Goal: Task Accomplishment & Management: Use online tool/utility

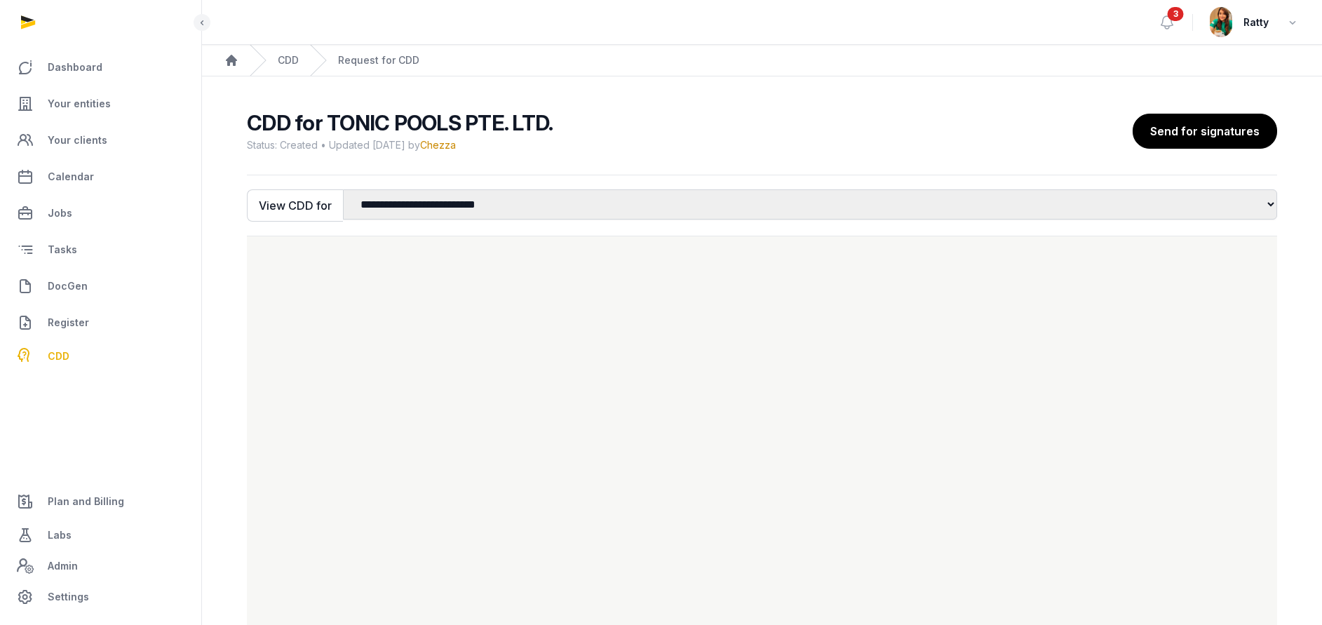
click at [92, 108] on span "Your entities" at bounding box center [79, 103] width 63 height 17
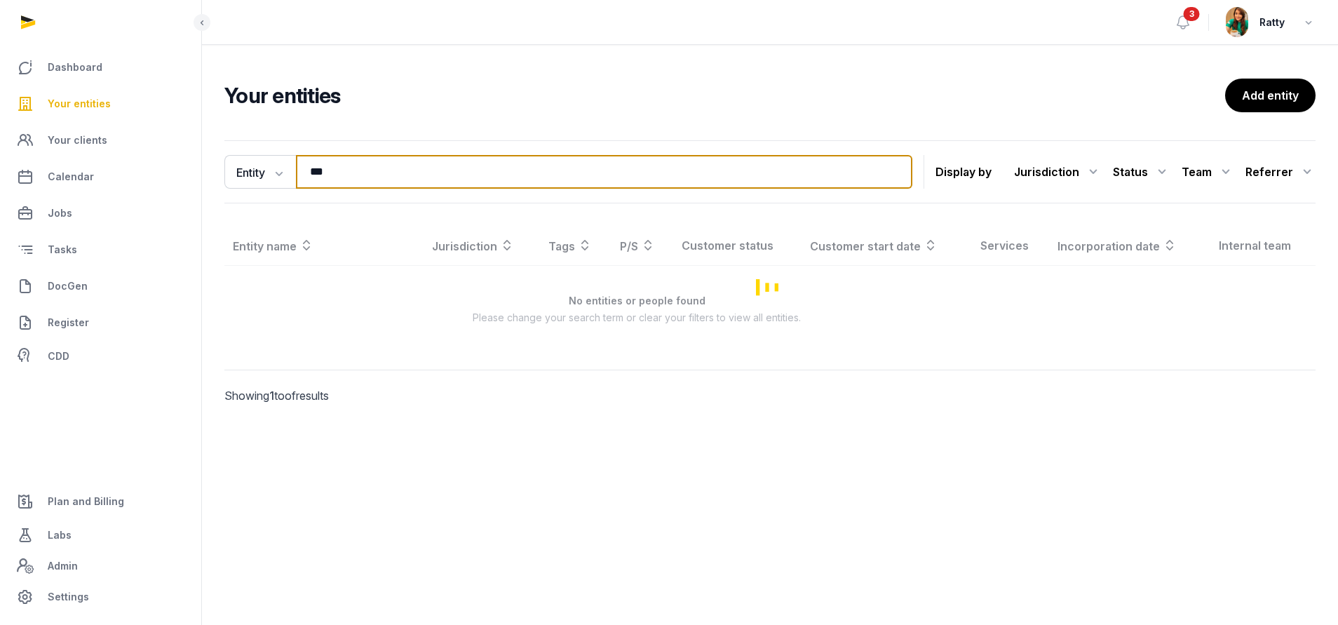
drag, startPoint x: 395, startPoint y: 179, endPoint x: -163, endPoint y: 141, distance: 558.8
click at [0, 141] on html "Dashboard Your entities Your clients Calendar Jobs Tasks DocGen Register CDD Pl…" at bounding box center [669, 312] width 1338 height 625
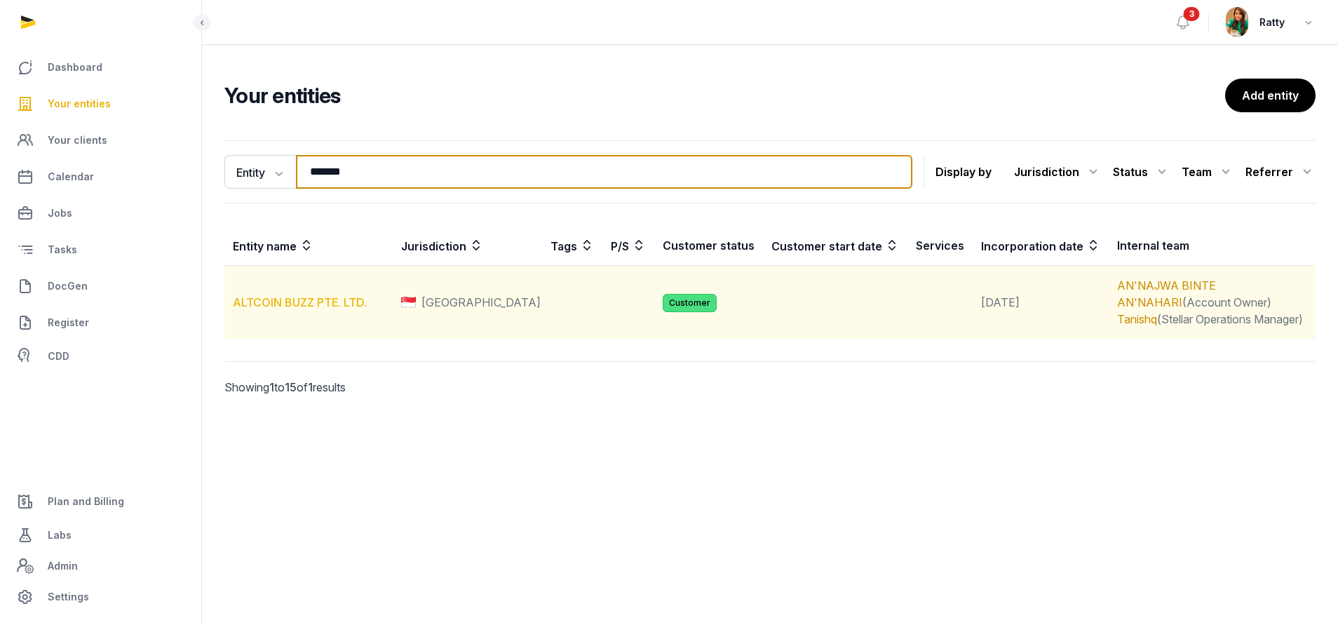
type input "*******"
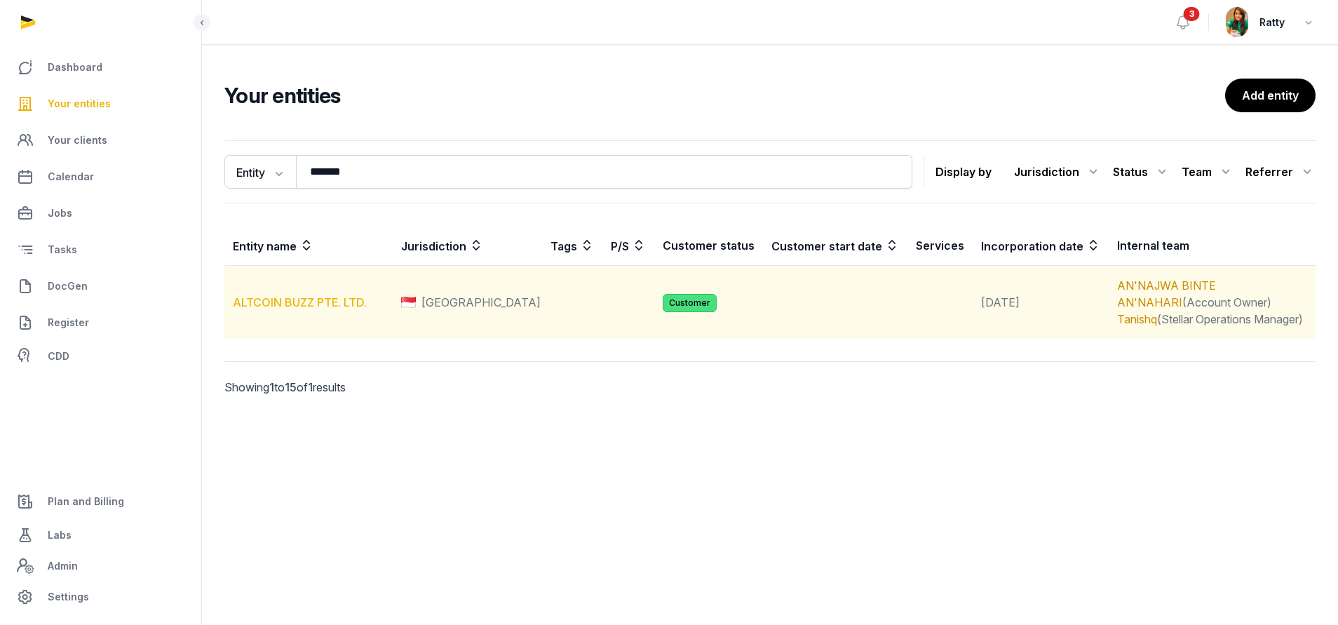
click at [336, 301] on link "ALTCOIN BUZZ PTE. LTD." at bounding box center [300, 302] width 134 height 14
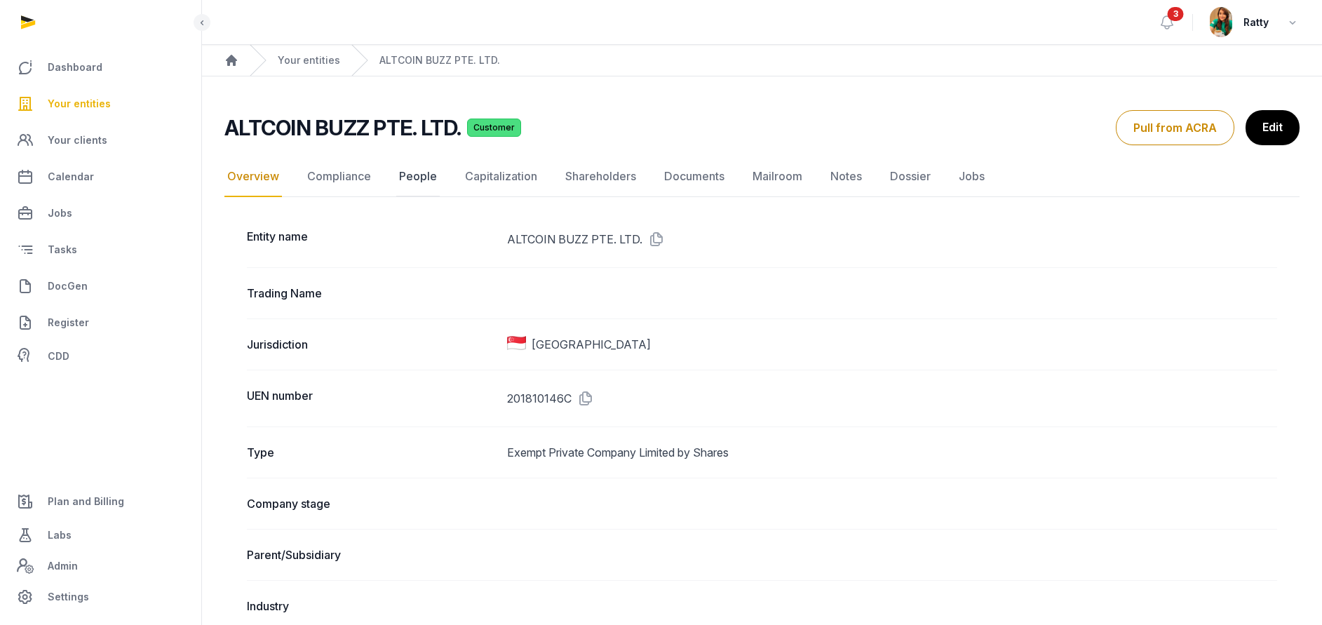
click at [399, 178] on link "People" at bounding box center [417, 176] width 43 height 41
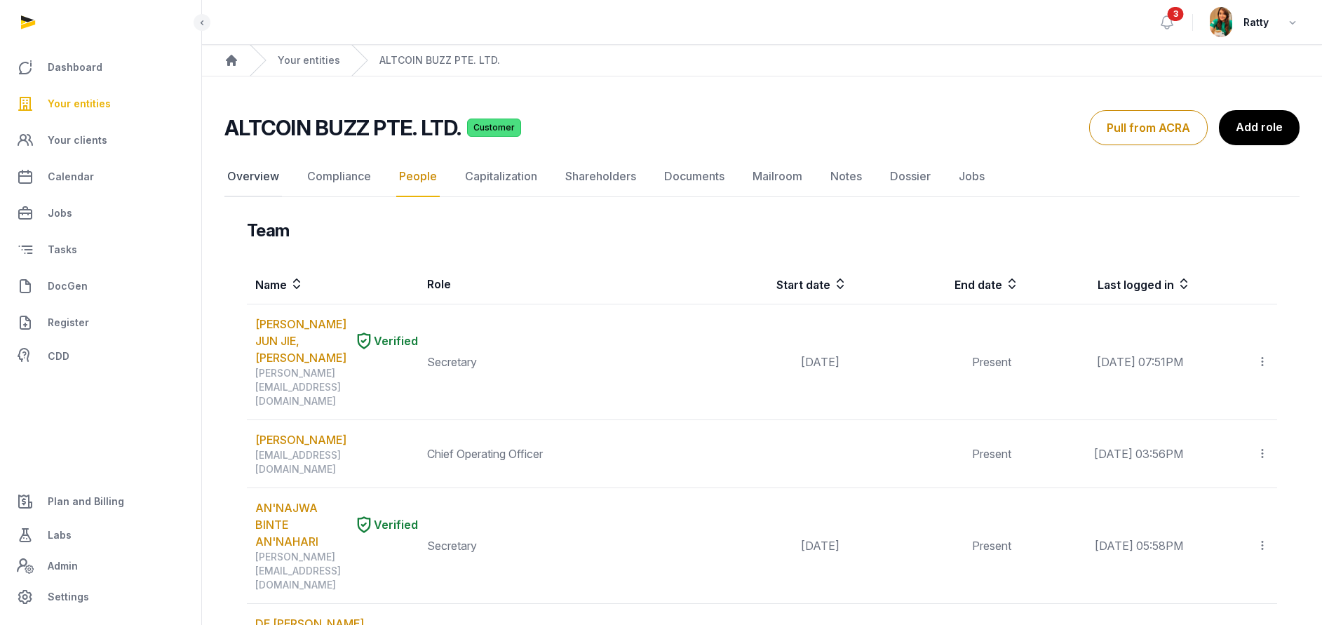
click at [273, 180] on link "Overview" at bounding box center [253, 176] width 58 height 41
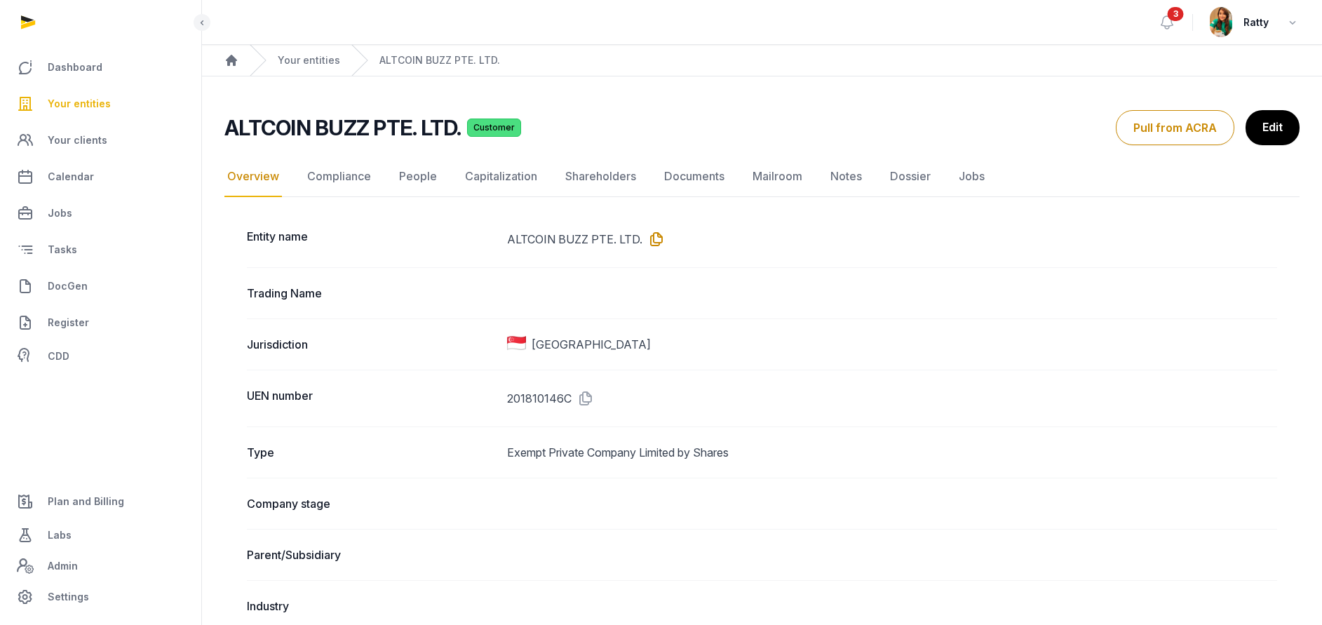
click at [654, 234] on icon at bounding box center [653, 239] width 22 height 22
click at [74, 103] on span "Your entities" at bounding box center [79, 103] width 63 height 17
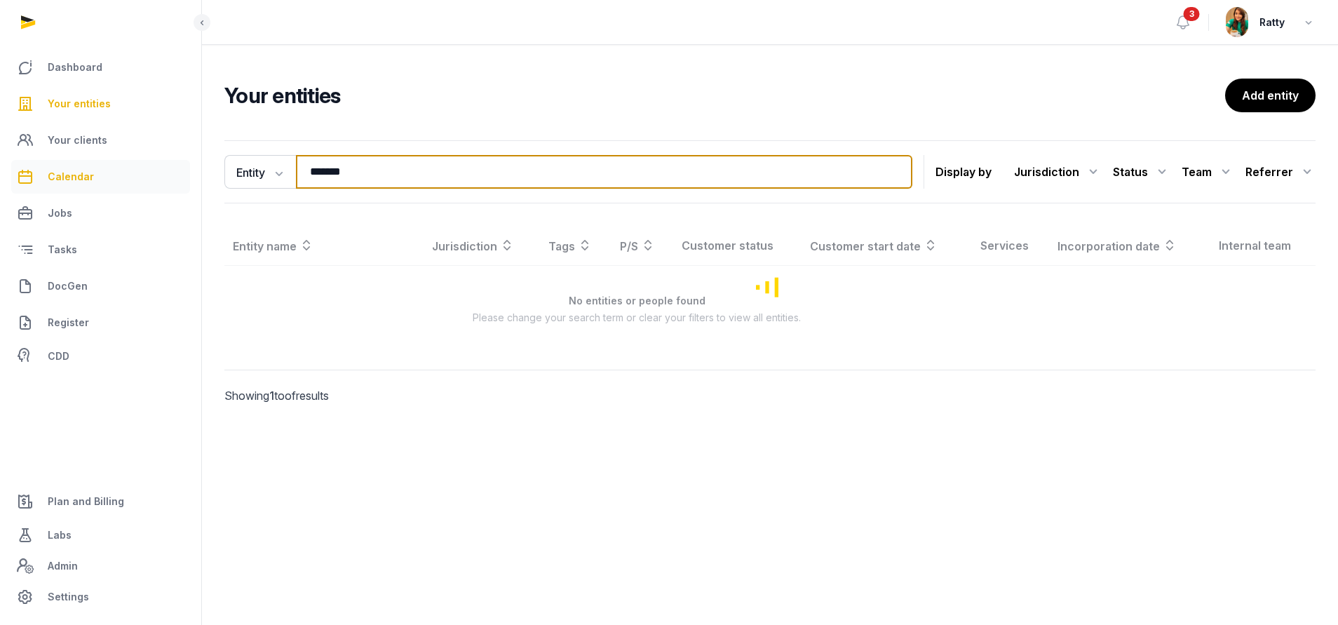
drag, startPoint x: 377, startPoint y: 165, endPoint x: 93, endPoint y: 165, distance: 284.0
click at [93, 165] on div "Dashboard Your entities Your clients Calendar Jobs Tasks DocGen Register CDD Pl…" at bounding box center [669, 312] width 1338 height 625
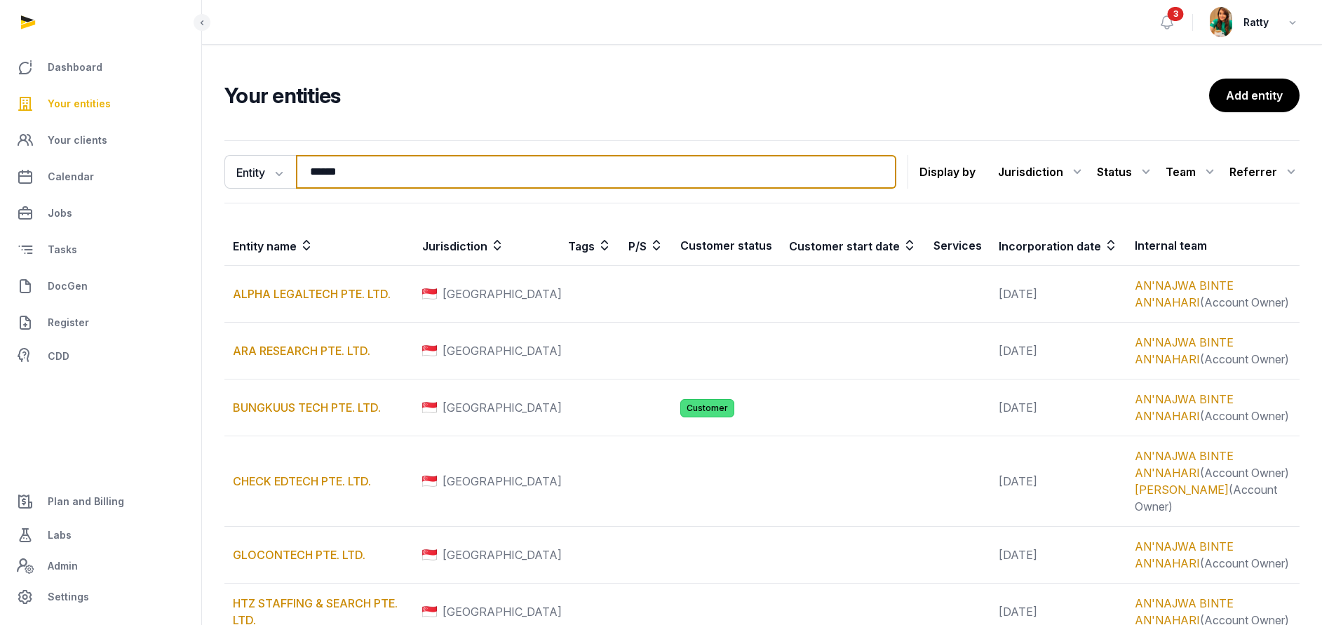
drag, startPoint x: 359, startPoint y: 168, endPoint x: 8, endPoint y: 151, distance: 351.7
click at [50, 163] on div "Dashboard Your entities Your clients Calendar Jobs Tasks DocGen Register CDD Pl…" at bounding box center [661, 606] width 1322 height 1212
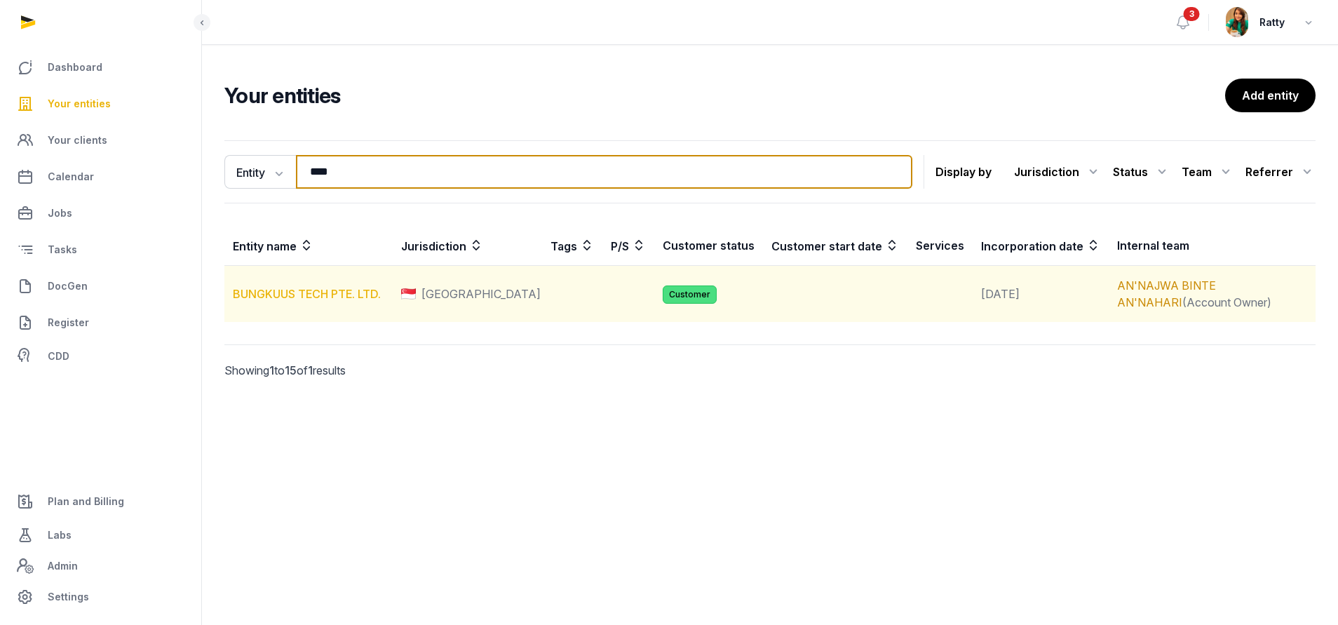
type input "****"
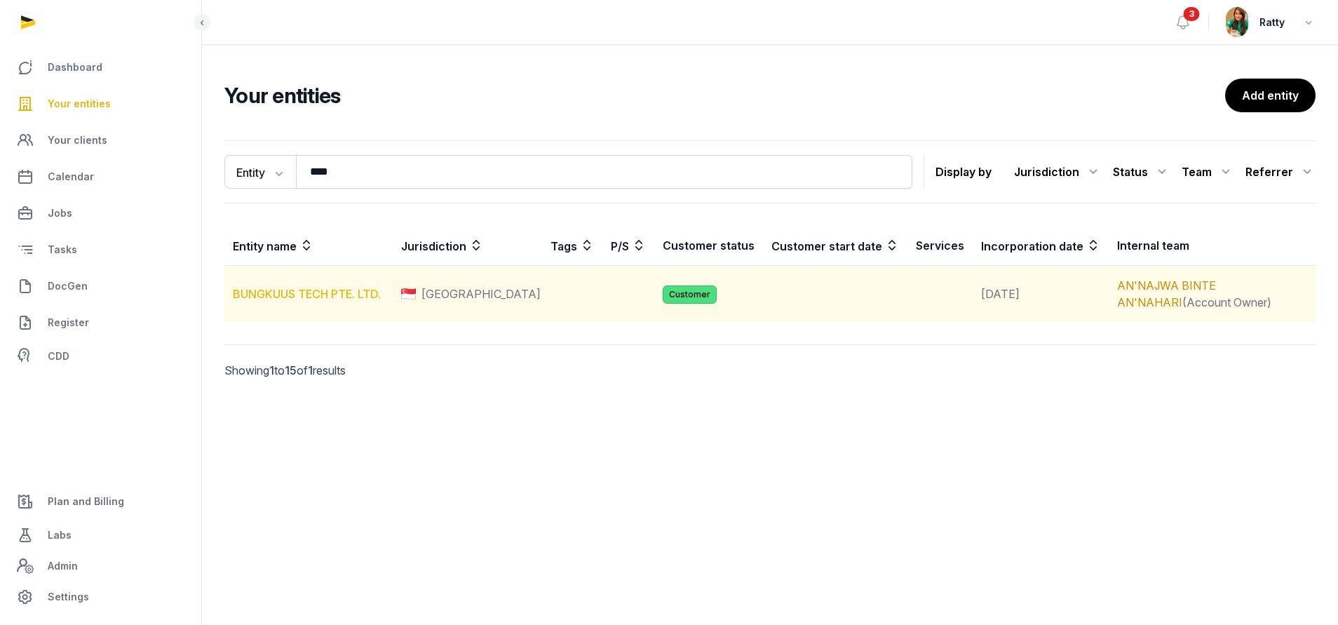
click at [317, 291] on link "BUNGKUUS TECH PTE. LTD." at bounding box center [307, 294] width 148 height 14
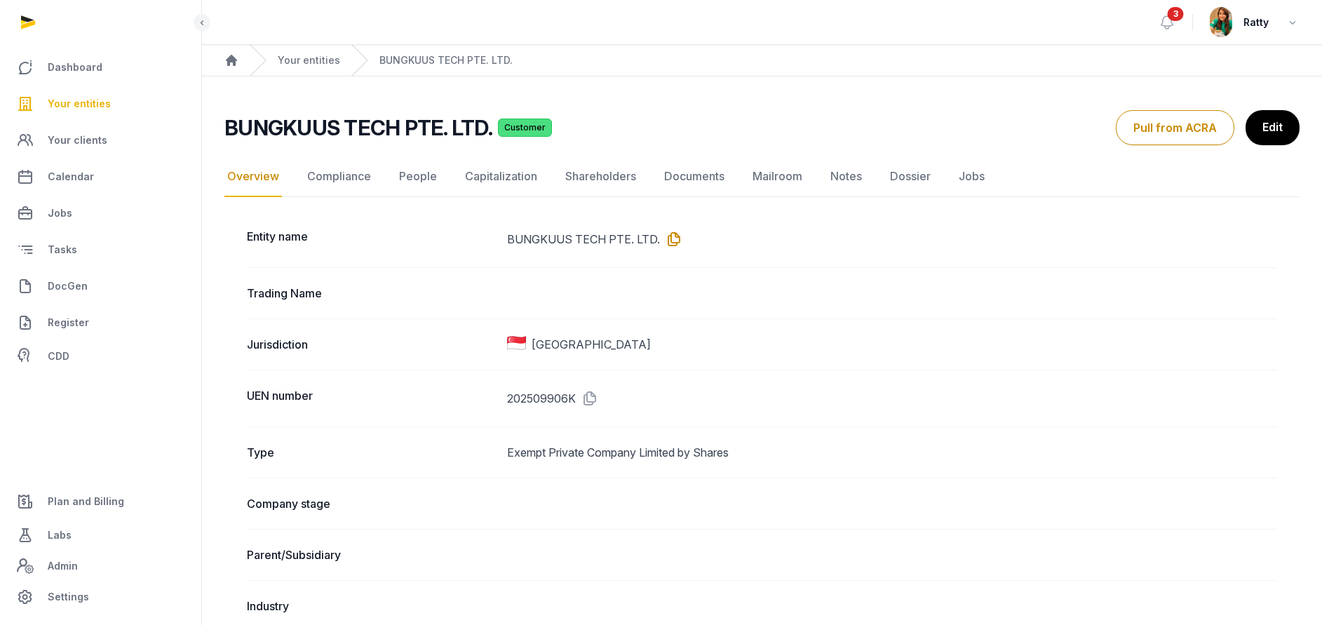
click at [674, 238] on icon at bounding box center [671, 239] width 22 height 22
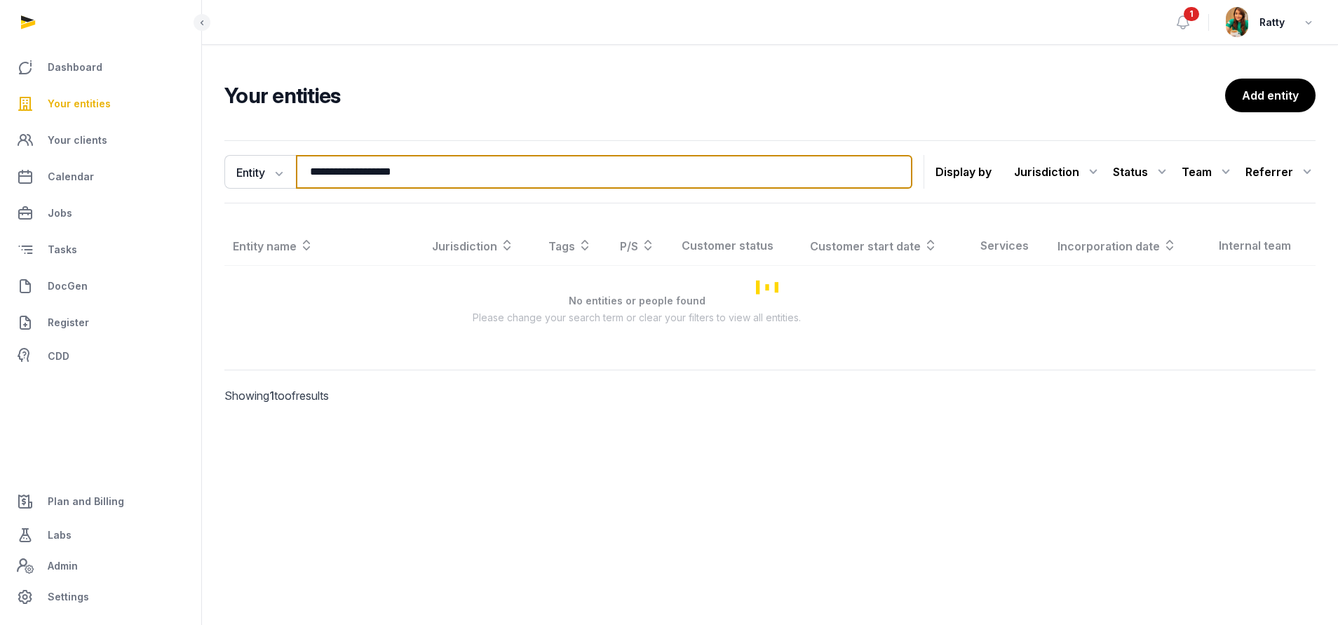
drag, startPoint x: 473, startPoint y: 170, endPoint x: -173, endPoint y: 165, distance: 645.2
click at [0, 165] on html "**********" at bounding box center [669, 312] width 1338 height 625
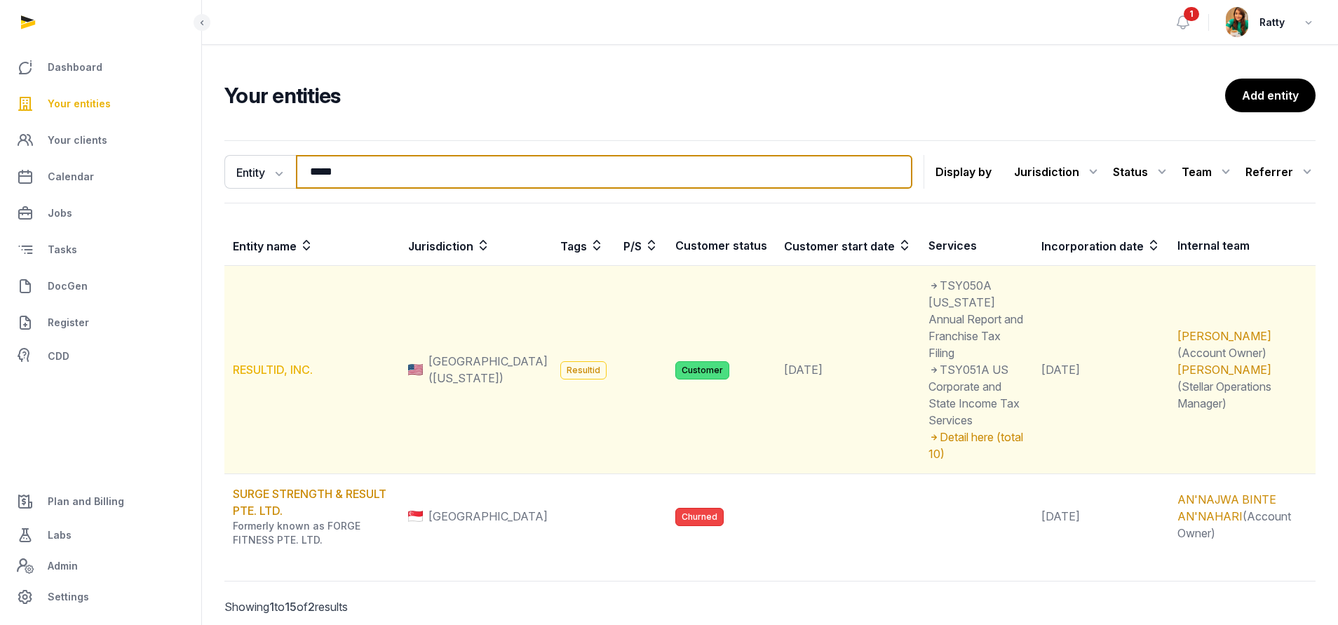
type input "*****"
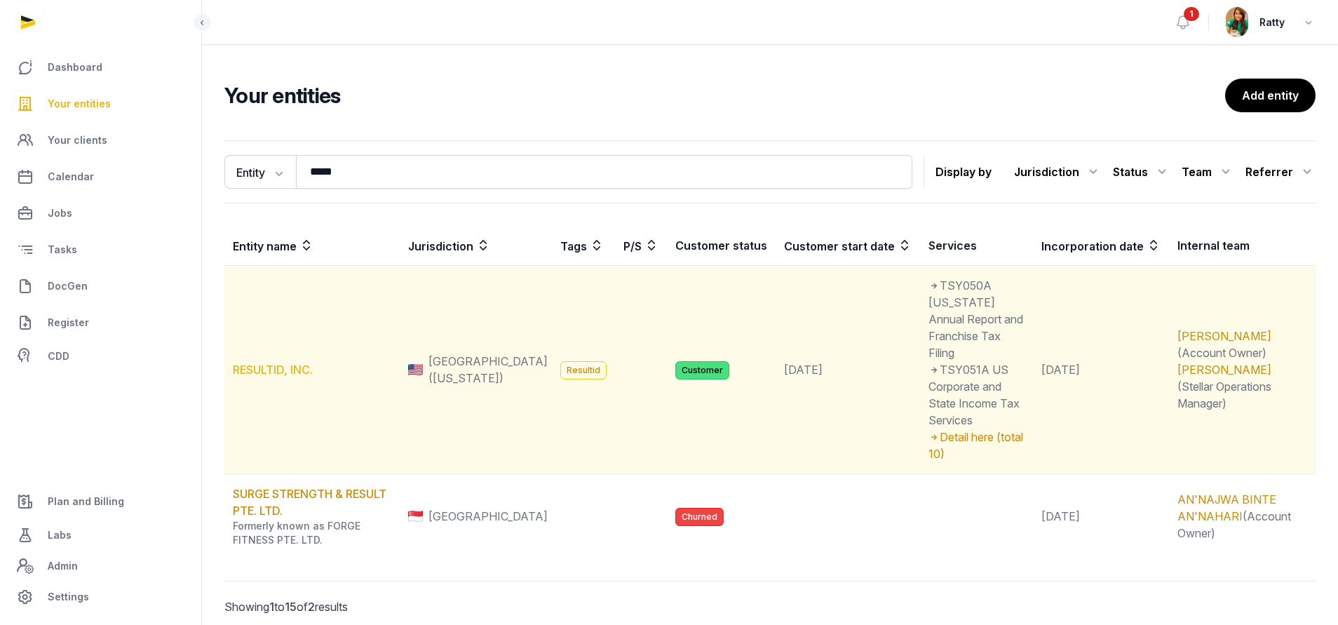
click at [278, 363] on link "RESULTID, INC." at bounding box center [273, 370] width 80 height 14
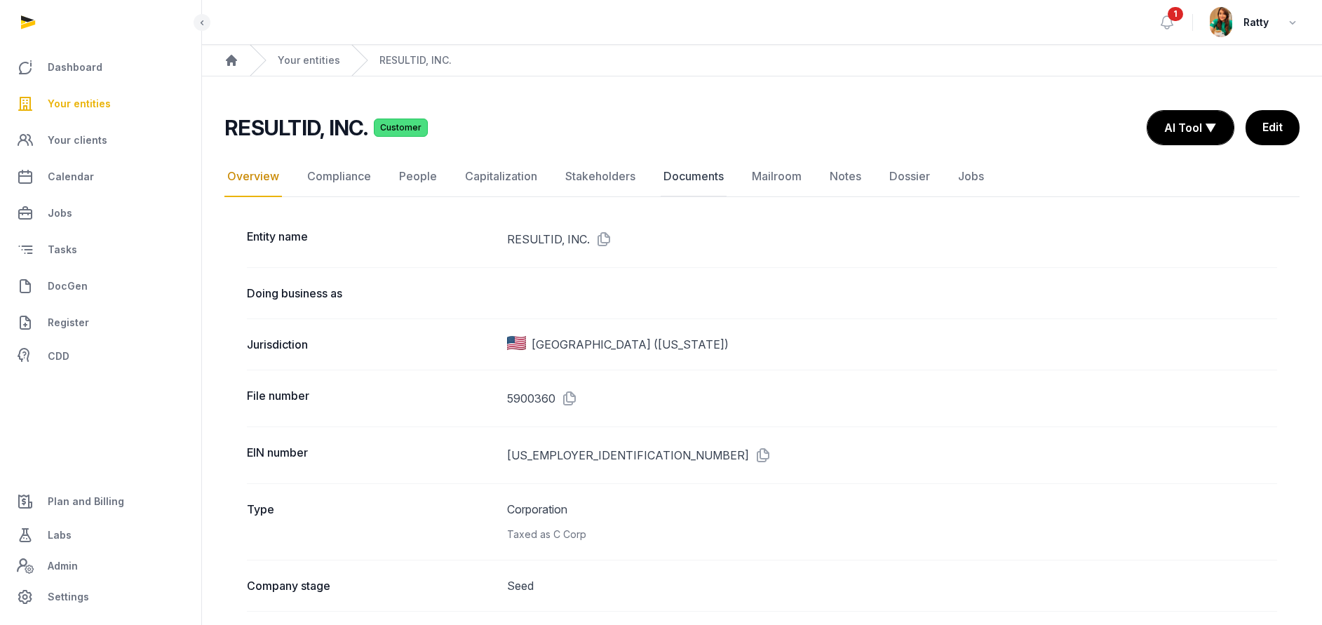
click at [691, 173] on link "Documents" at bounding box center [694, 176] width 66 height 41
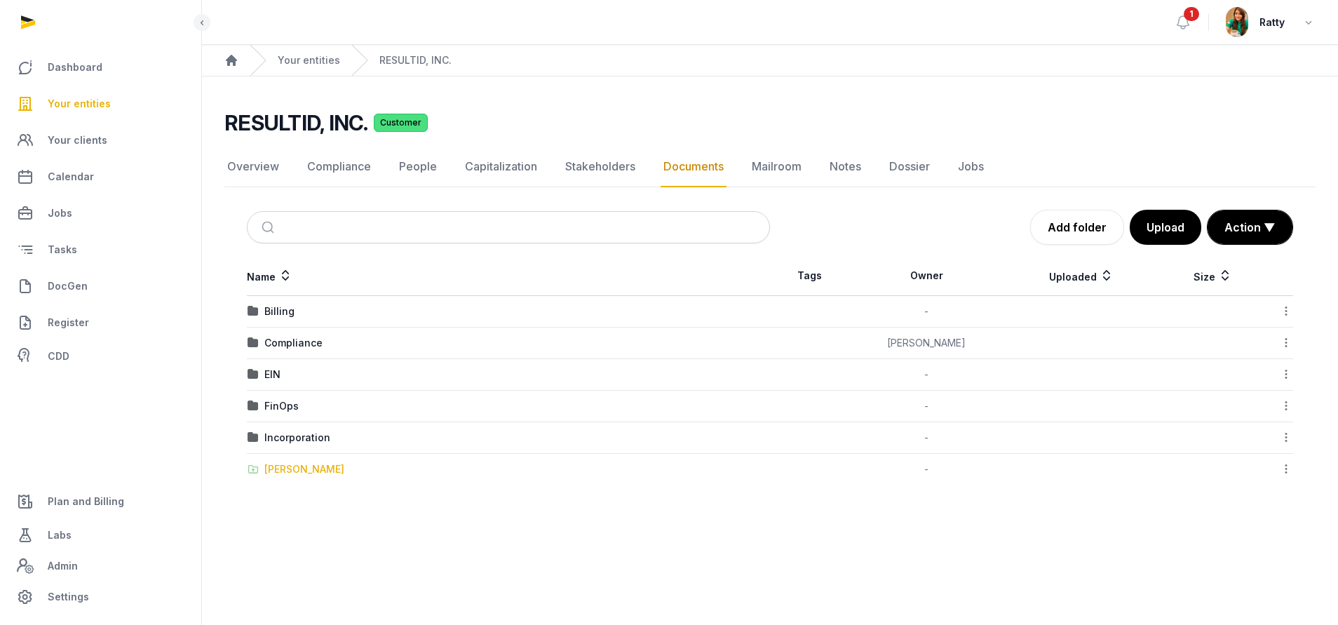
click at [289, 468] on div "Shared Folder" at bounding box center [304, 469] width 80 height 14
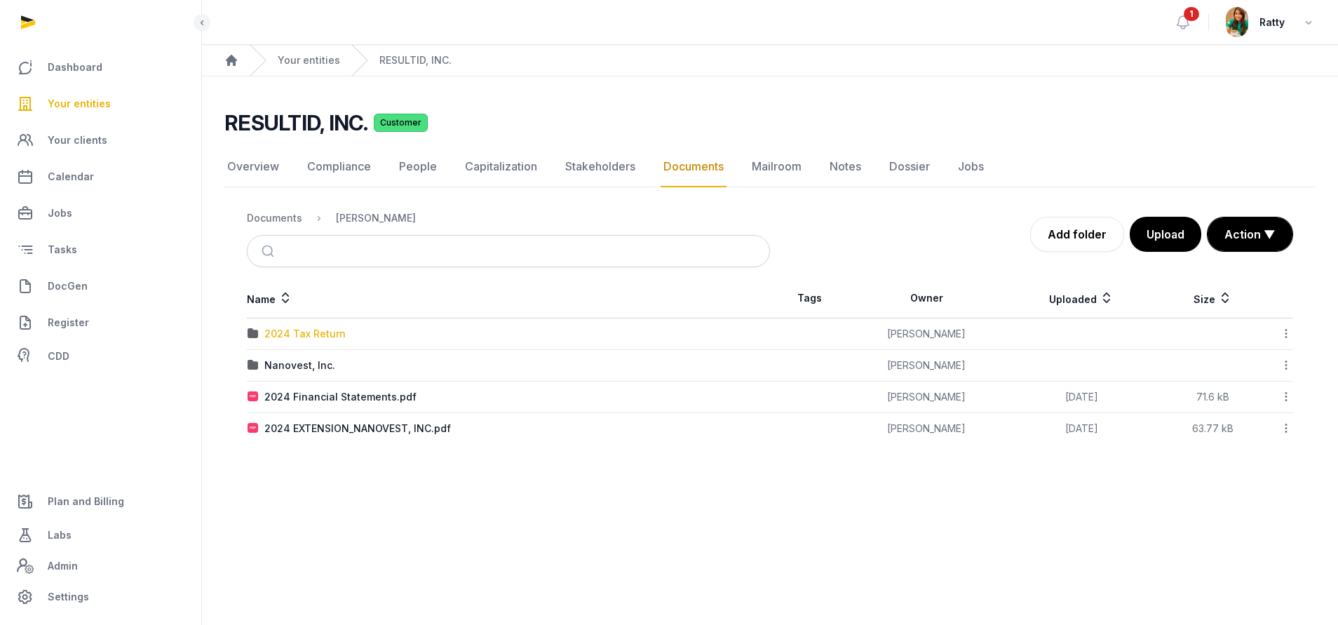
click at [315, 339] on div "2024 Tax Return" at bounding box center [304, 334] width 81 height 14
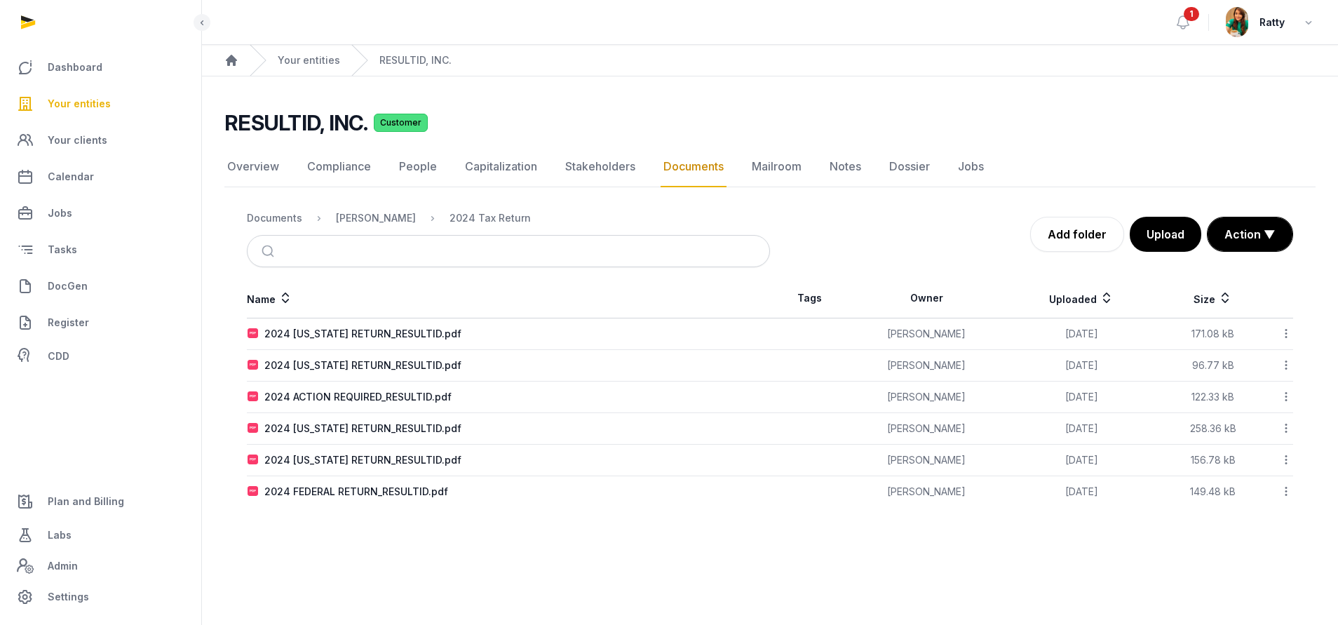
click at [1287, 336] on icon at bounding box center [1286, 333] width 13 height 15
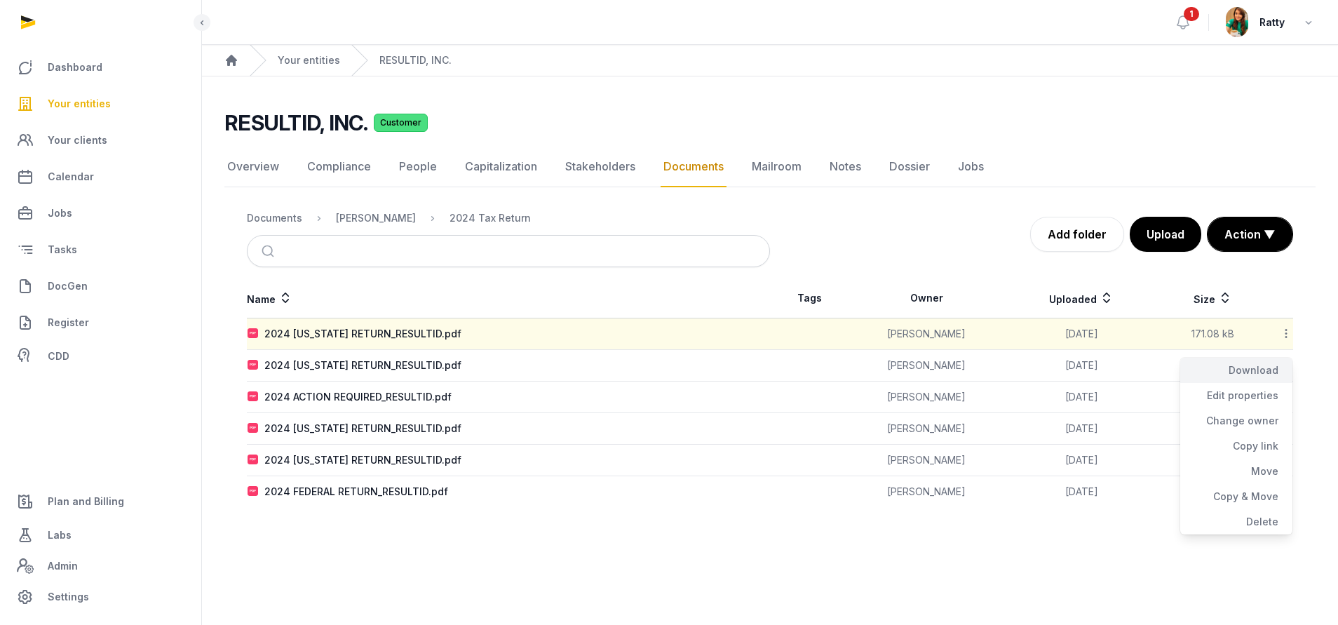
click at [1256, 379] on div "Download" at bounding box center [1236, 370] width 112 height 25
click at [1284, 365] on icon at bounding box center [1286, 365] width 13 height 15
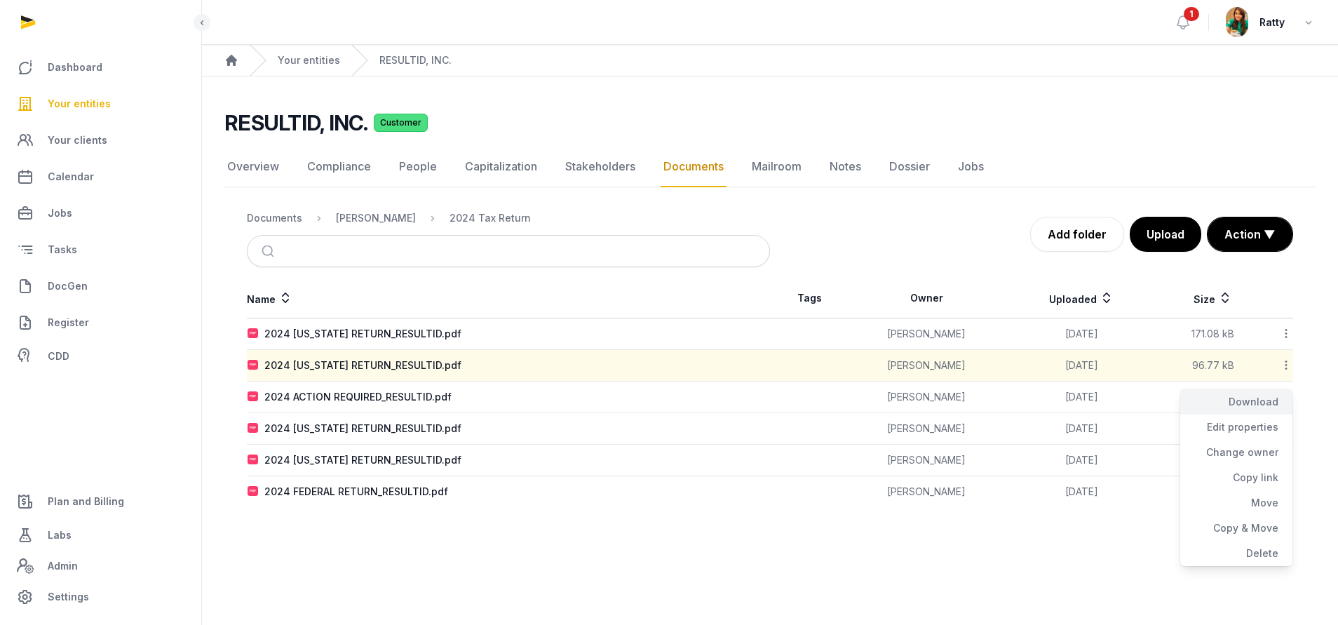
click at [1271, 399] on div "Download" at bounding box center [1236, 401] width 112 height 25
click at [1285, 398] on icon at bounding box center [1286, 396] width 13 height 15
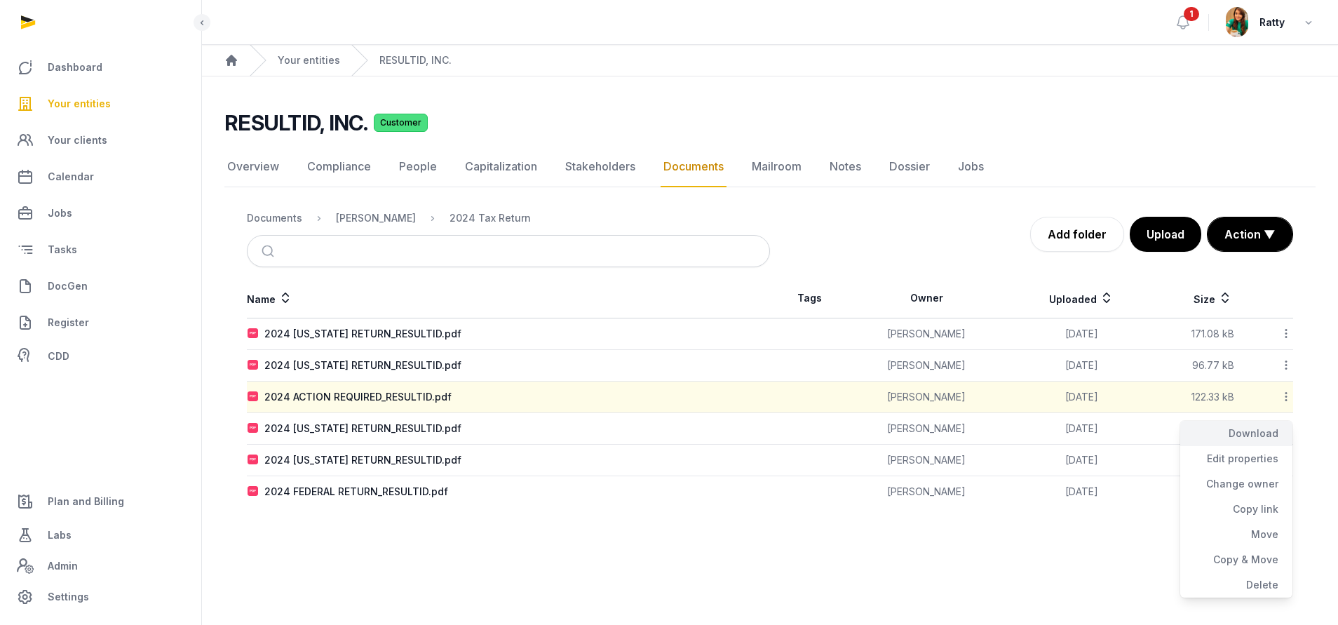
click at [1260, 433] on div "Download" at bounding box center [1236, 433] width 112 height 25
click at [1287, 430] on icon at bounding box center [1286, 428] width 13 height 15
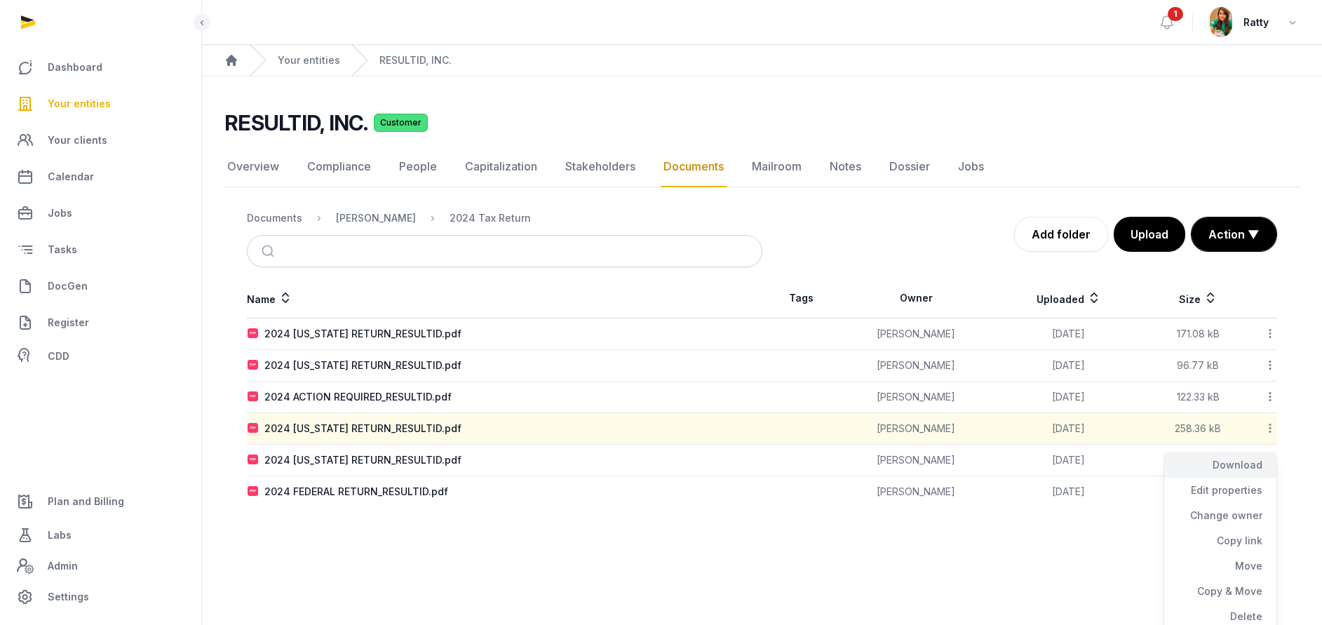
click at [1240, 471] on div "Download" at bounding box center [1220, 464] width 112 height 25
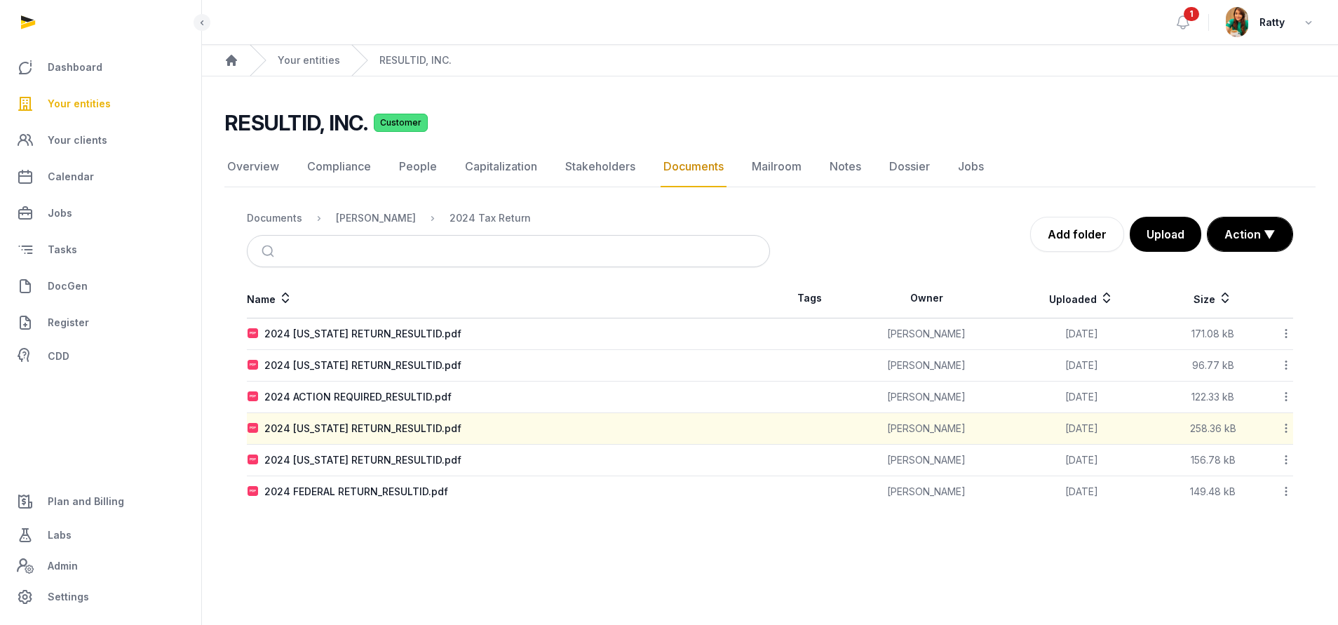
click at [1290, 461] on icon at bounding box center [1286, 459] width 13 height 15
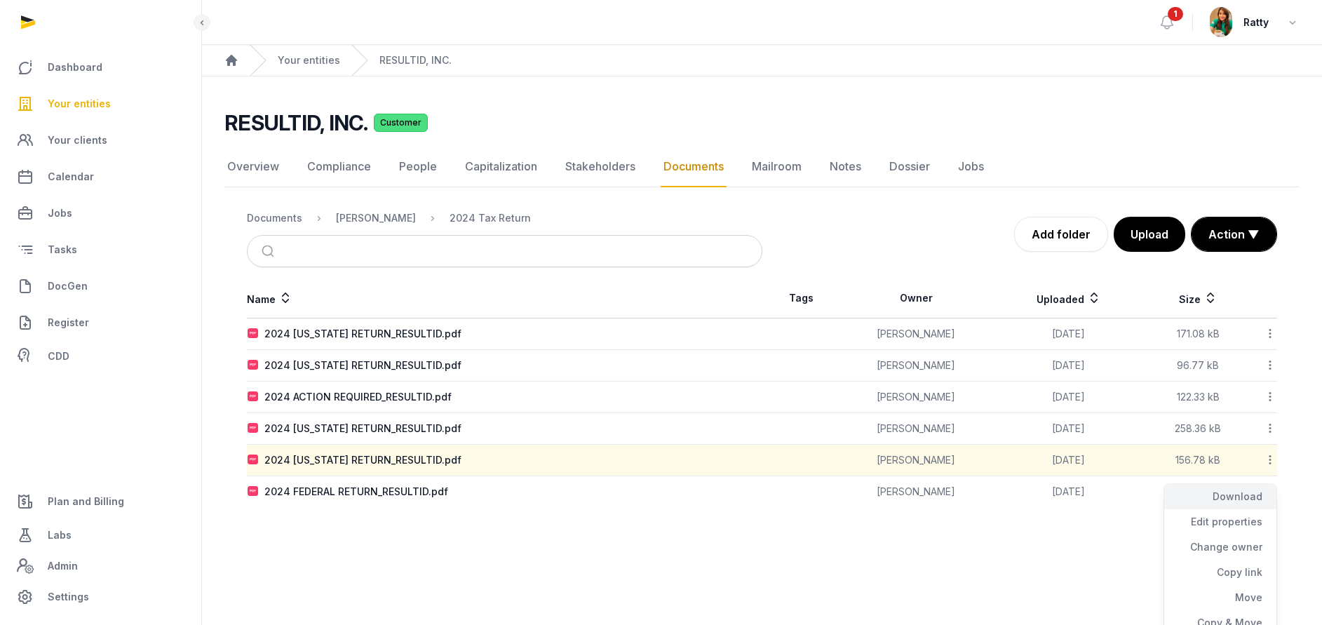
click at [1240, 492] on div "Download" at bounding box center [1220, 496] width 112 height 25
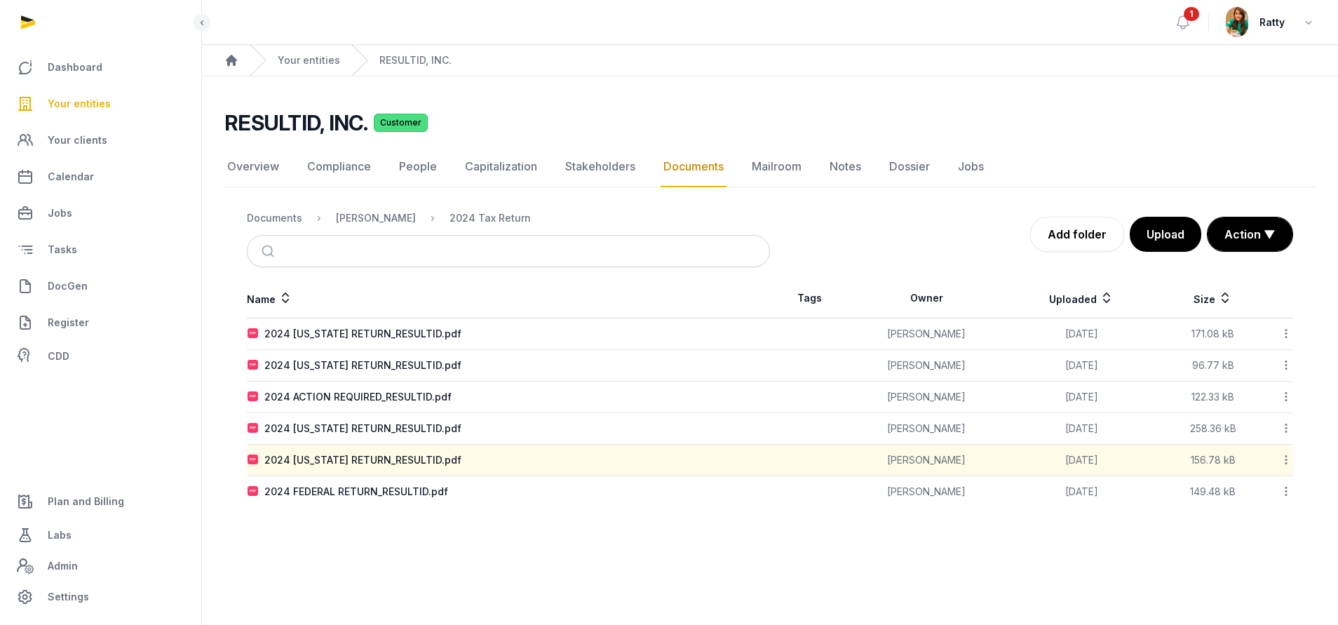
click at [1285, 494] on icon at bounding box center [1286, 491] width 13 height 15
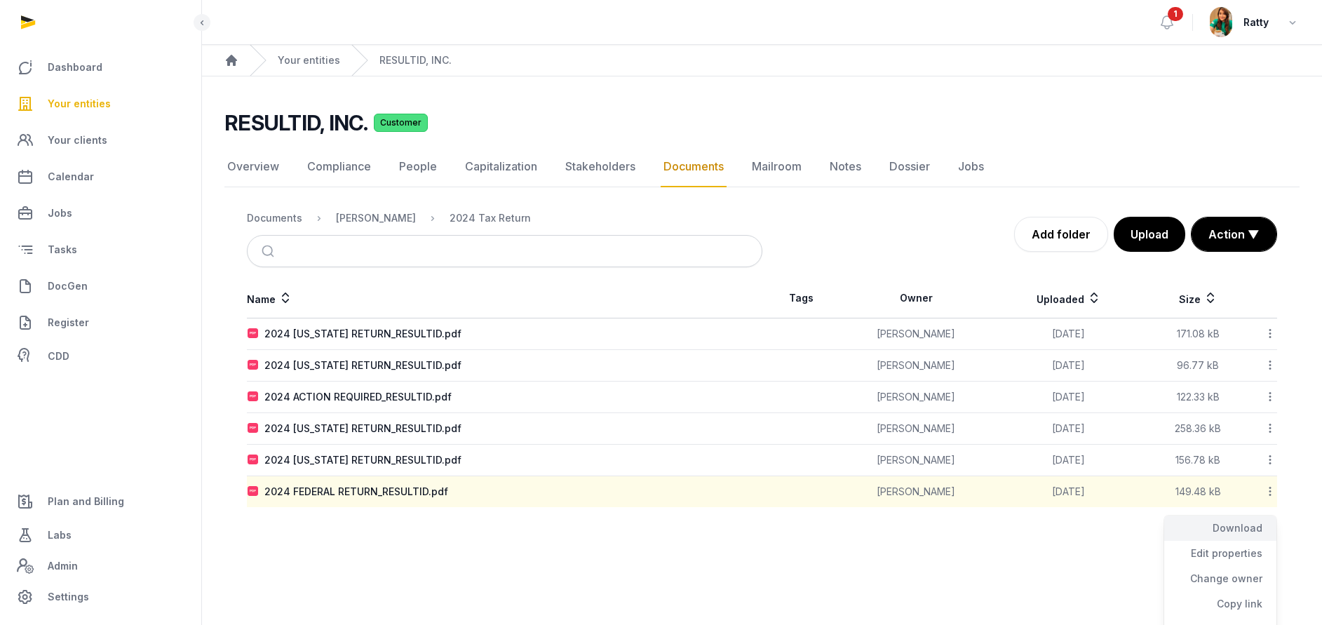
click at [1236, 520] on div "Download" at bounding box center [1220, 527] width 112 height 25
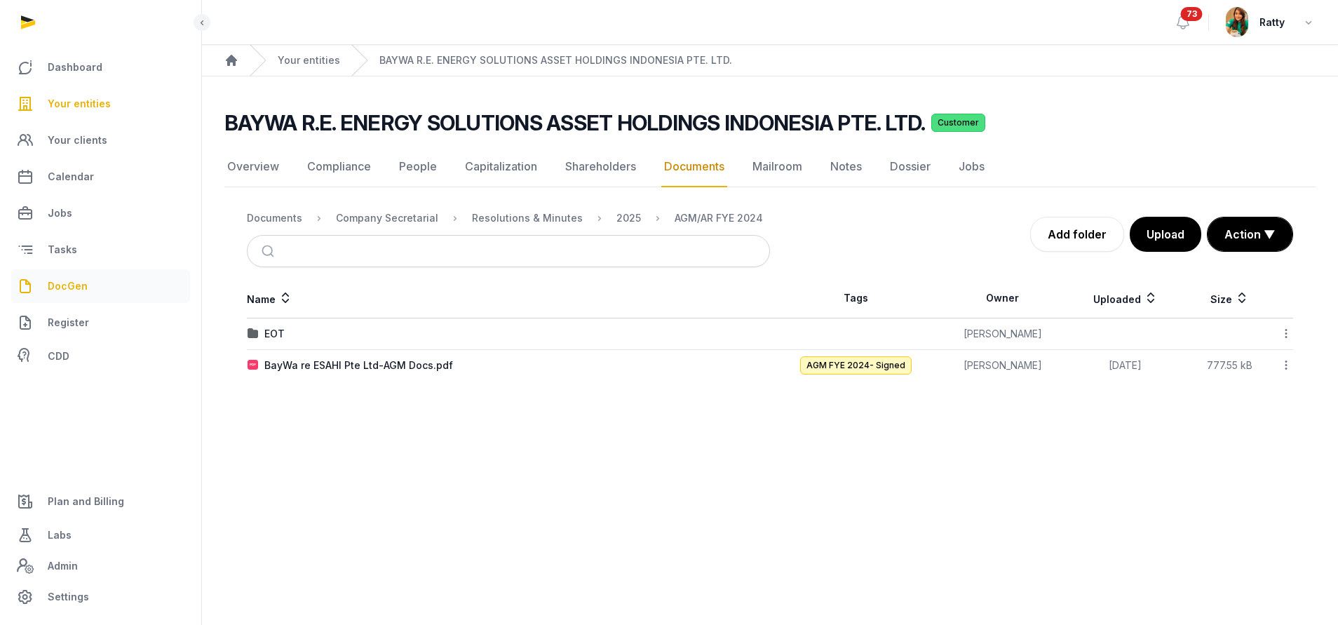
click at [72, 284] on span "DocGen" at bounding box center [68, 286] width 40 height 17
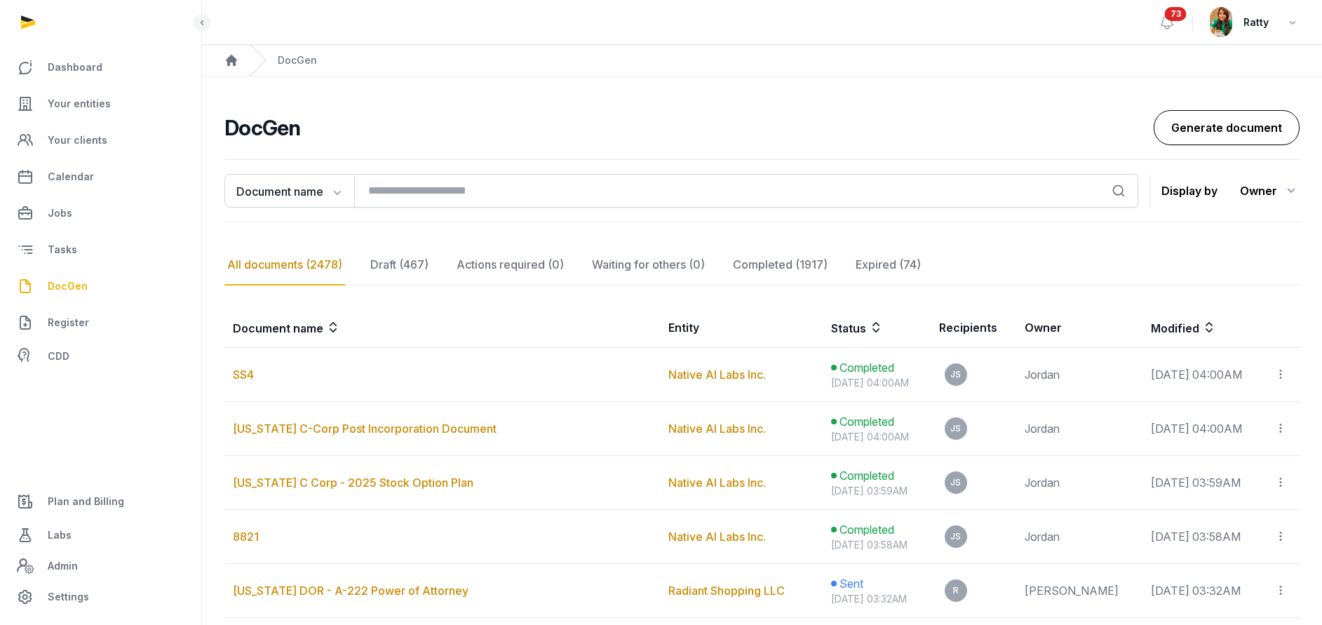
click at [1233, 123] on link "Generate document" at bounding box center [1227, 127] width 146 height 35
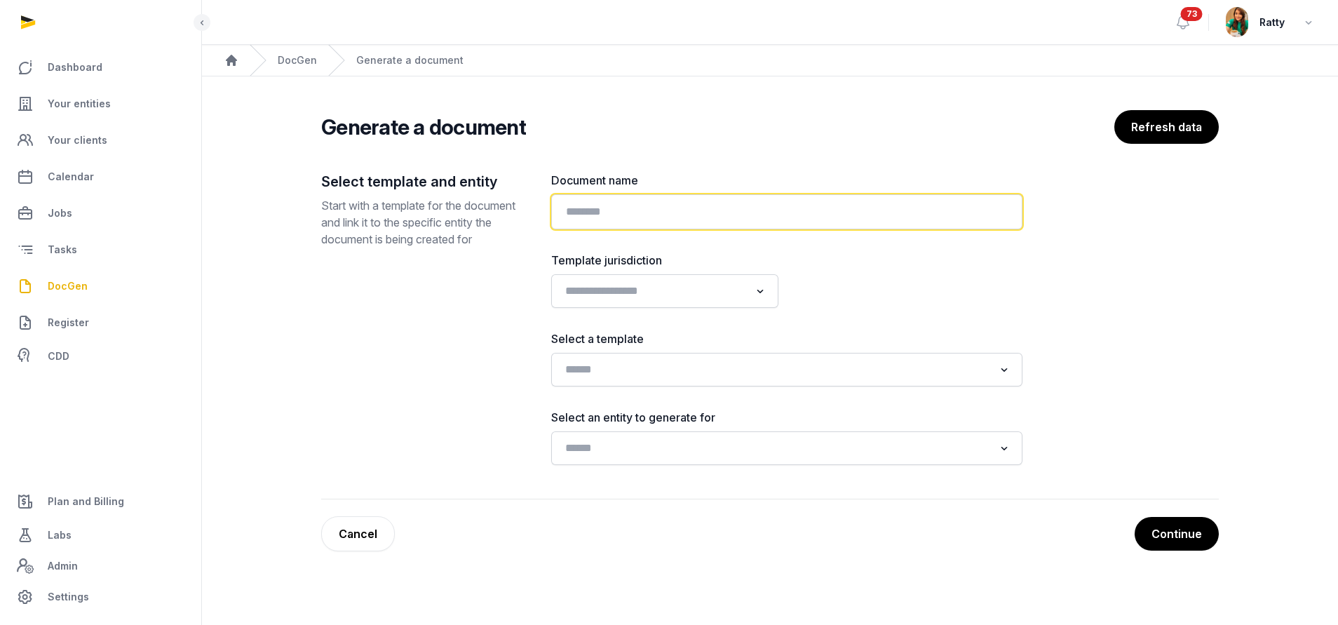
click at [661, 220] on input "text" at bounding box center [786, 211] width 471 height 35
paste input "**********"
type input "**********"
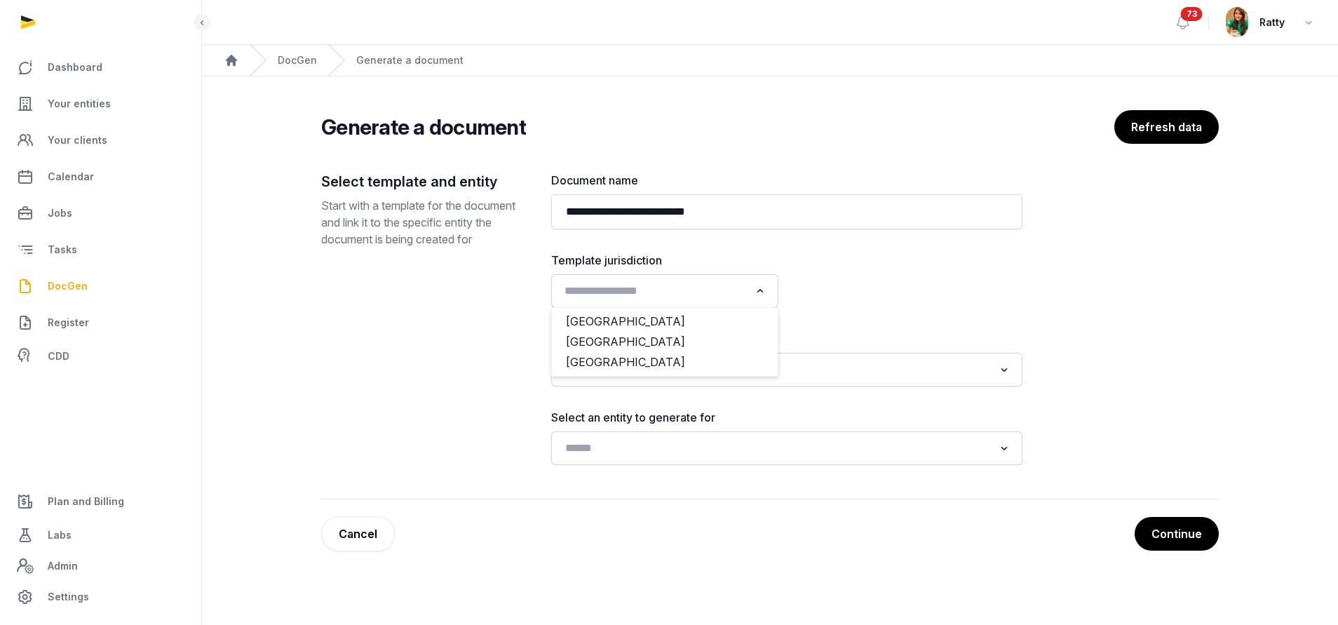
click at [632, 292] on input "Search for option" at bounding box center [655, 291] width 190 height 20
click at [601, 363] on li "USA" at bounding box center [665, 362] width 226 height 20
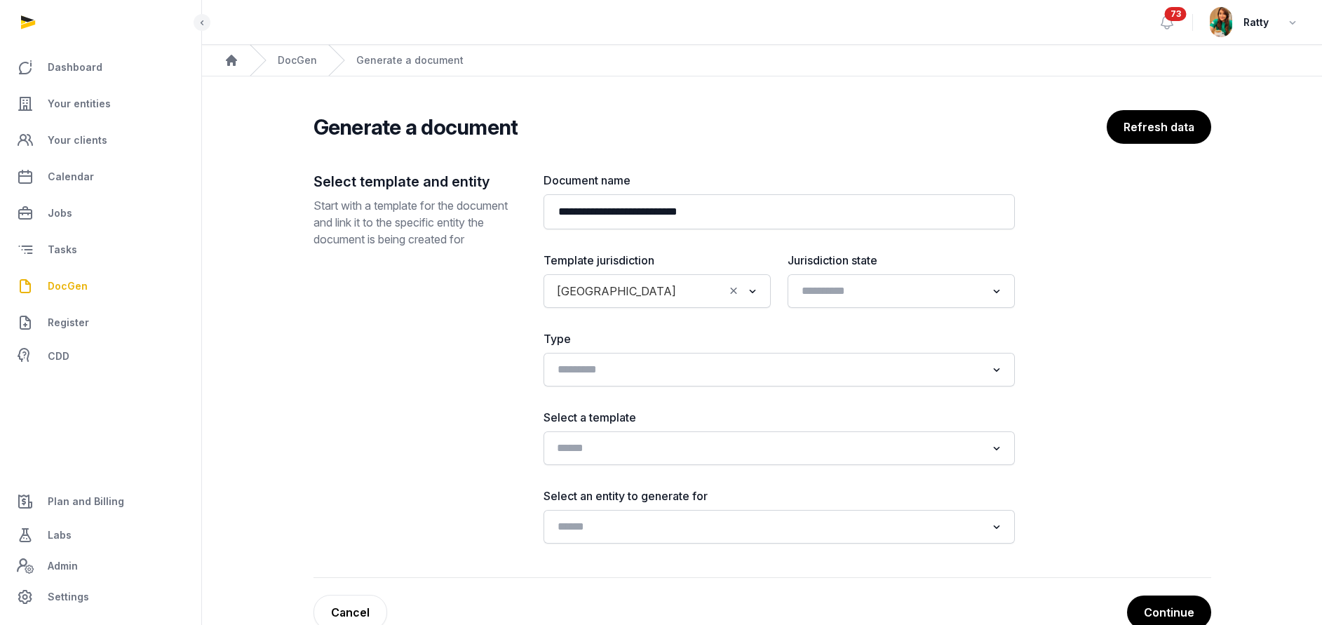
click at [569, 447] on input "Search for option" at bounding box center [769, 448] width 434 height 20
click at [634, 475] on div "Empty Blank Empty template for US" at bounding box center [779, 491] width 442 height 41
type input "*****"
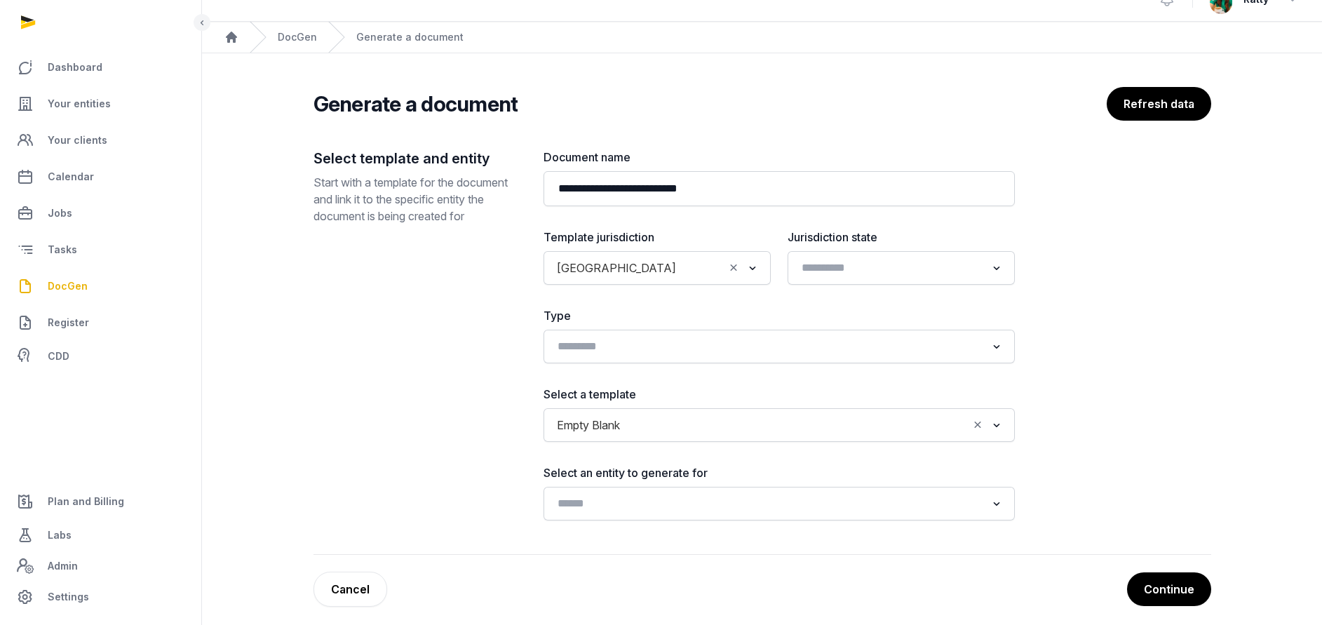
scroll to position [33, 0]
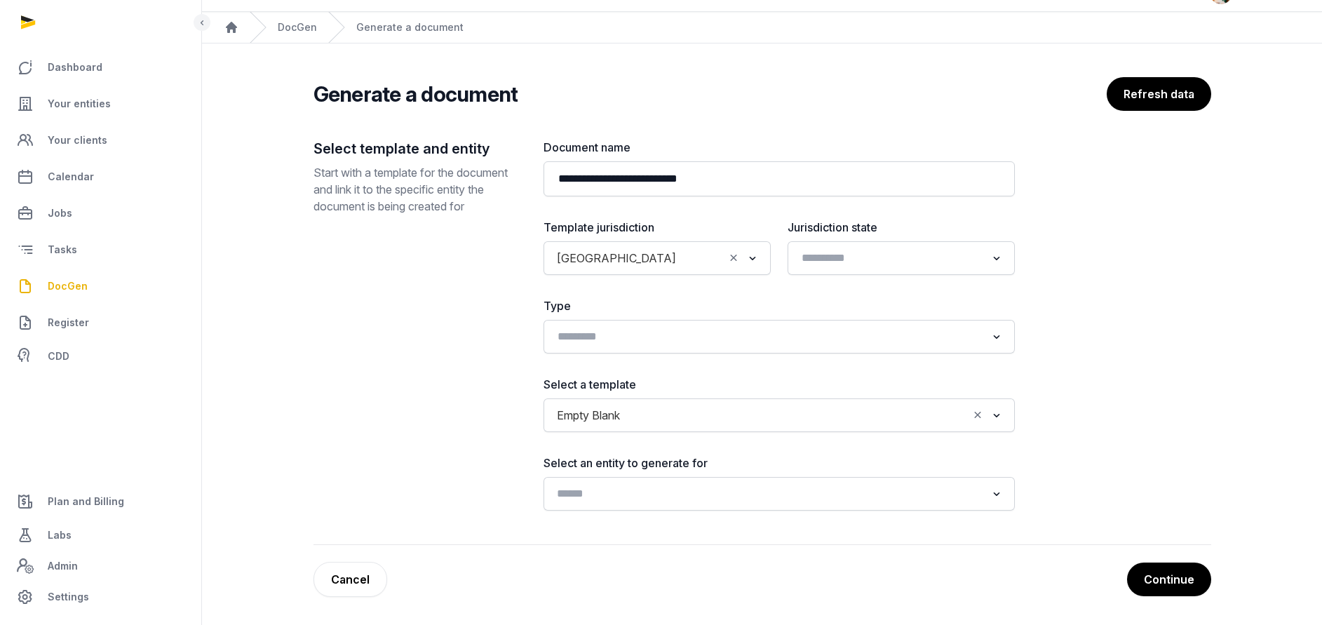
click at [592, 489] on input "Search for option" at bounding box center [769, 494] width 434 height 20
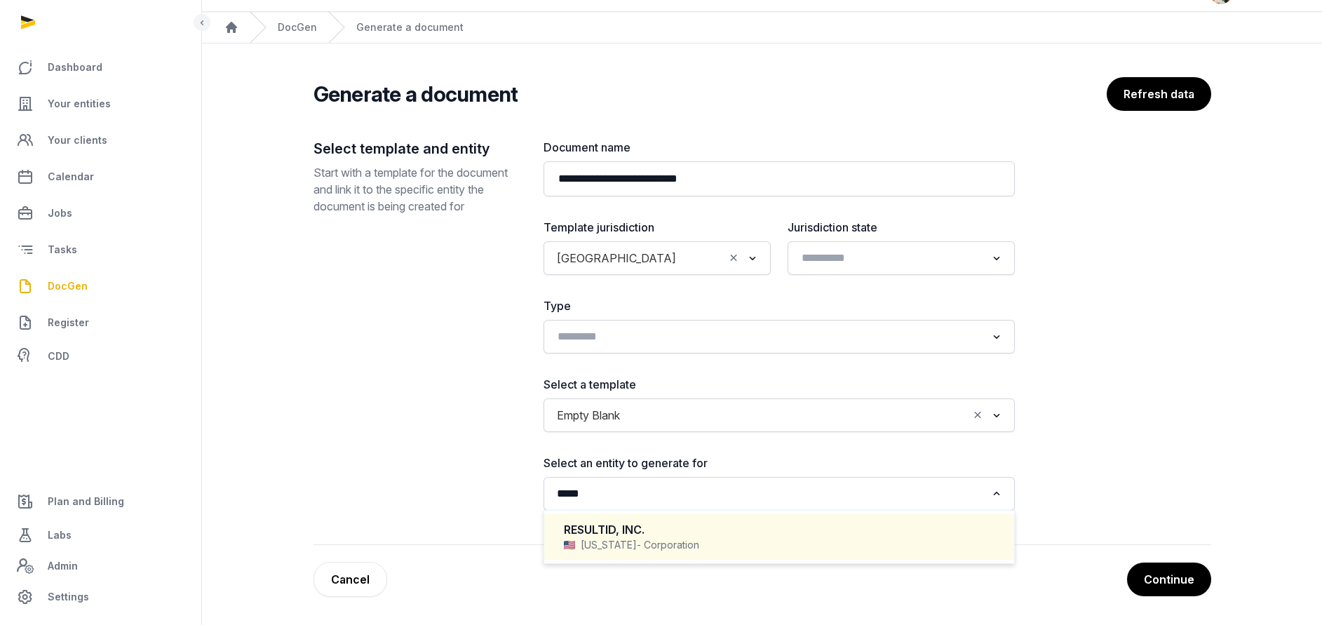
click at [623, 539] on div "Delaware - Corporation" at bounding box center [779, 545] width 431 height 14
type input "*****"
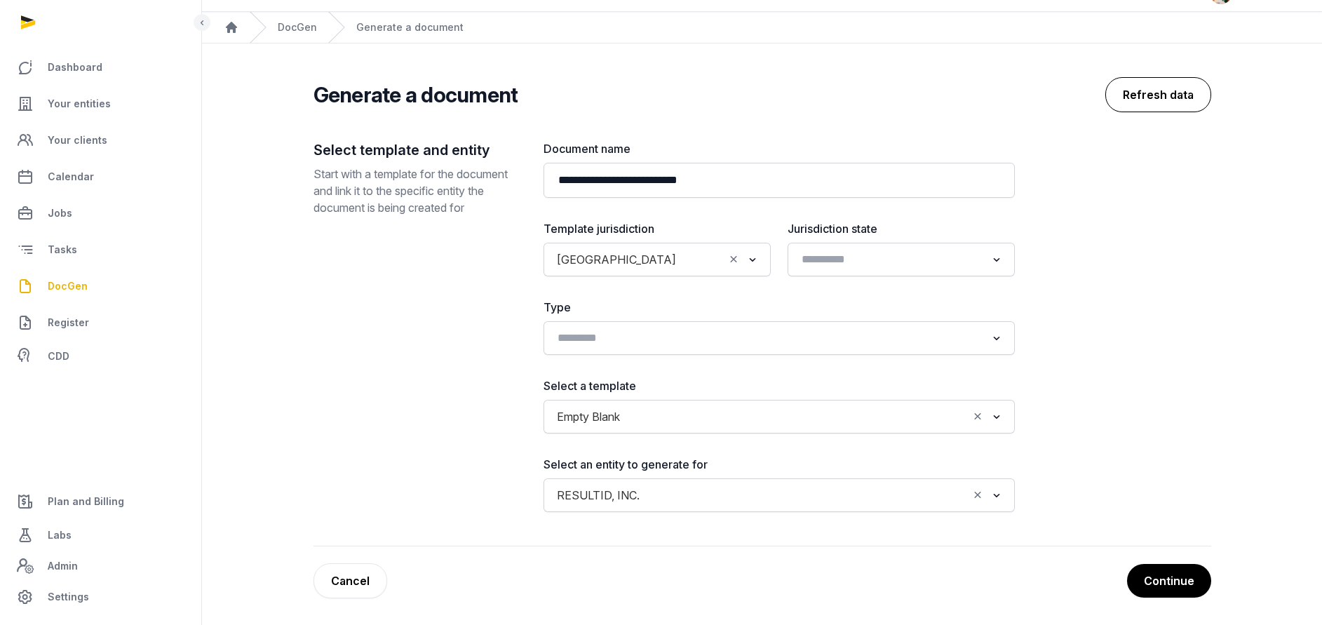
click at [1154, 100] on button "Refresh data" at bounding box center [1158, 94] width 106 height 35
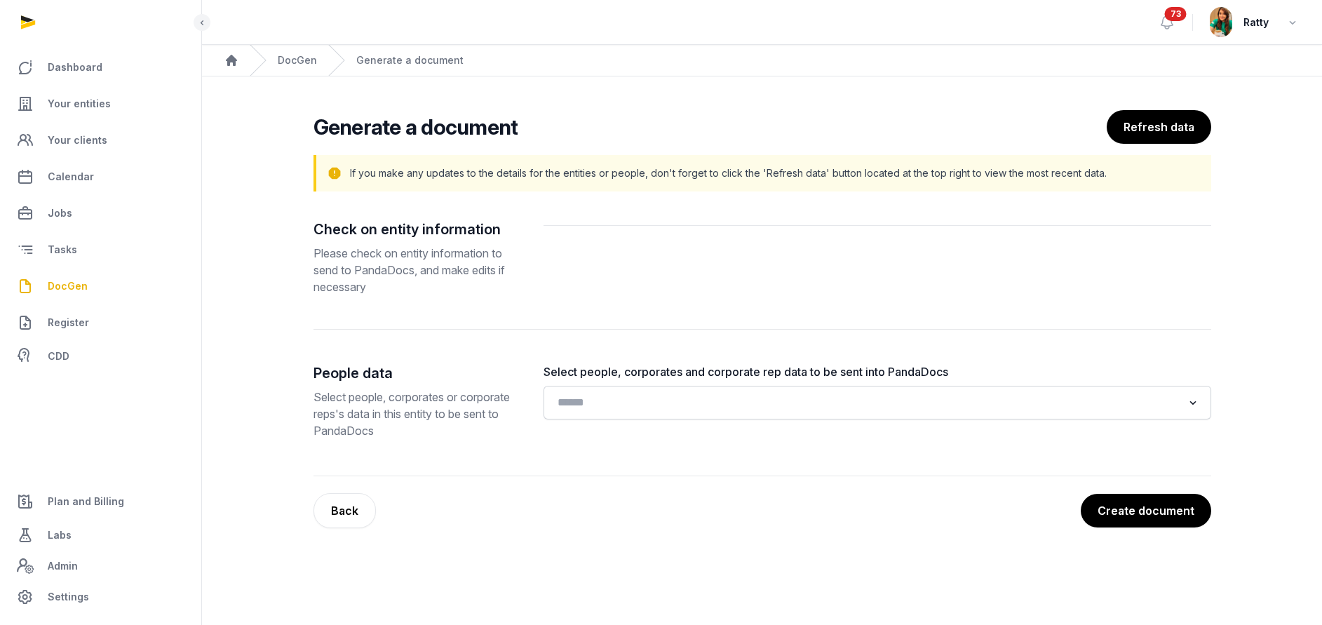
scroll to position [0, 0]
drag, startPoint x: 611, startPoint y: 411, endPoint x: 616, endPoint y: 403, distance: 9.7
click at [617, 408] on input "Search for option" at bounding box center [875, 403] width 630 height 20
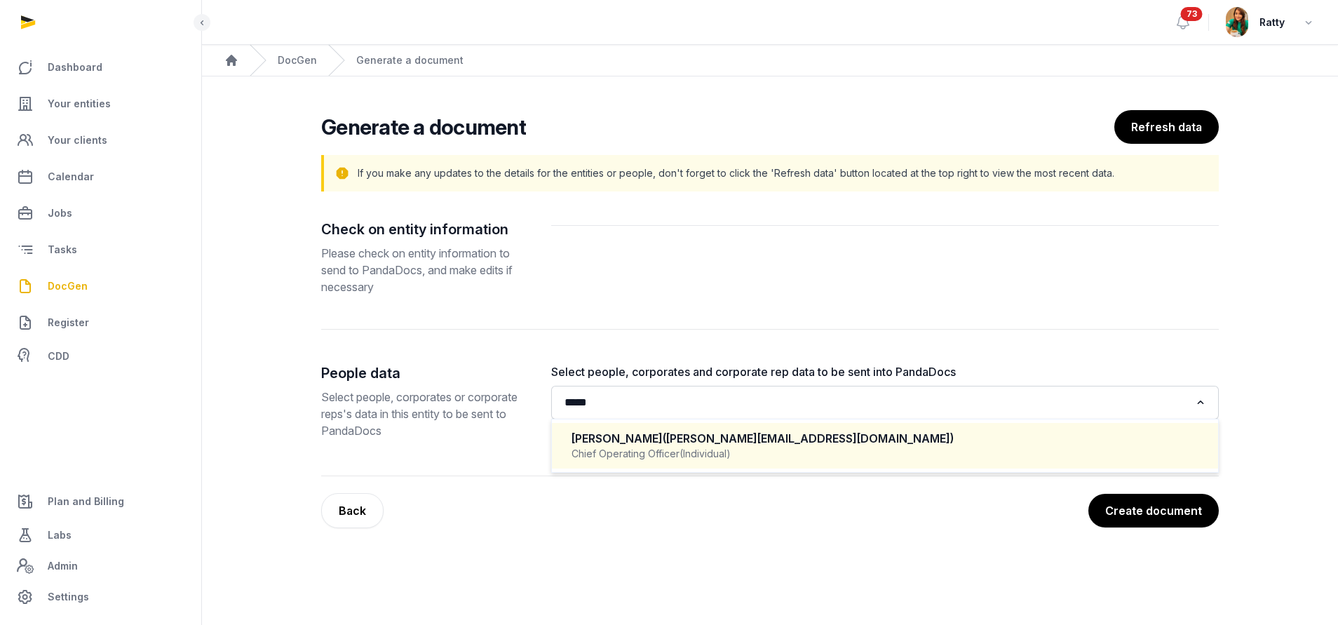
click at [703, 442] on span "(kevin@resultid.com)" at bounding box center [808, 438] width 291 height 14
type input "*****"
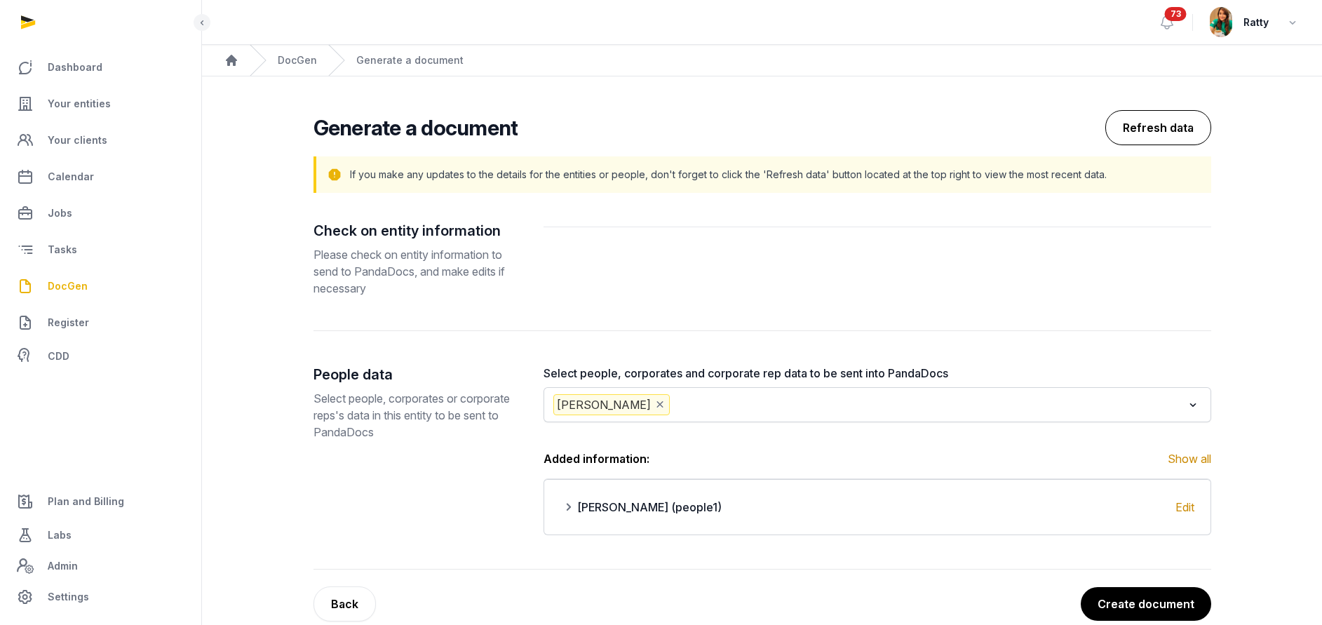
click at [1141, 123] on button "Refresh data" at bounding box center [1158, 127] width 106 height 35
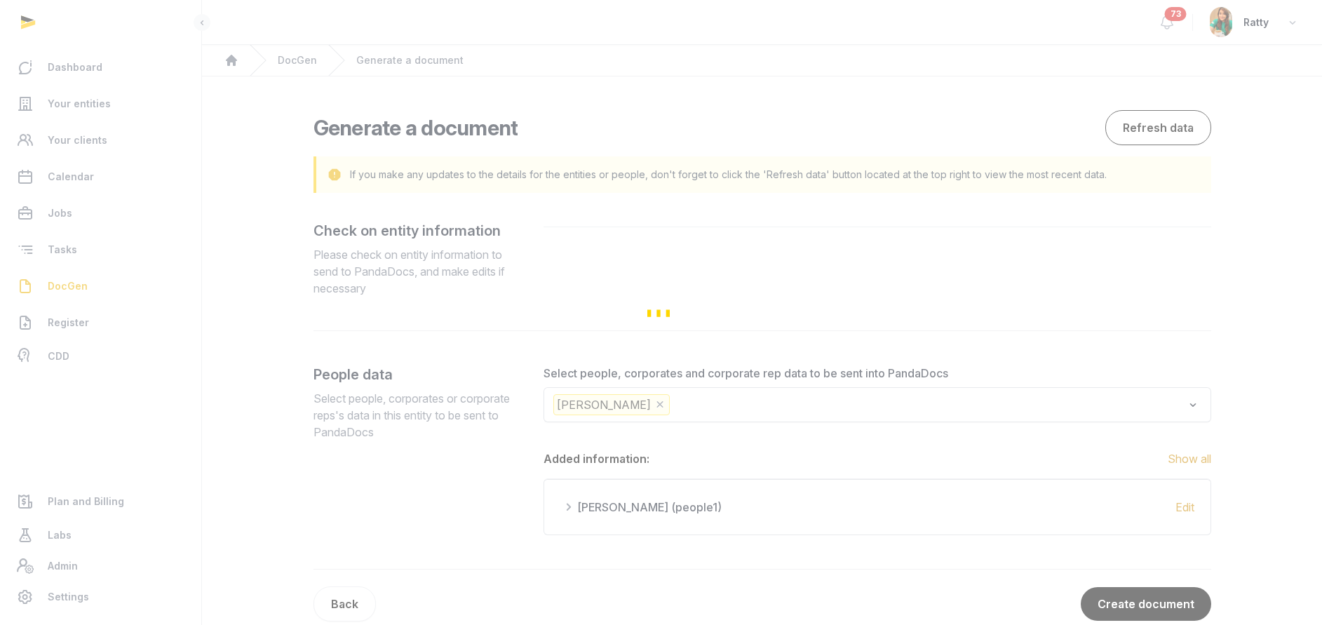
scroll to position [23, 0]
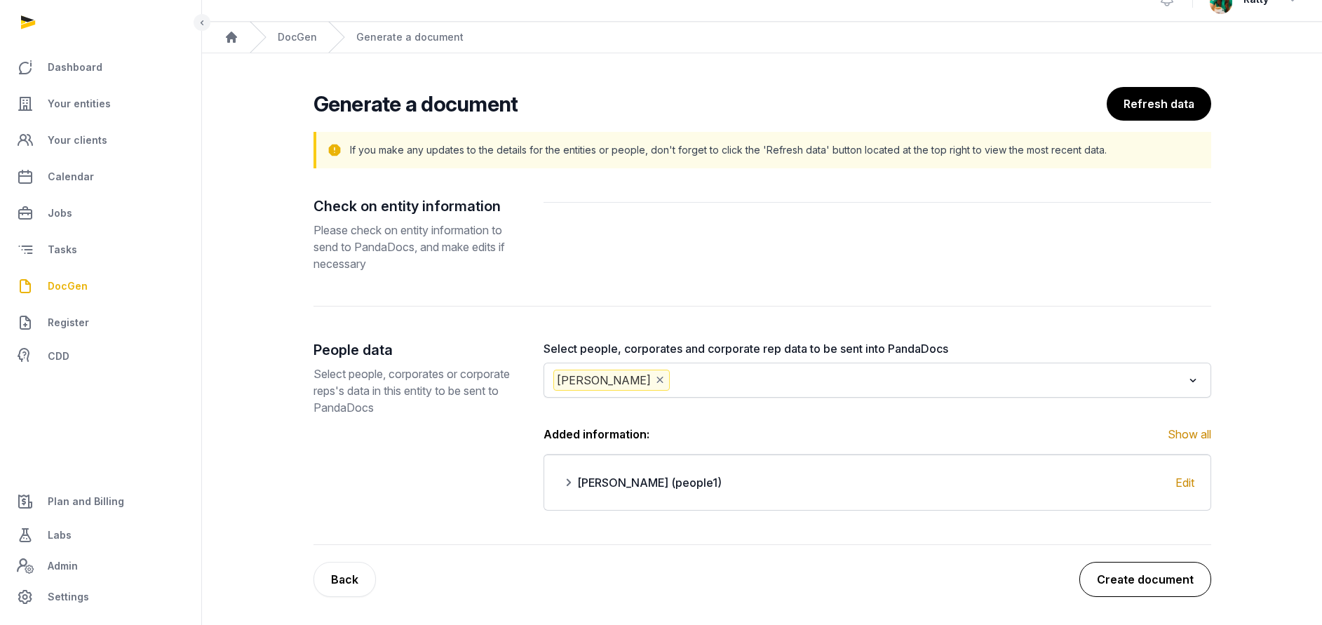
click at [1149, 577] on button "Create document" at bounding box center [1145, 579] width 132 height 35
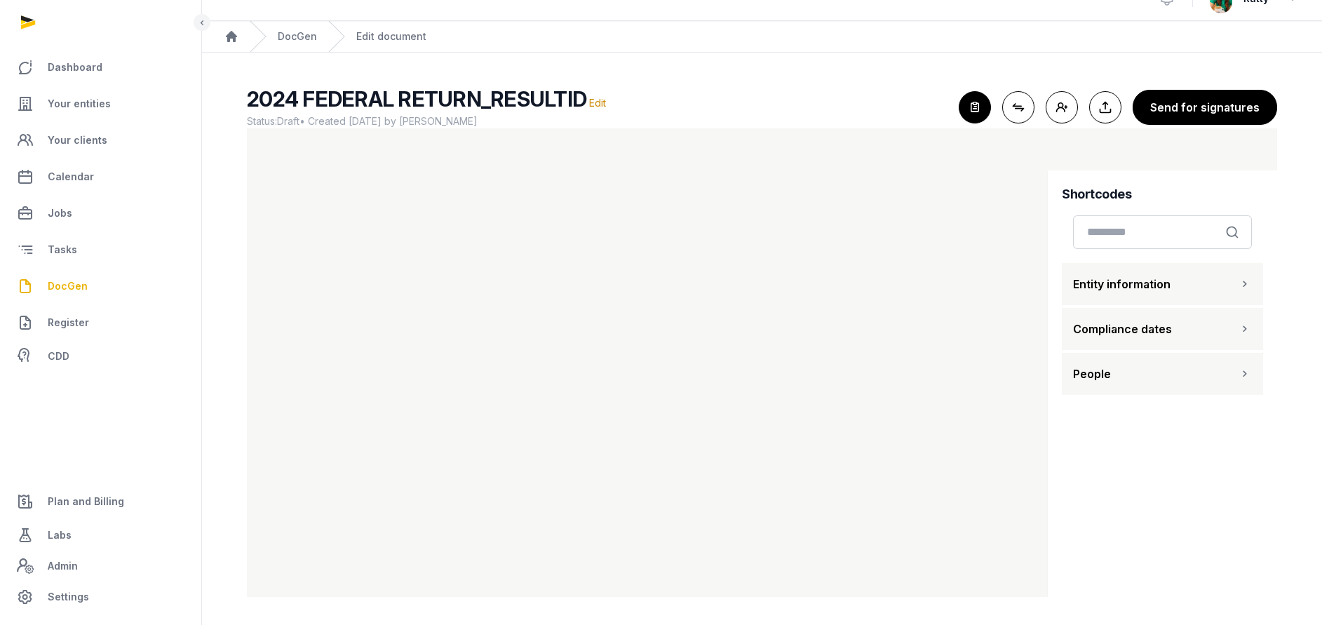
scroll to position [14, 0]
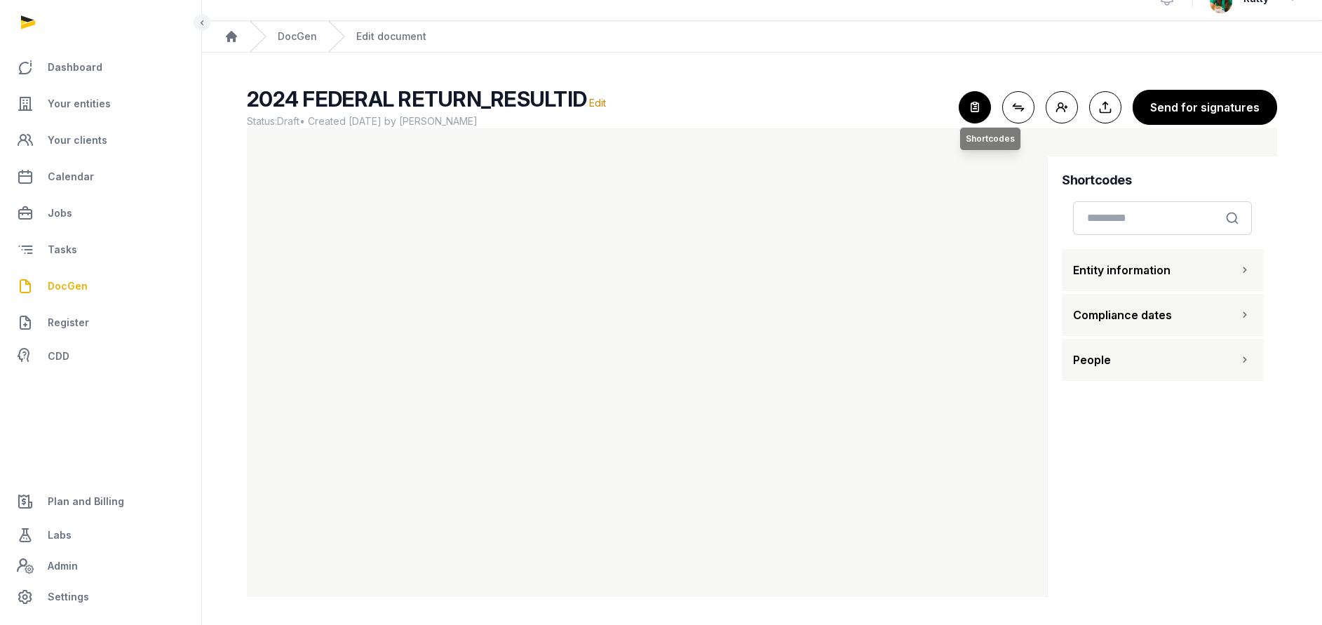
click at [980, 110] on icon "button" at bounding box center [974, 107] width 31 height 31
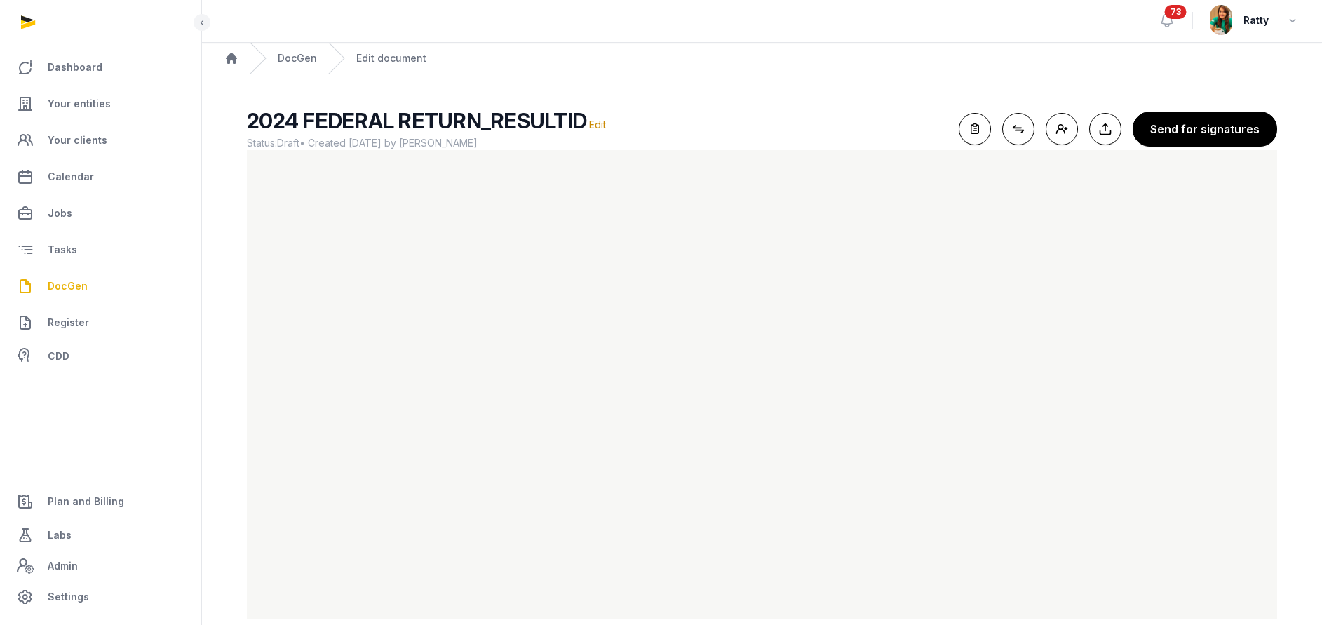
scroll to position [0, 0]
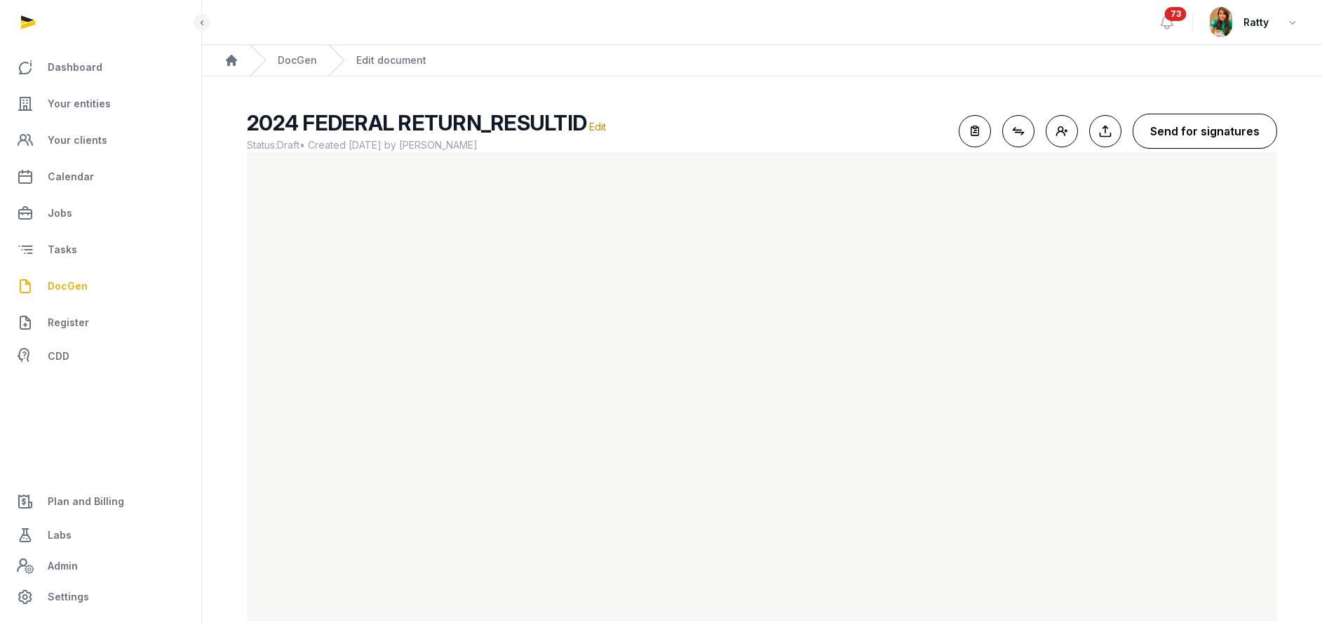
click at [1214, 127] on button "Send for signatures" at bounding box center [1204, 131] width 144 height 35
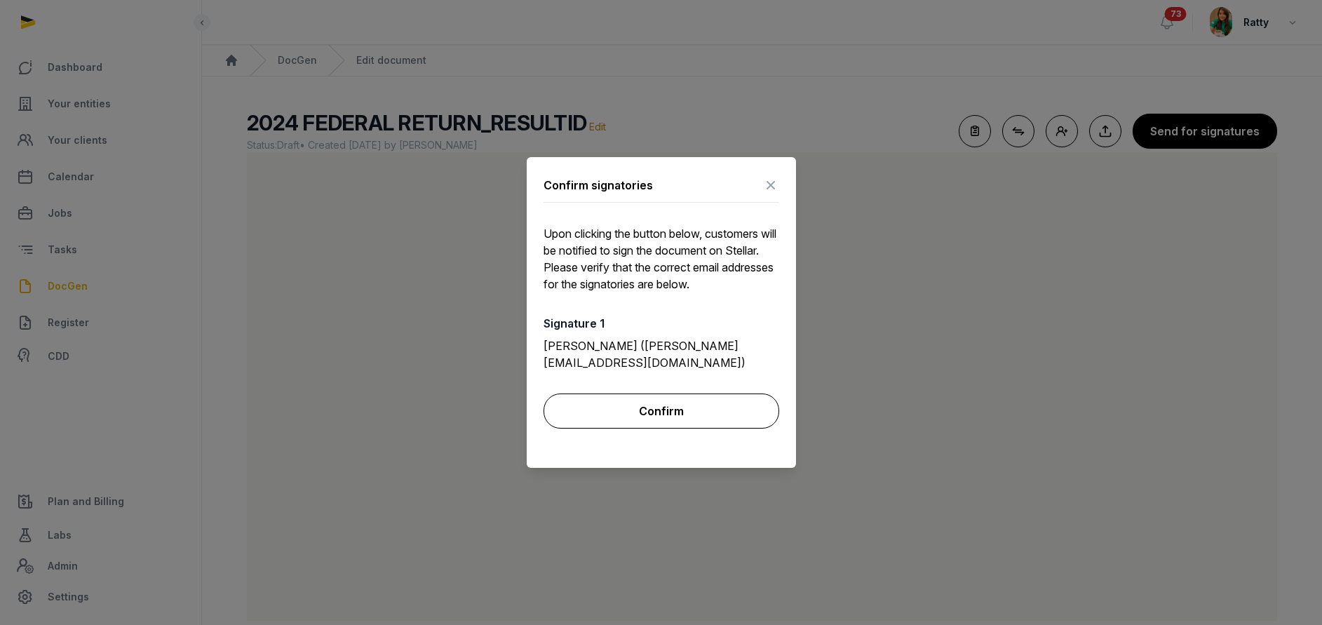
click at [651, 400] on button "Confirm" at bounding box center [661, 410] width 236 height 35
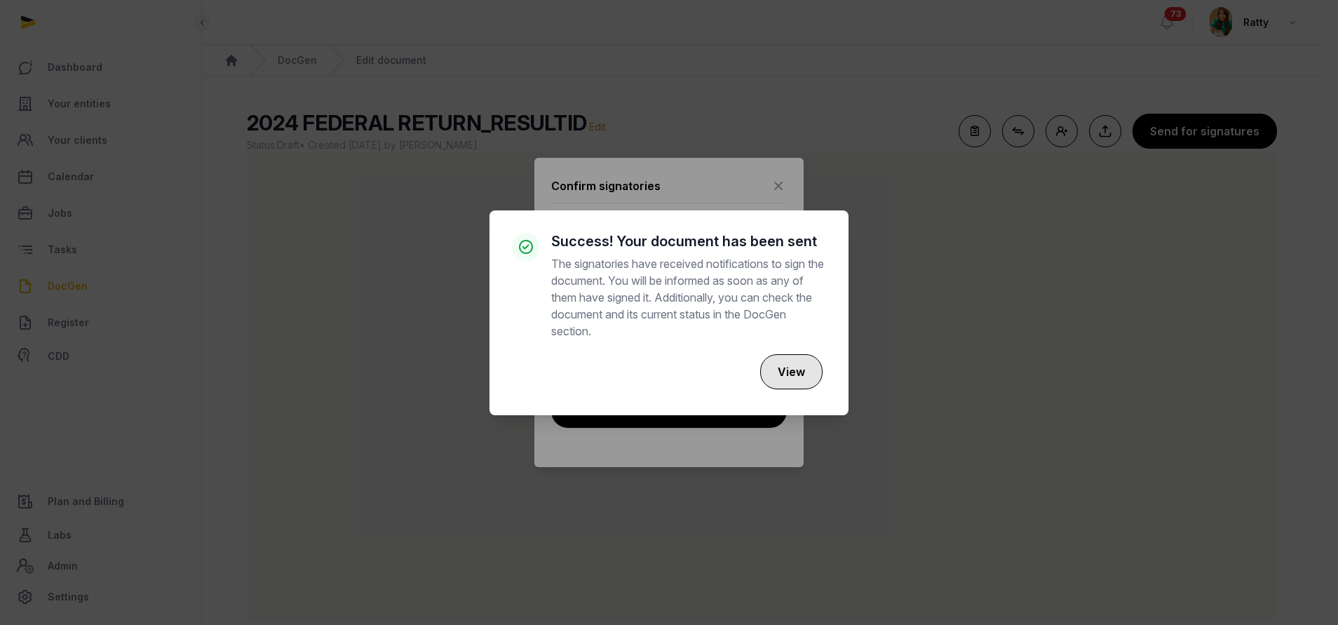
click at [794, 376] on button "View" at bounding box center [791, 371] width 62 height 35
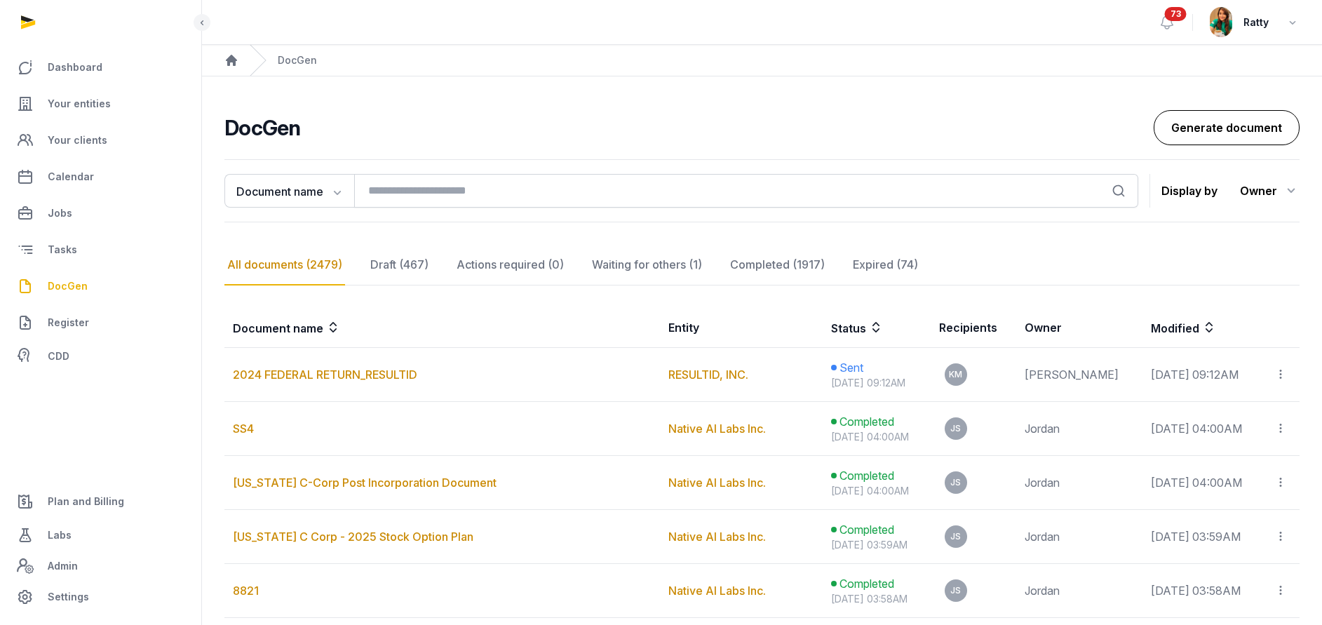
click at [1223, 117] on link "Generate document" at bounding box center [1227, 127] width 146 height 35
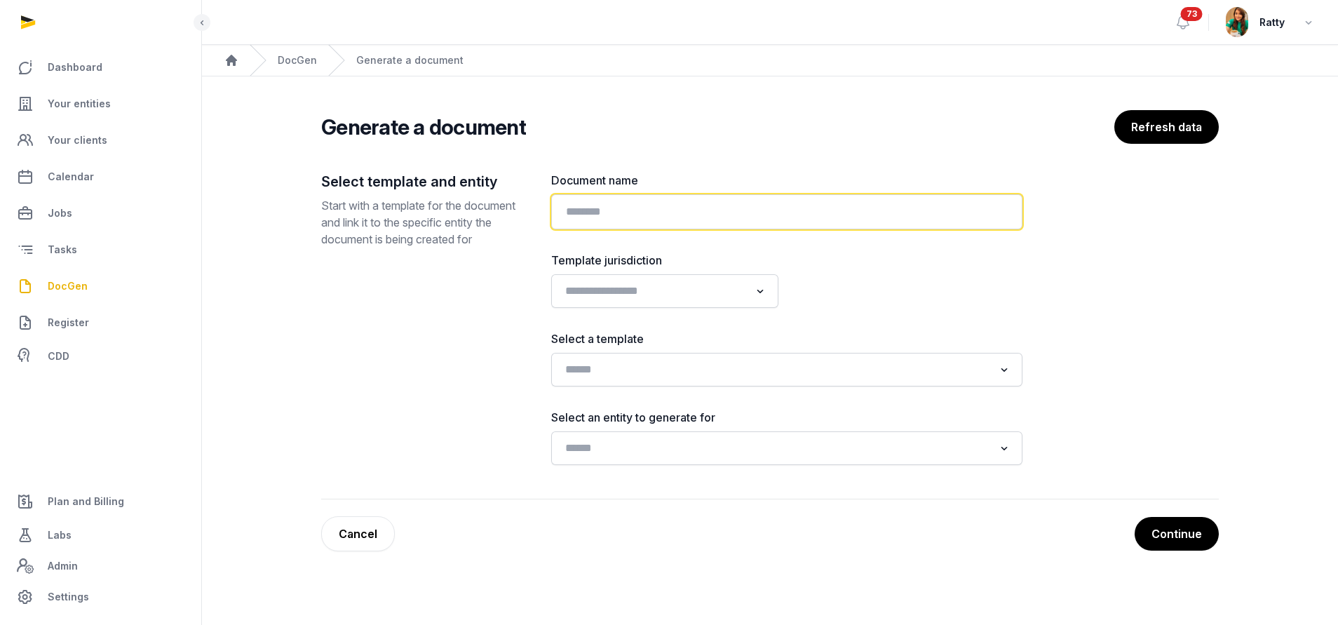
click at [653, 210] on input "text" at bounding box center [786, 211] width 471 height 35
paste input "**********"
type input "**********"
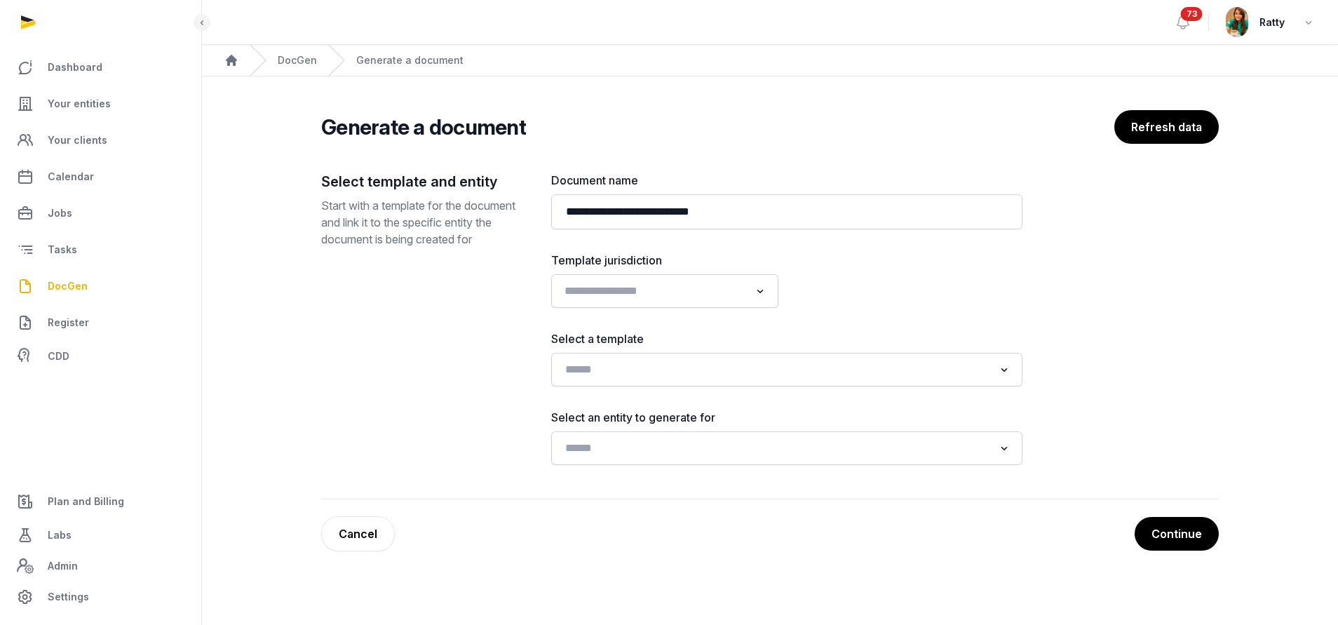
click at [599, 289] on input "Search for option" at bounding box center [655, 291] width 190 height 20
click at [596, 372] on ul "Malaysia Singapore USA" at bounding box center [664, 341] width 227 height 69
click at [596, 364] on li "USA" at bounding box center [665, 362] width 226 height 20
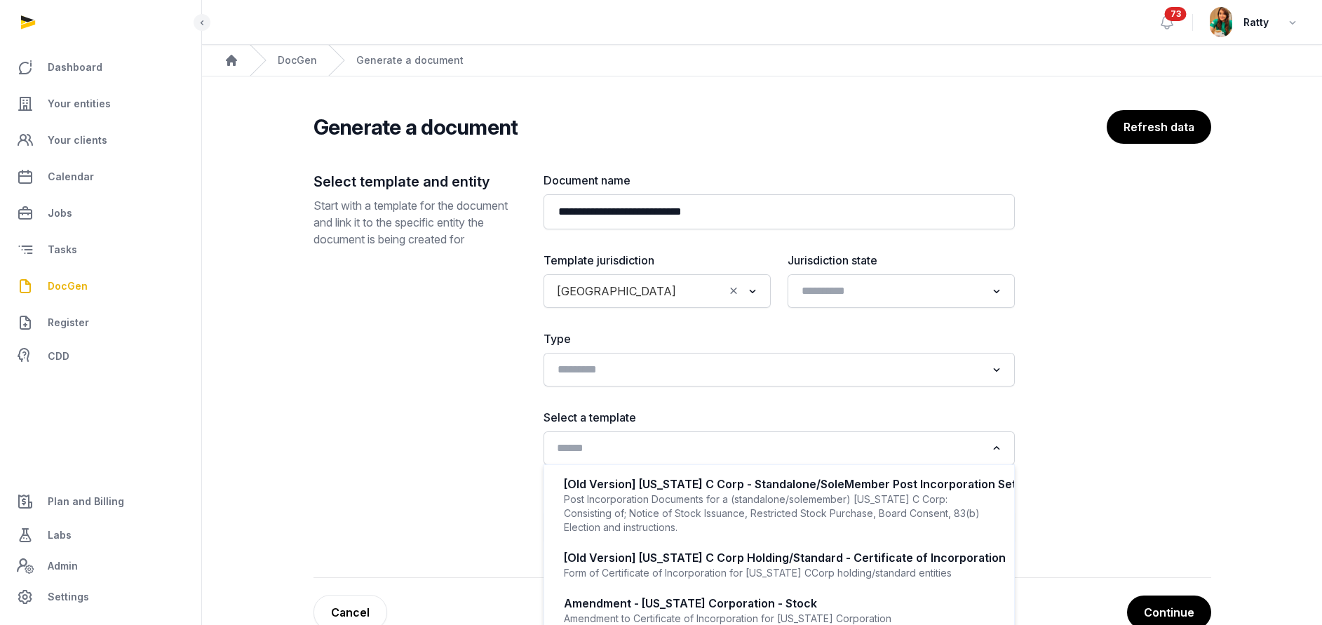
click at [569, 441] on input "Search for option" at bounding box center [769, 448] width 434 height 20
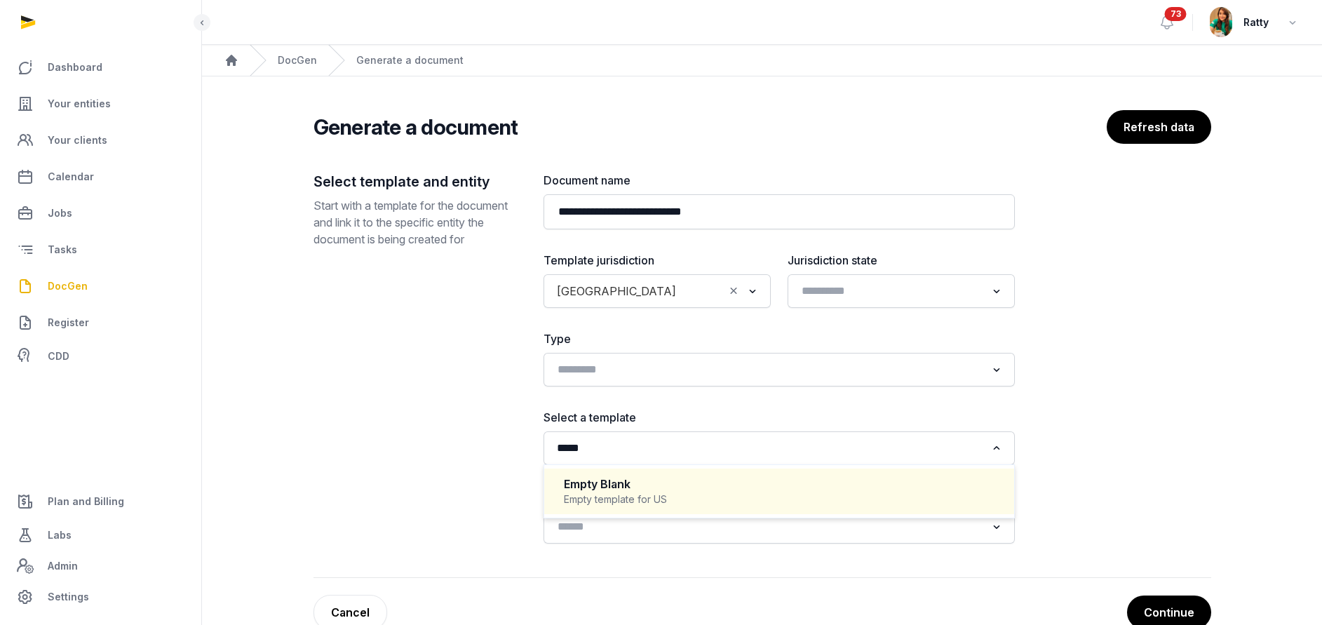
click at [604, 477] on div "Empty Blank" at bounding box center [779, 484] width 431 height 16
type input "*****"
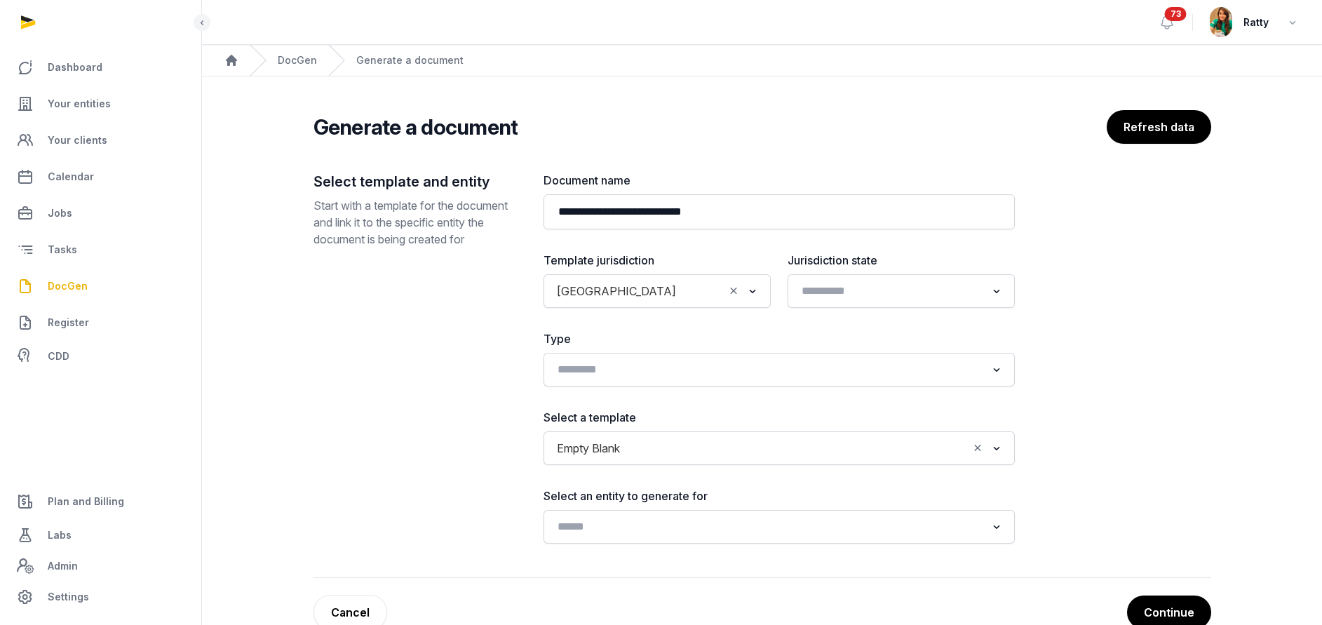
scroll to position [33, 0]
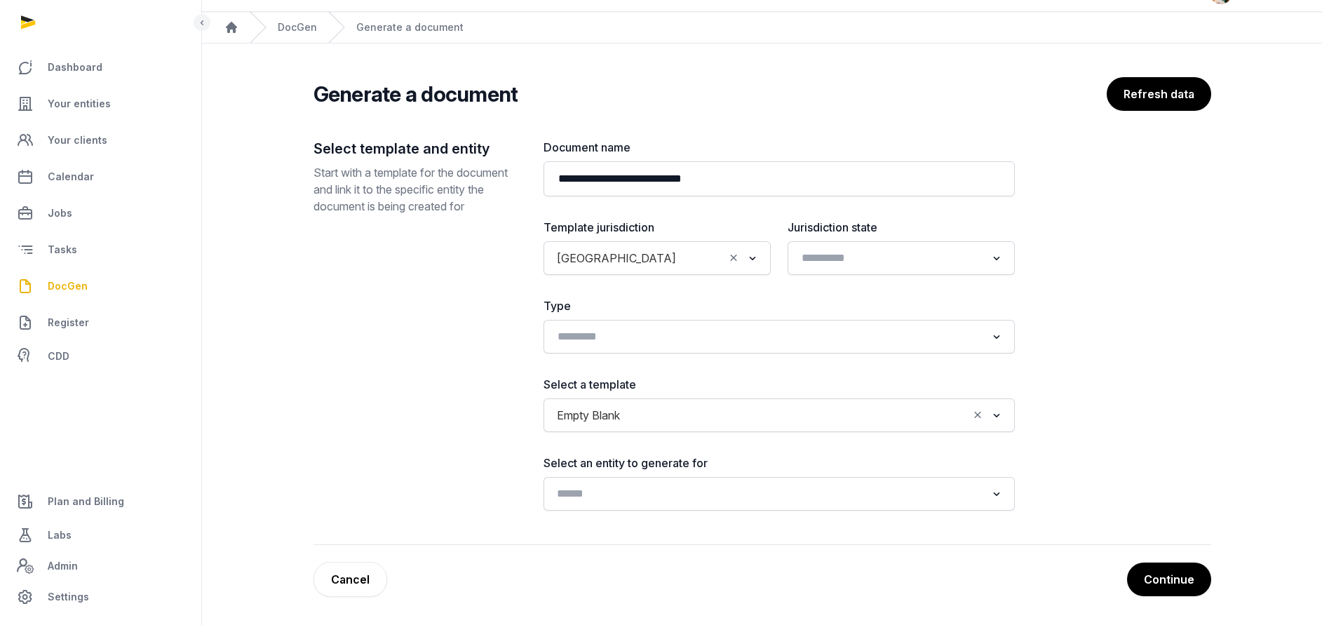
click at [596, 493] on input "Search for option" at bounding box center [769, 494] width 434 height 20
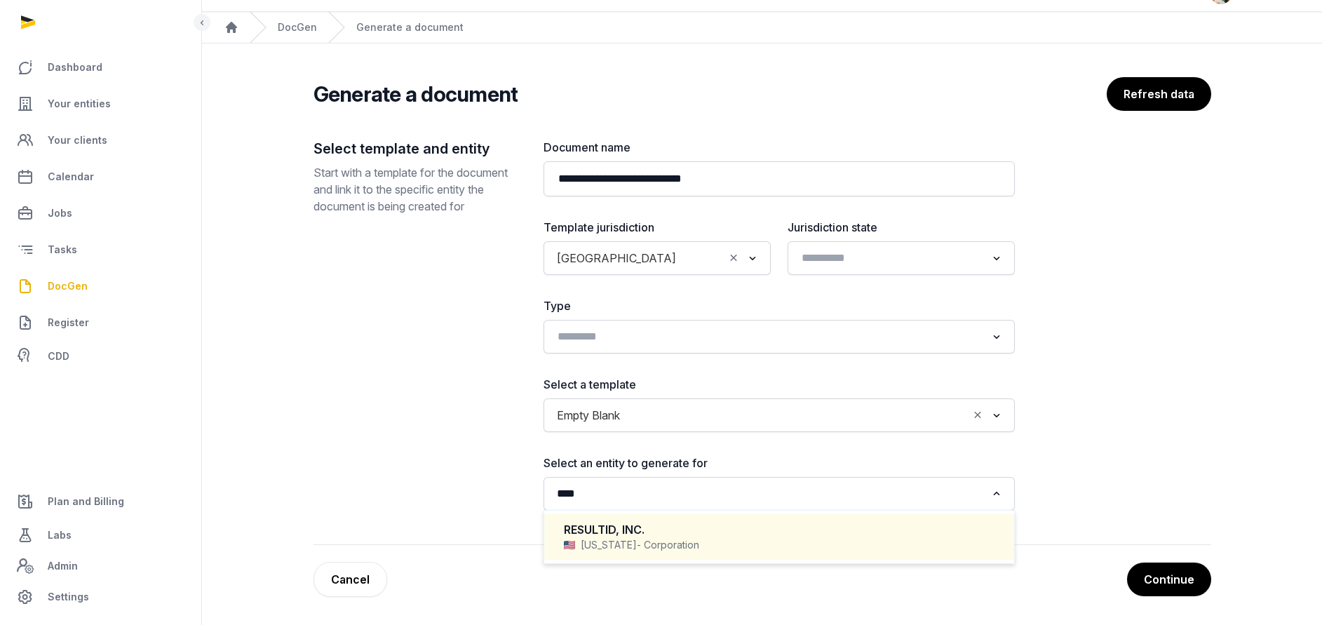
click at [596, 534] on div "RESULTID, INC." at bounding box center [779, 530] width 431 height 16
type input "****"
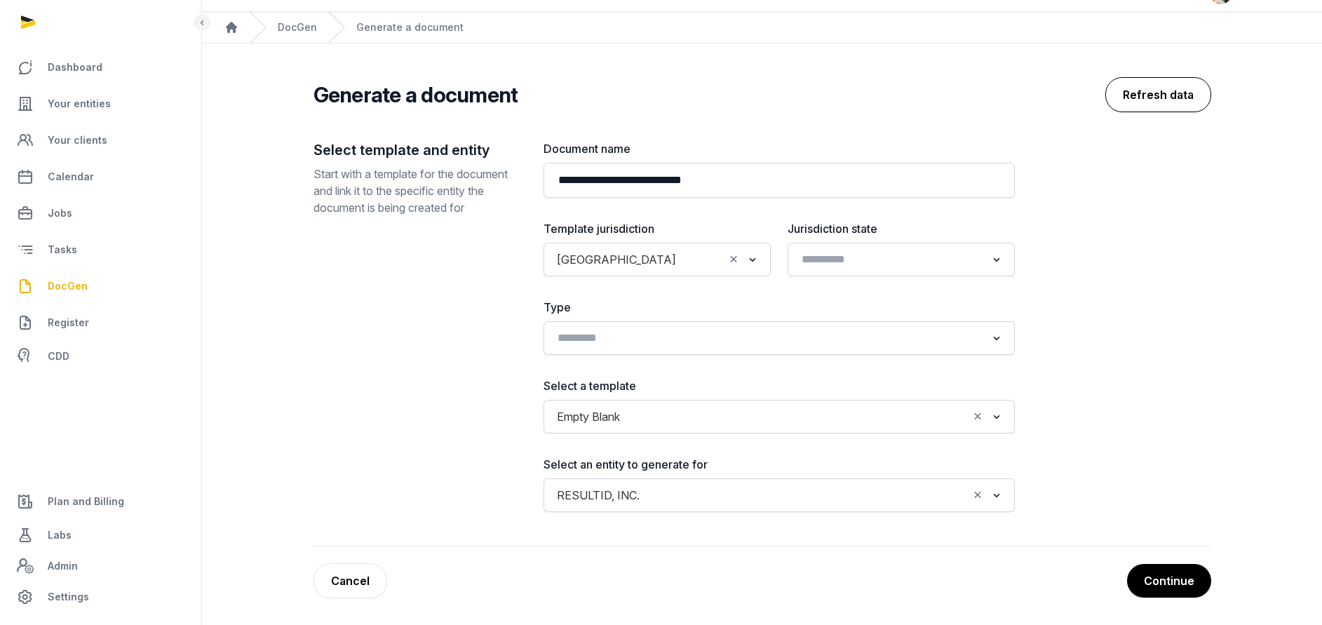
click at [1176, 86] on button "Refresh data" at bounding box center [1158, 94] width 106 height 35
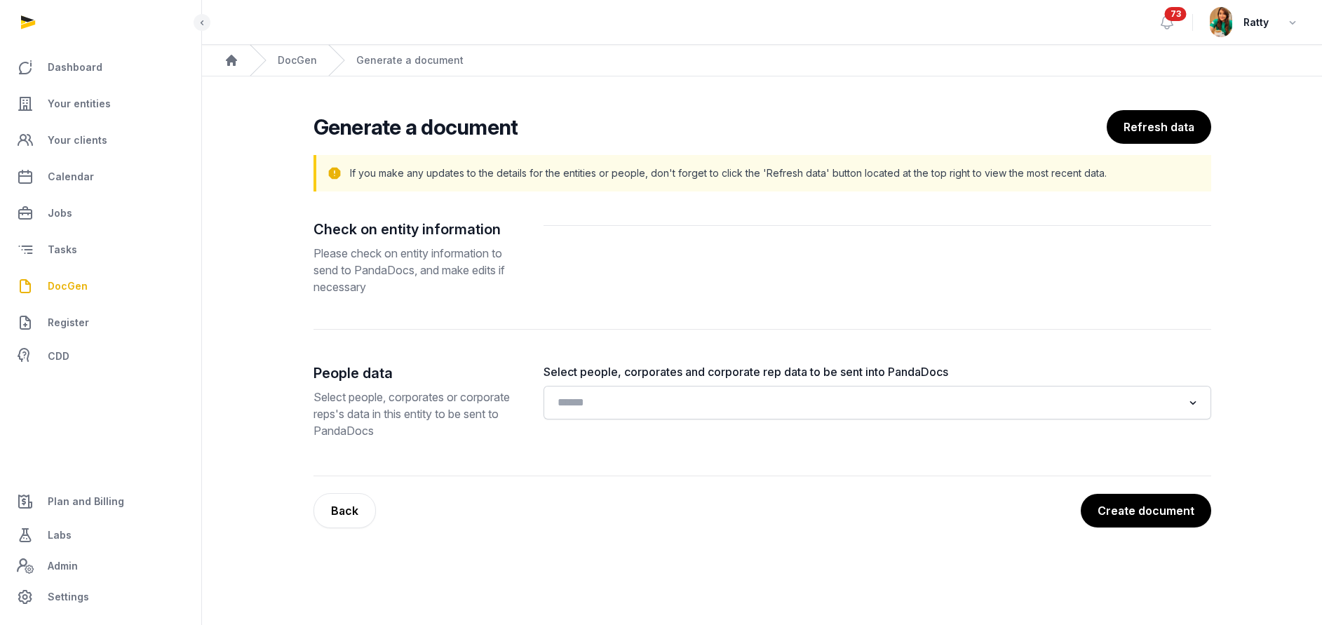
scroll to position [0, 0]
click at [602, 398] on input "Search for option" at bounding box center [867, 403] width 630 height 20
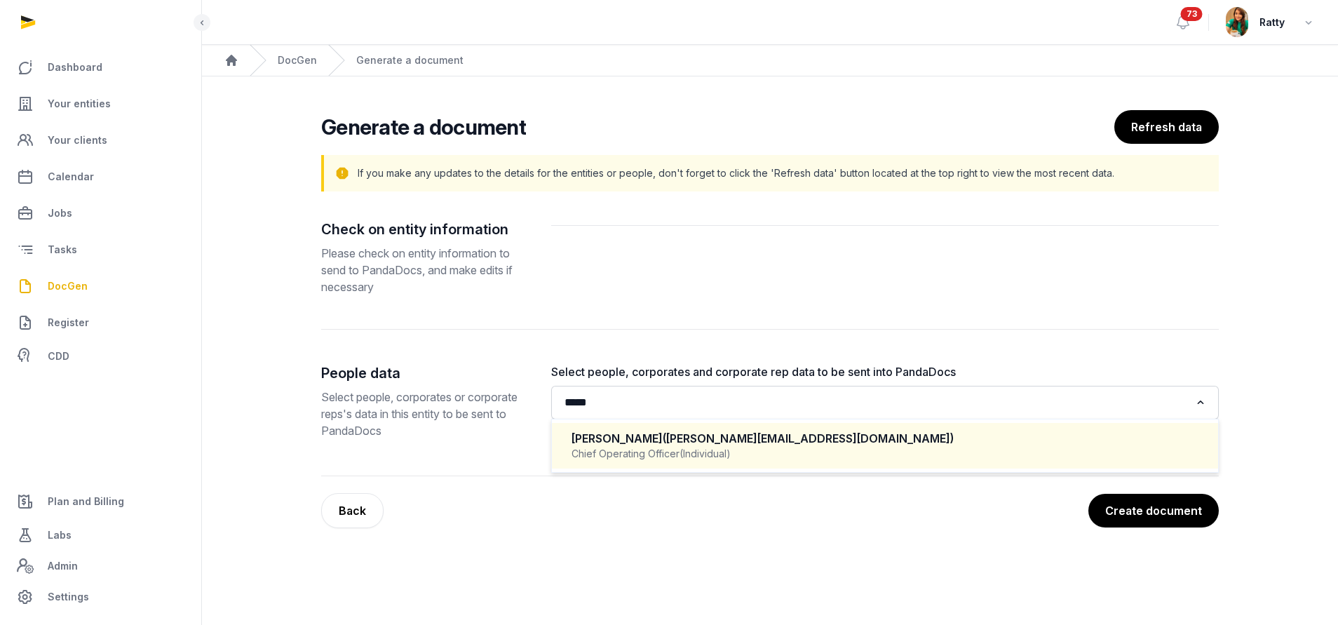
click at [674, 458] on div "Chief Operating Officer (Individual)" at bounding box center [884, 454] width 627 height 14
type input "*****"
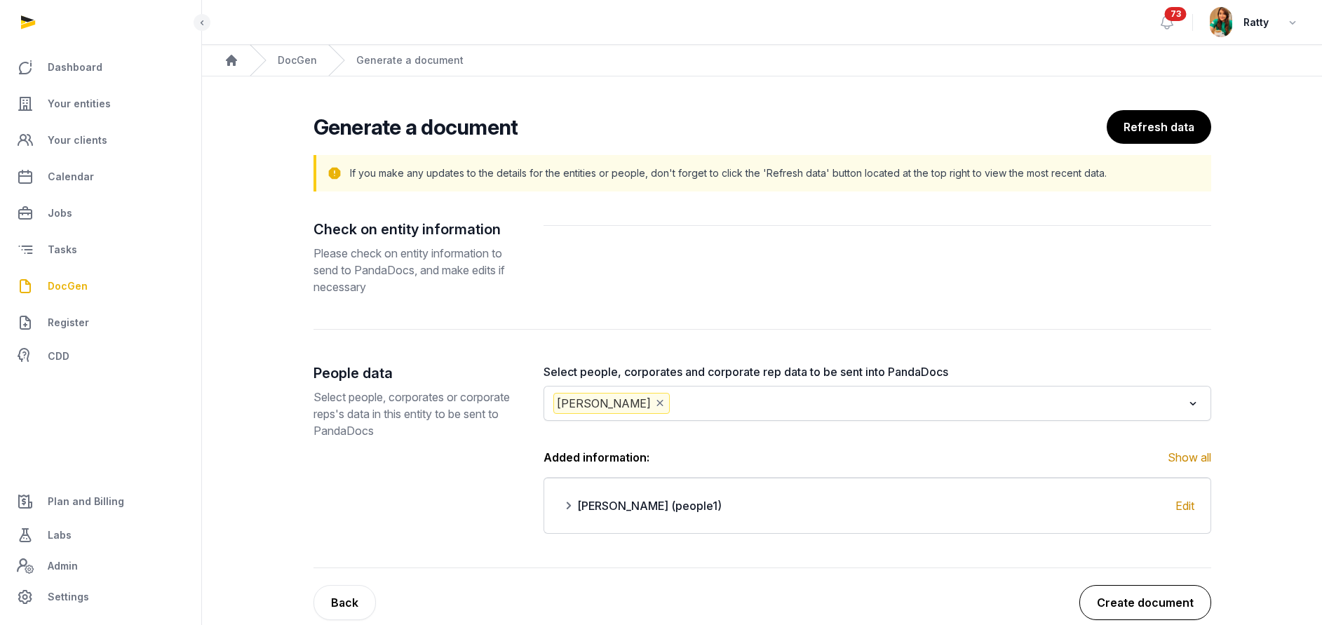
click at [1119, 602] on button "Create document" at bounding box center [1145, 602] width 132 height 35
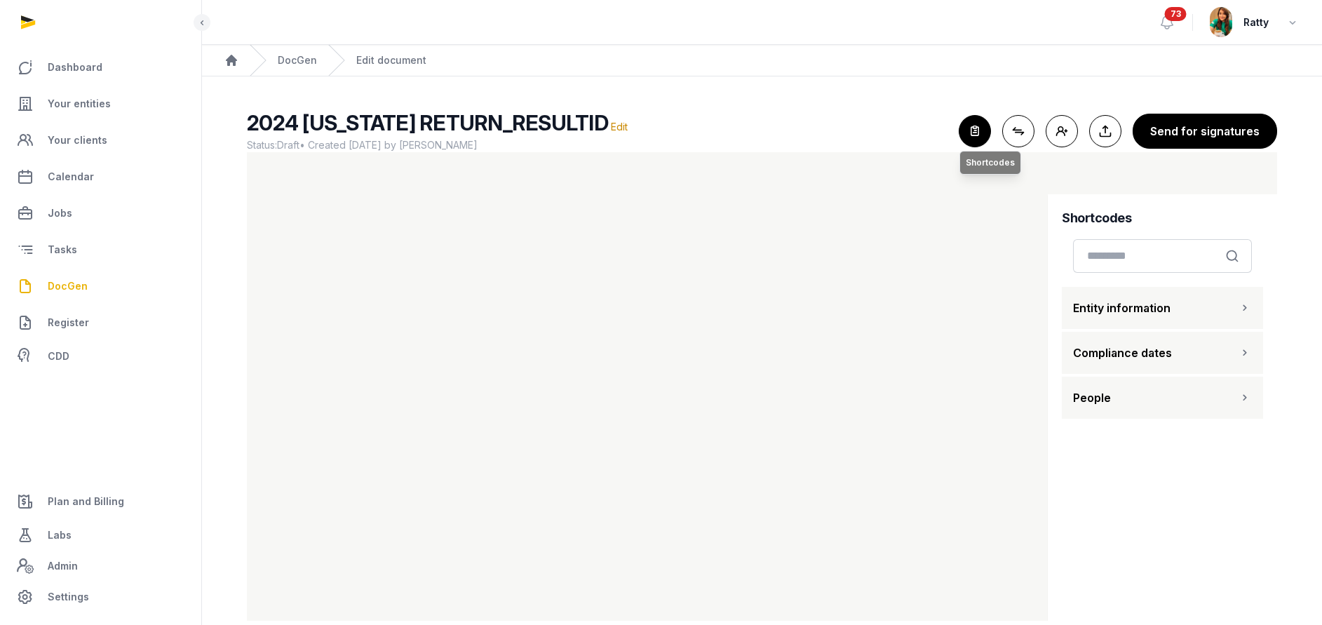
click at [978, 121] on icon "button" at bounding box center [974, 131] width 31 height 31
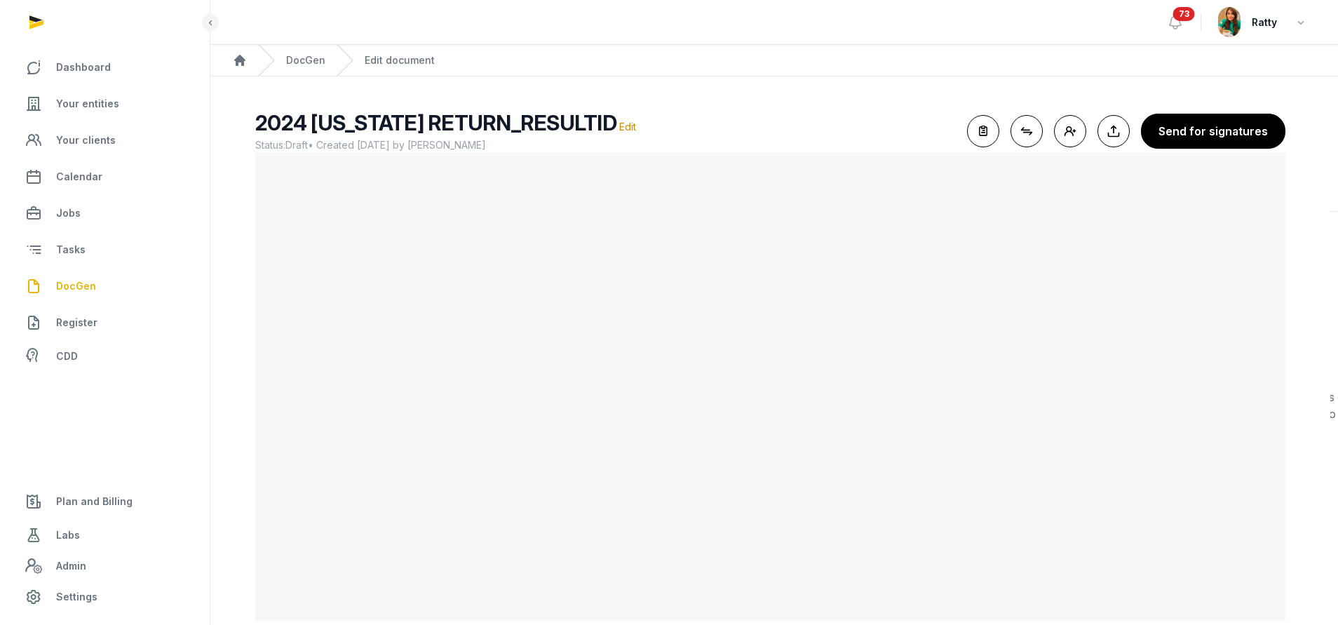
scroll to position [24, 0]
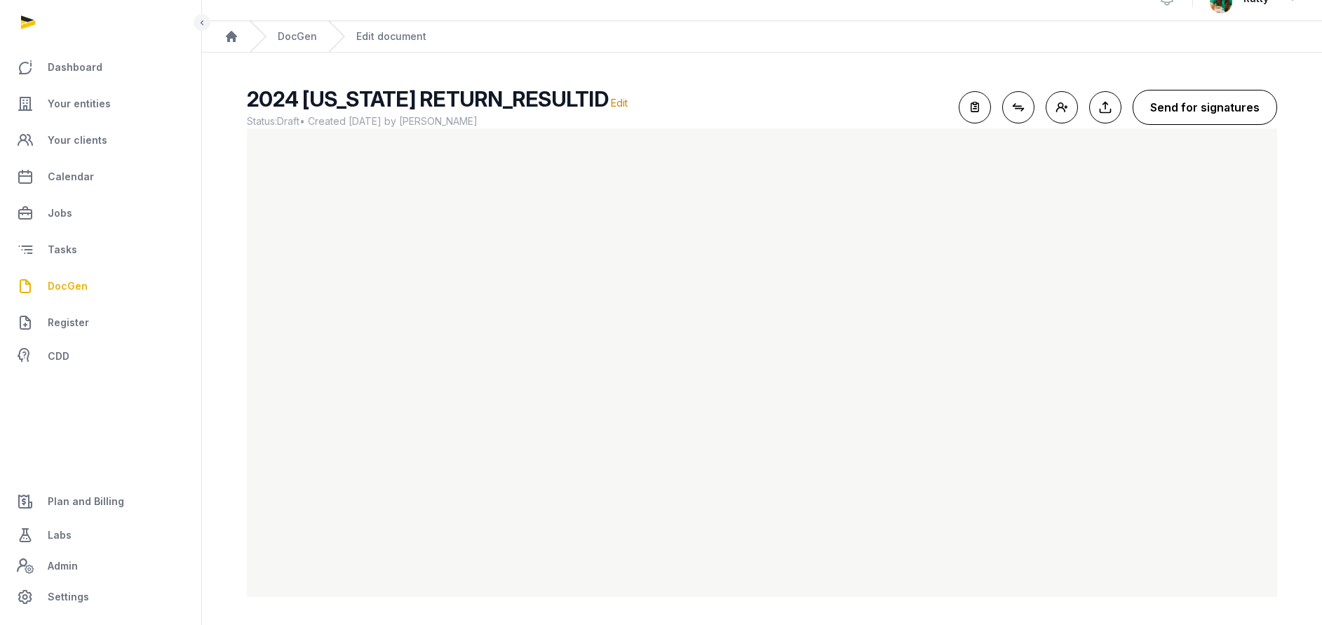
click at [1196, 107] on button "Send for signatures" at bounding box center [1204, 107] width 144 height 35
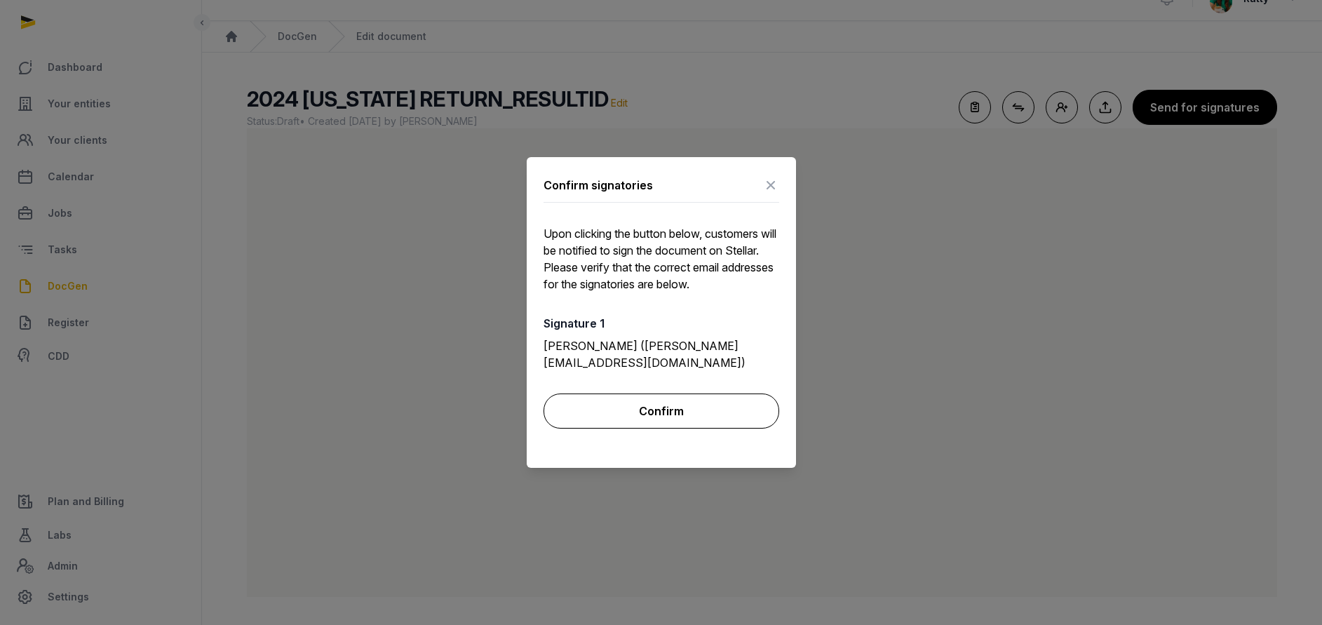
click at [671, 393] on button "Confirm" at bounding box center [661, 410] width 236 height 35
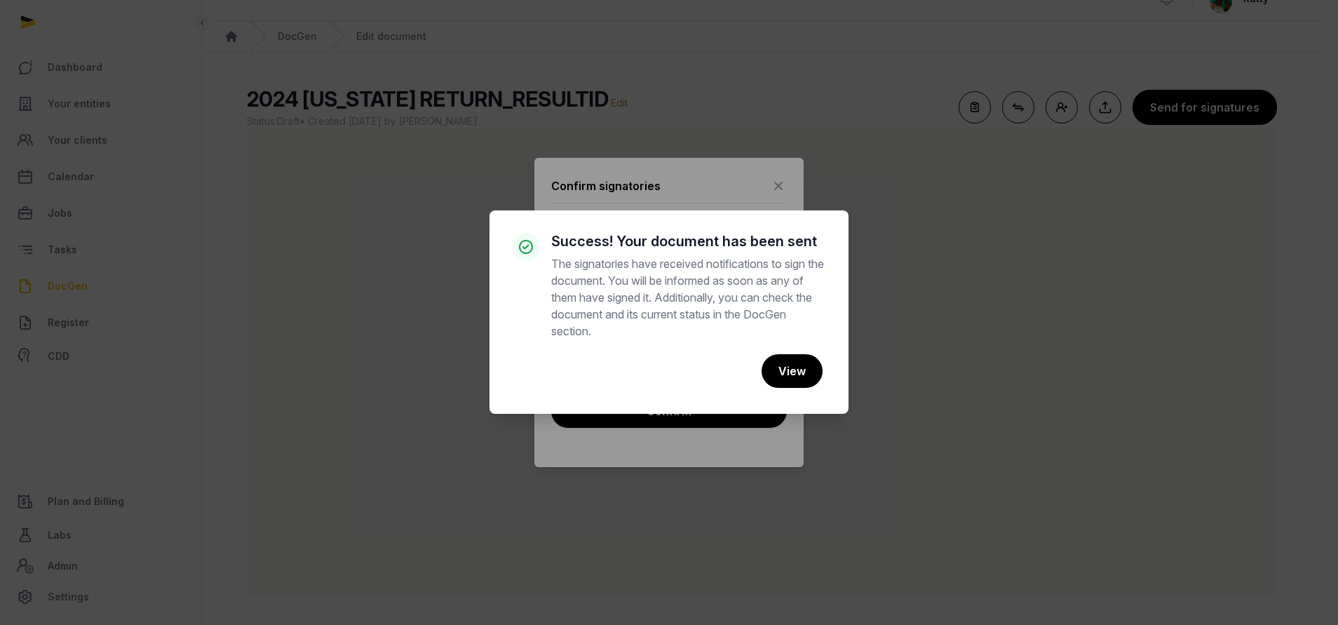
click at [1313, 8] on div "× Success! Your document has been sent The signatories have received notificati…" at bounding box center [669, 312] width 1338 height 625
click at [792, 370] on button "View" at bounding box center [791, 371] width 62 height 35
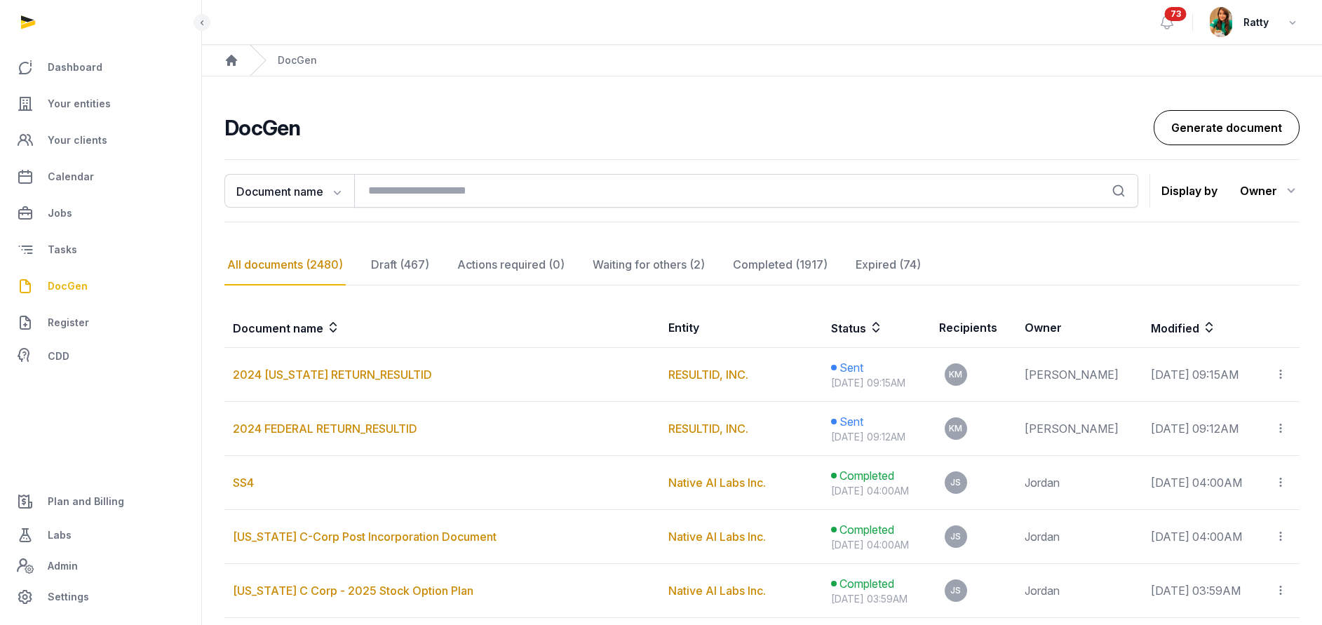
click at [1243, 122] on link "Generate document" at bounding box center [1227, 127] width 146 height 35
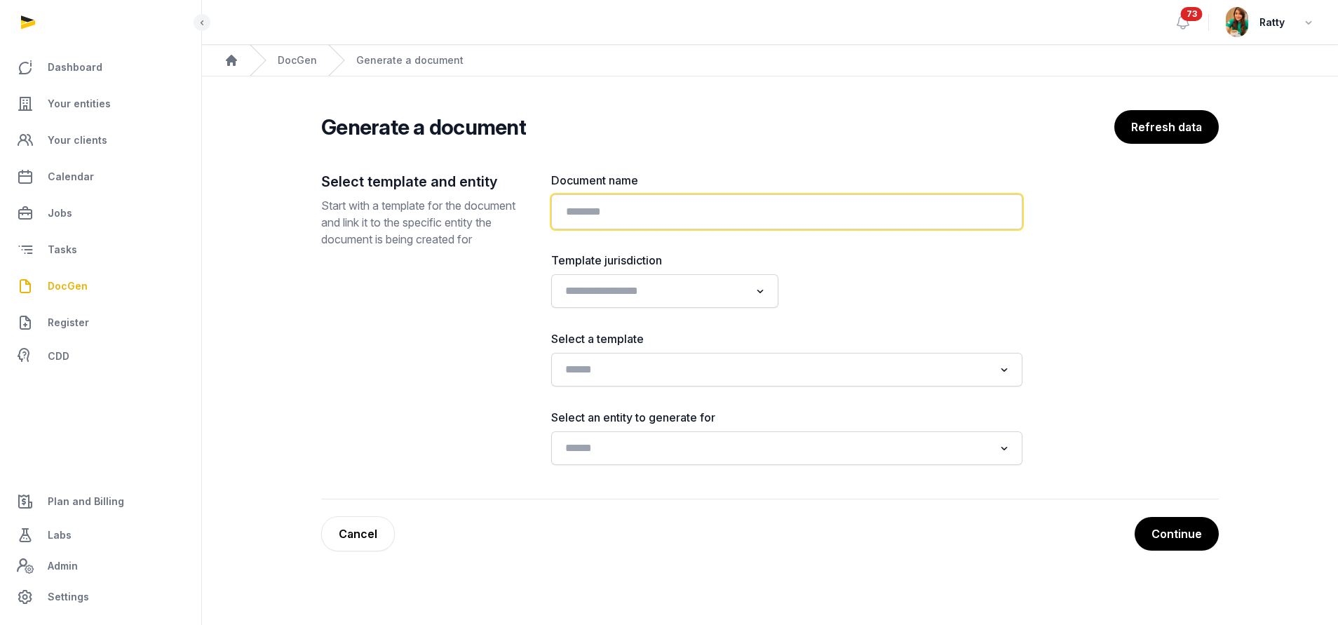
click at [599, 210] on input "text" at bounding box center [786, 211] width 471 height 35
paste input "**********"
type input "**********"
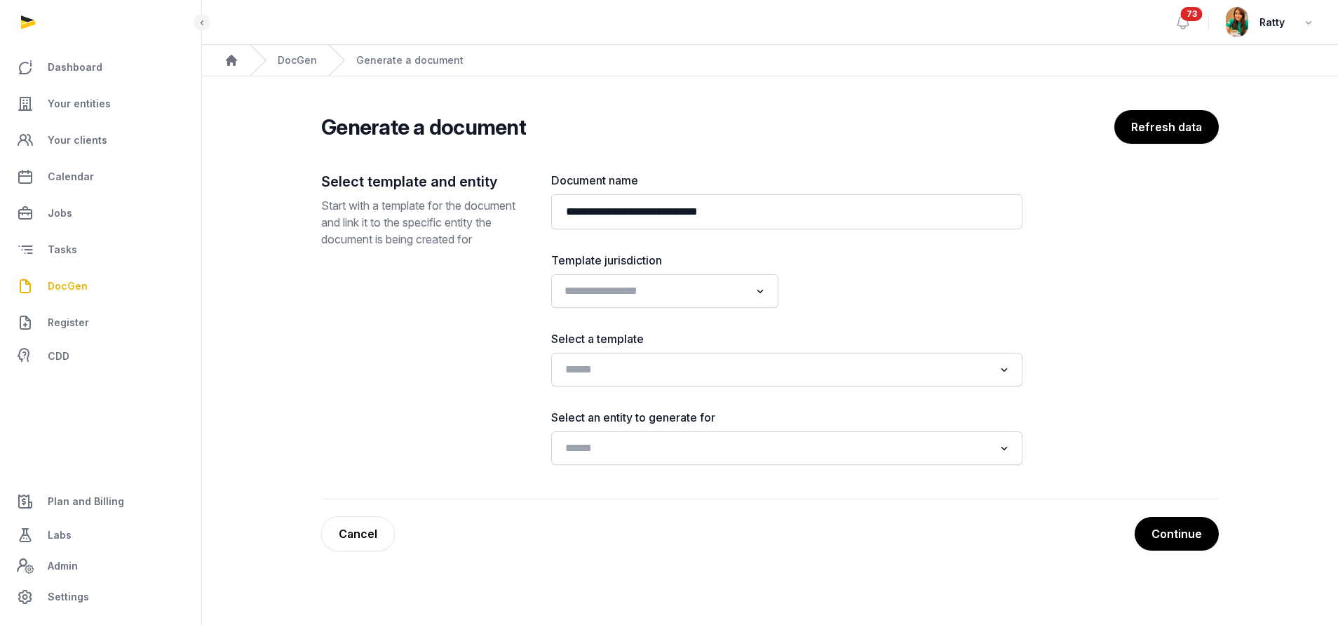
click at [602, 285] on input "Search for option" at bounding box center [655, 291] width 190 height 20
click at [590, 369] on li "USA" at bounding box center [665, 362] width 226 height 20
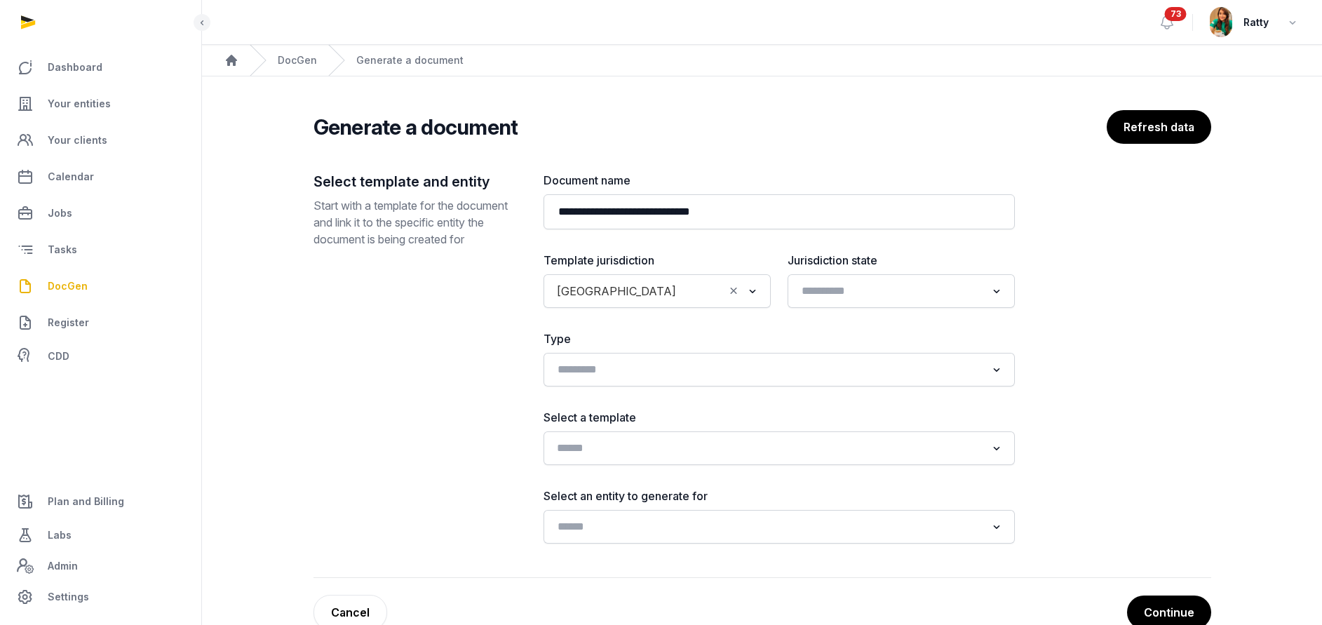
click at [578, 454] on input "Search for option" at bounding box center [769, 448] width 434 height 20
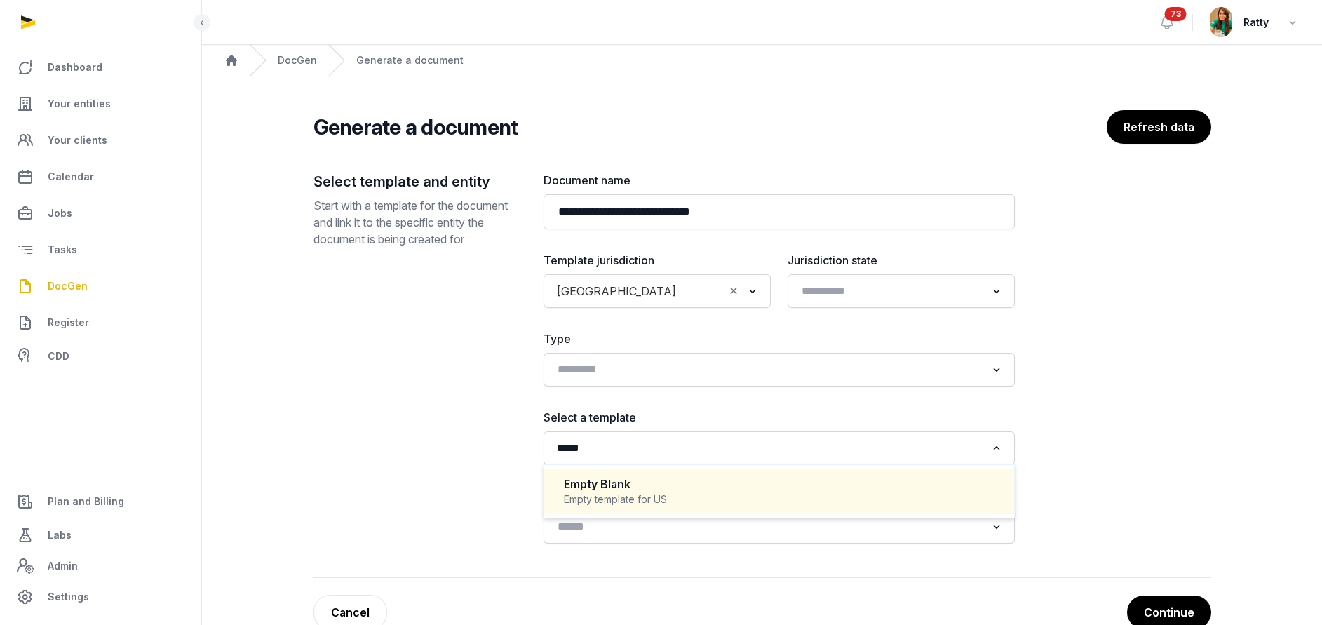
click at [609, 480] on div "Empty Blank" at bounding box center [779, 484] width 431 height 16
type input "*****"
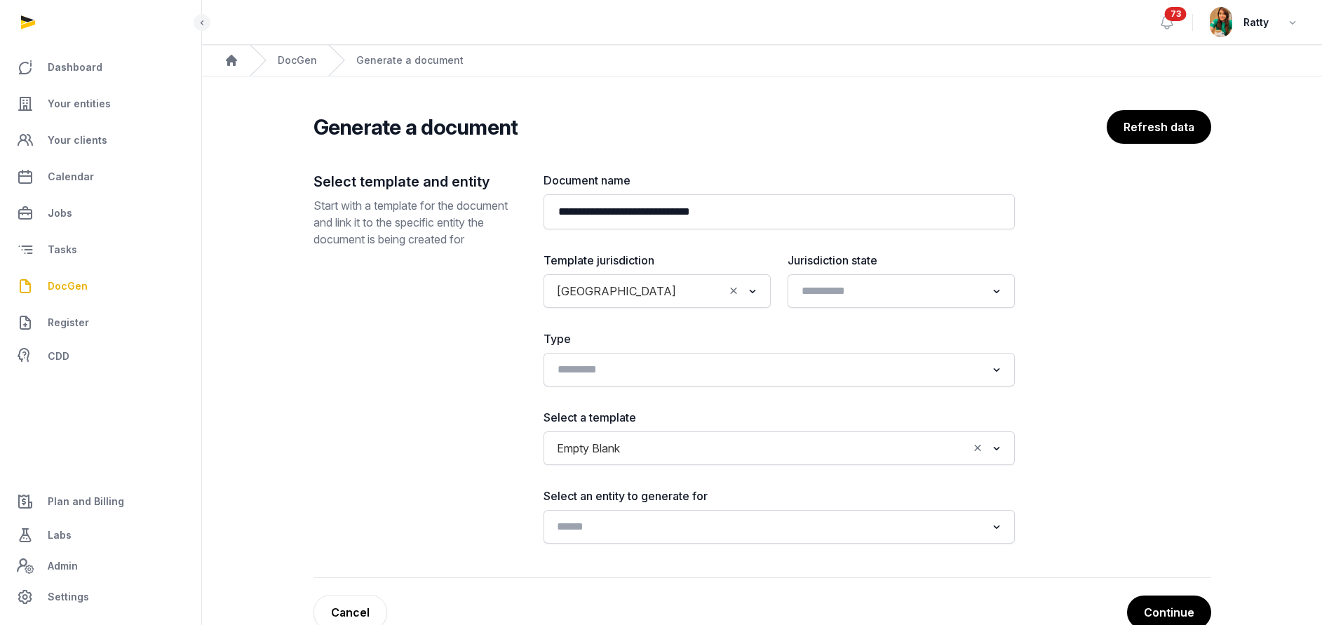
click at [617, 520] on input "Search for option" at bounding box center [769, 527] width 434 height 20
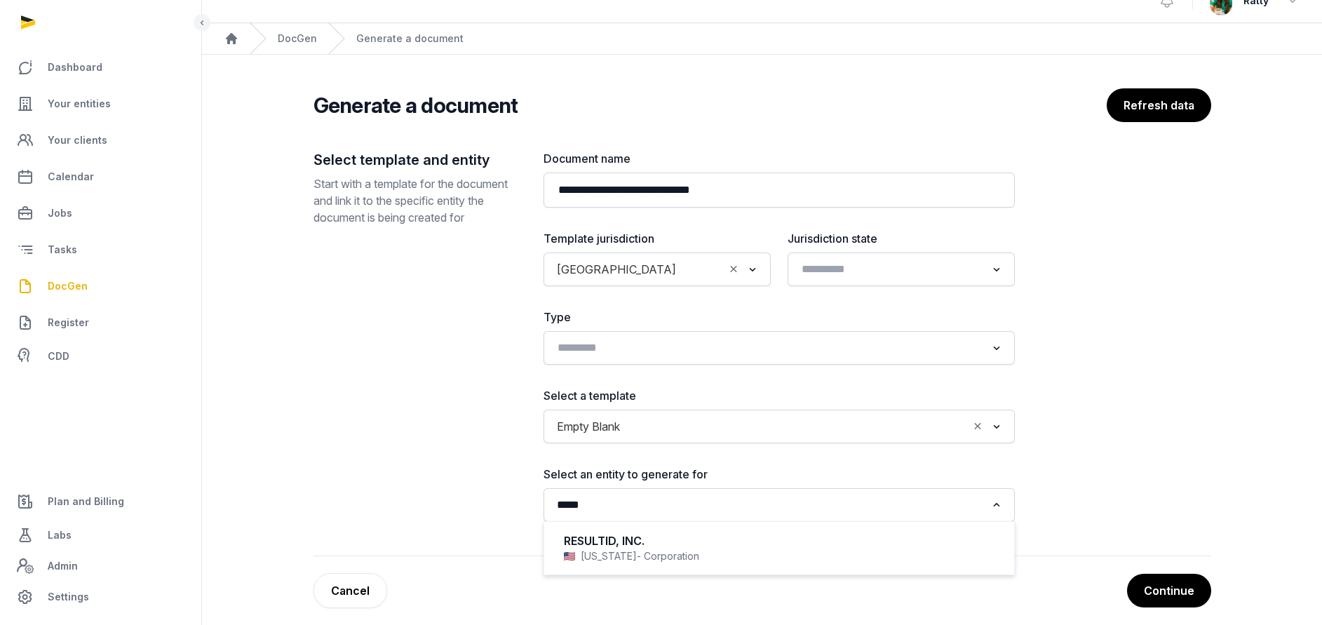
scroll to position [33, 0]
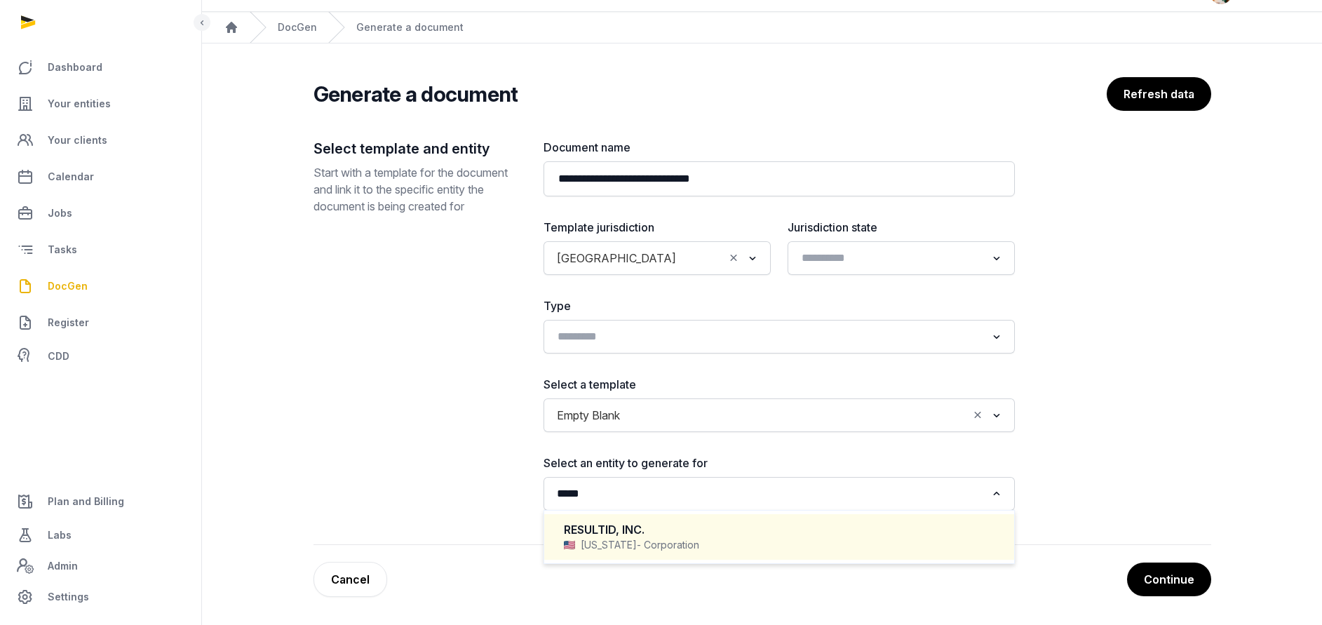
click at [586, 549] on div "Delaware - Corporation" at bounding box center [779, 545] width 431 height 14
type input "*****"
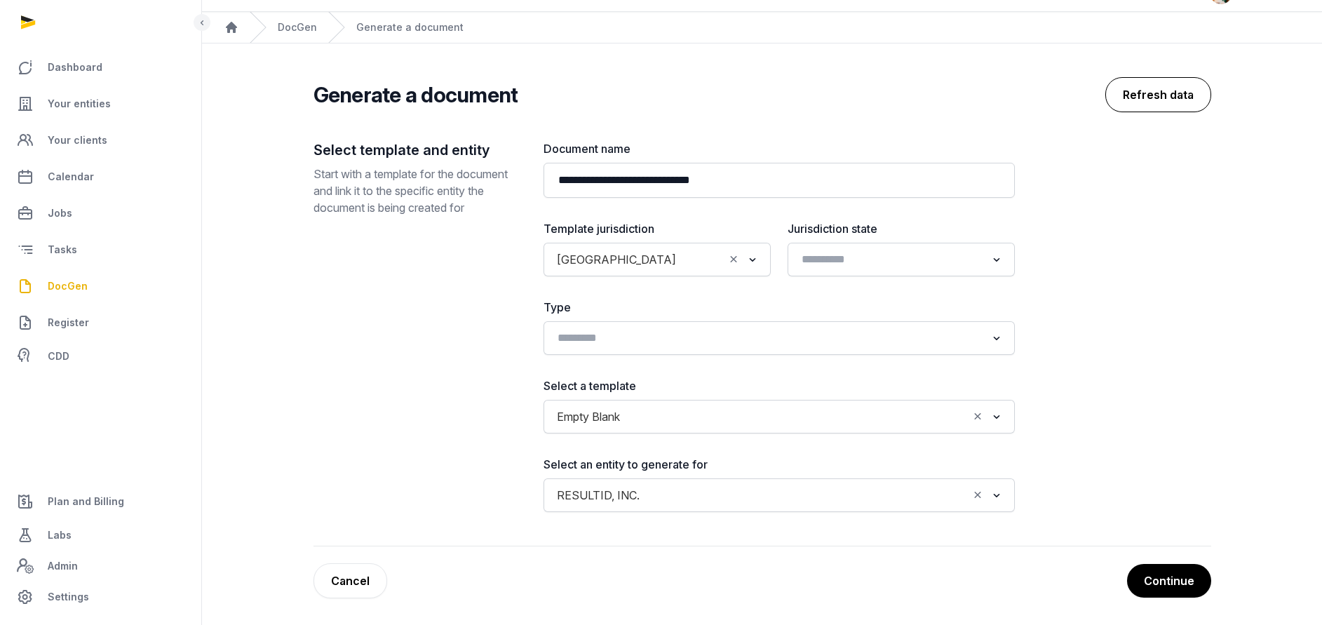
click at [1168, 84] on button "Refresh data" at bounding box center [1158, 94] width 106 height 35
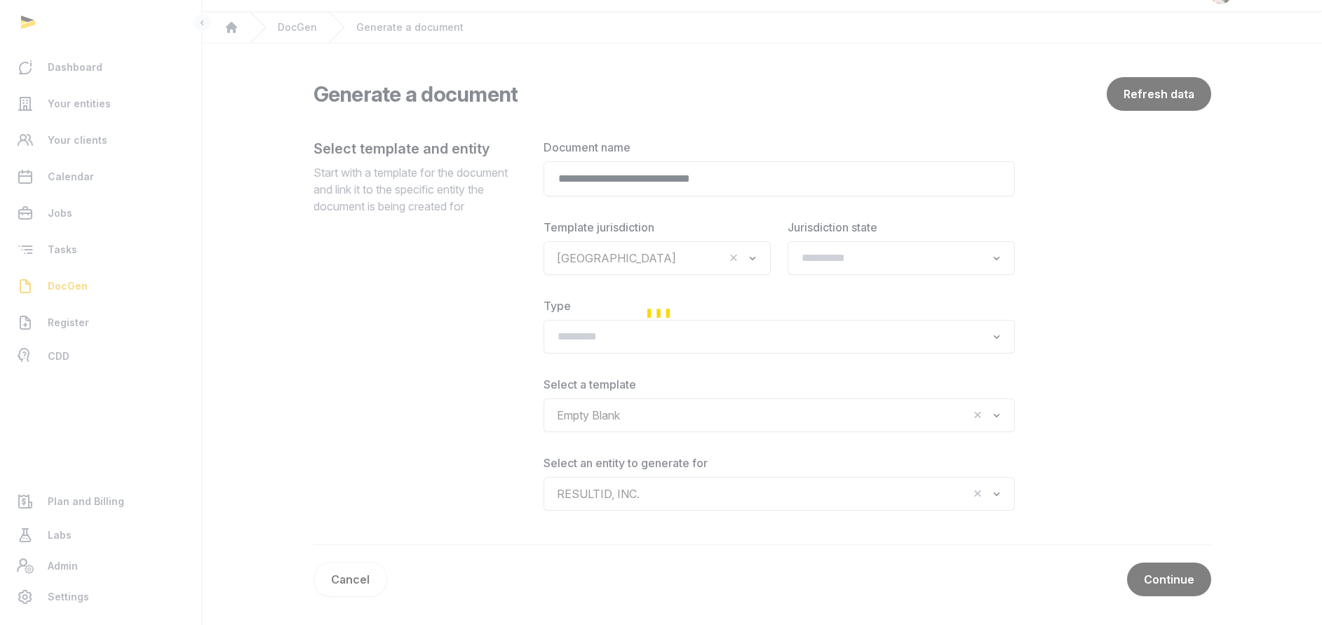
scroll to position [0, 0]
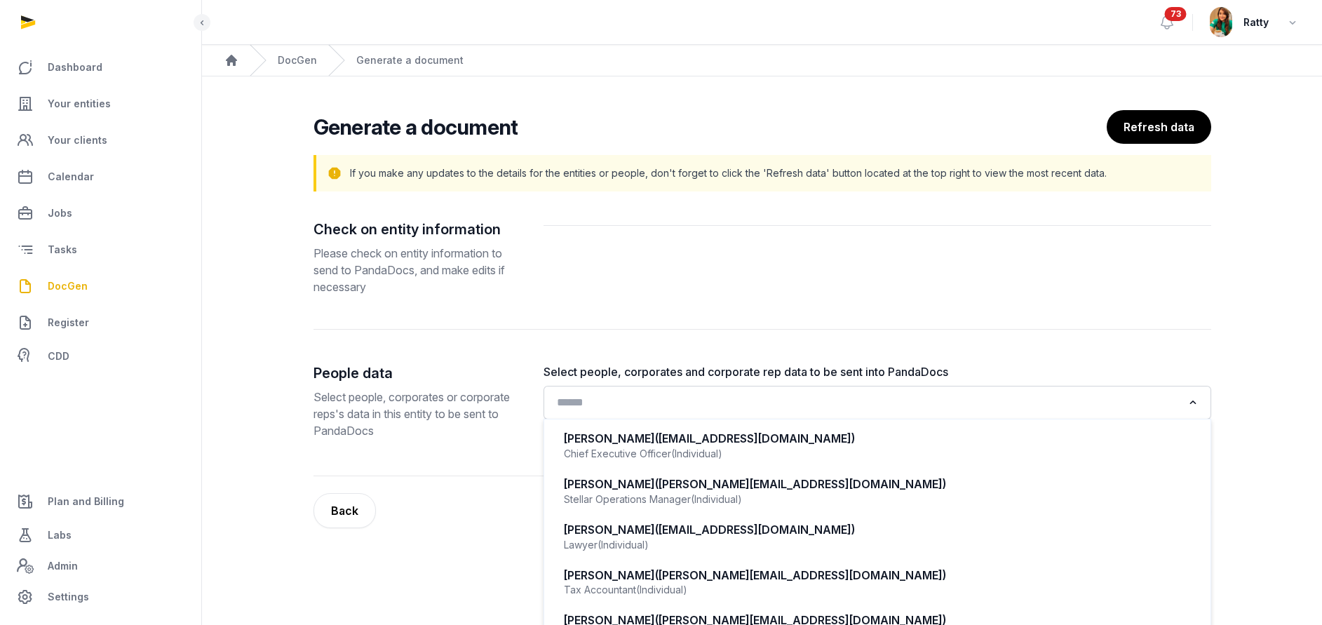
click at [766, 399] on input "Search for option" at bounding box center [867, 403] width 630 height 20
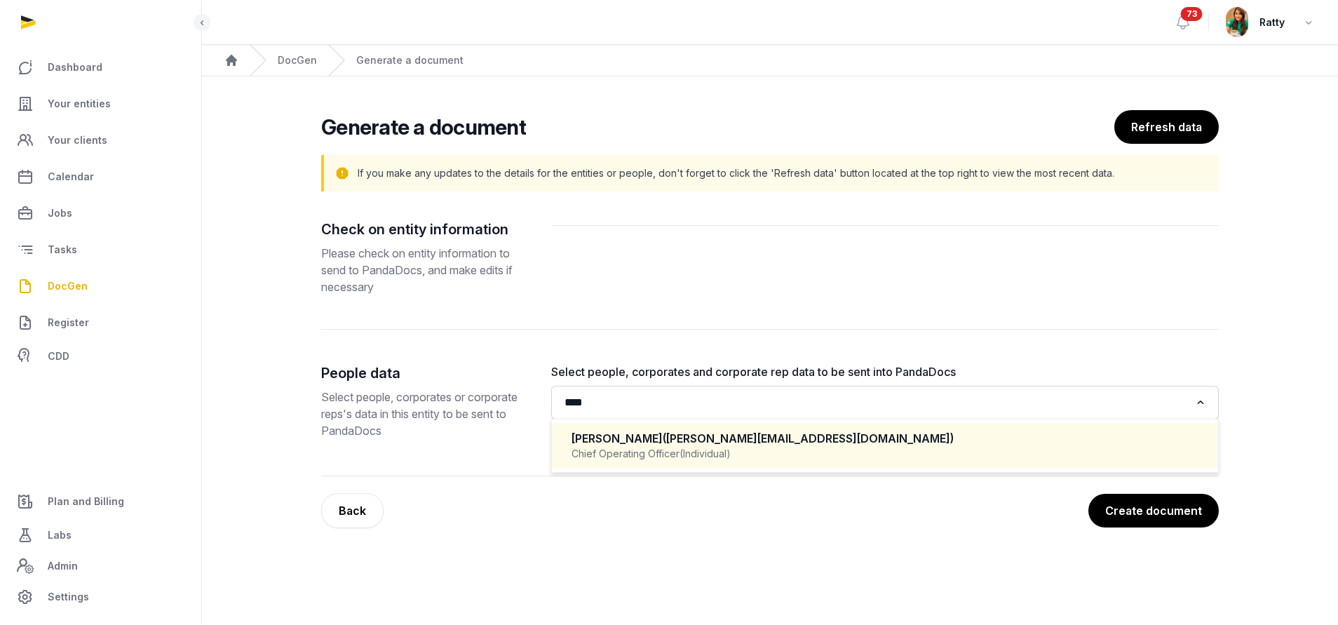
click at [733, 466] on li "Kevin Magee (kevin@resultid.com) Chief Operating Officer (Individual)" at bounding box center [885, 446] width 666 height 46
type input "****"
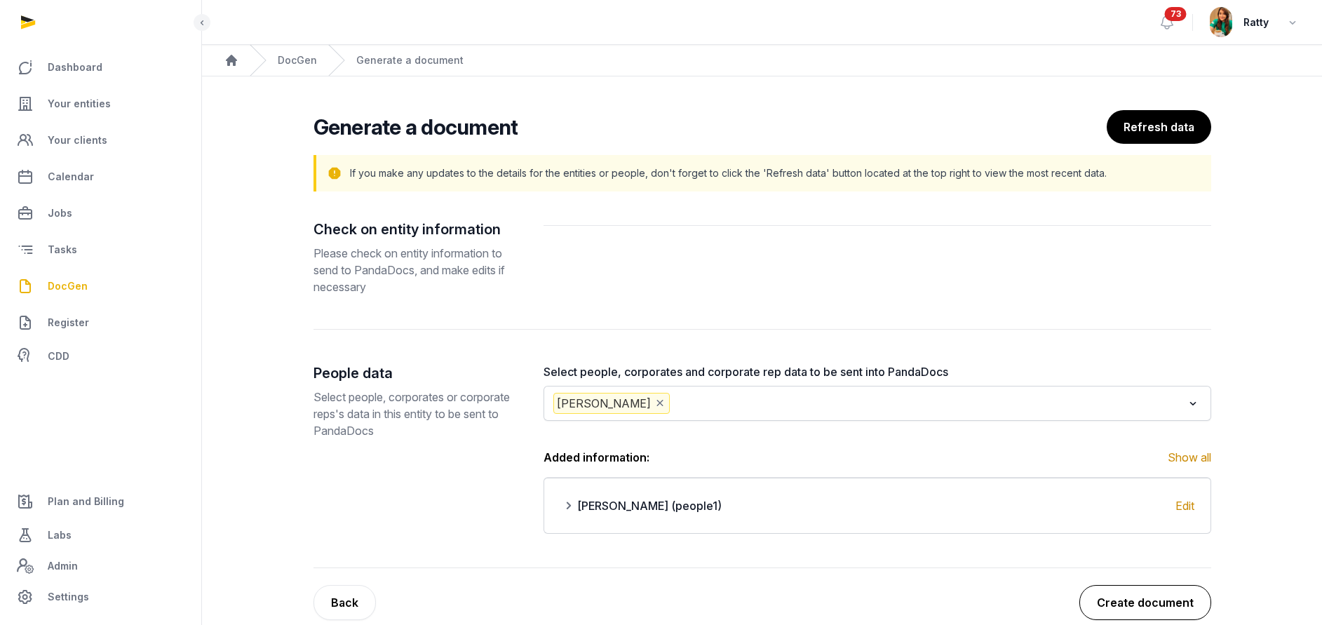
click at [1150, 599] on button "Create document" at bounding box center [1145, 602] width 132 height 35
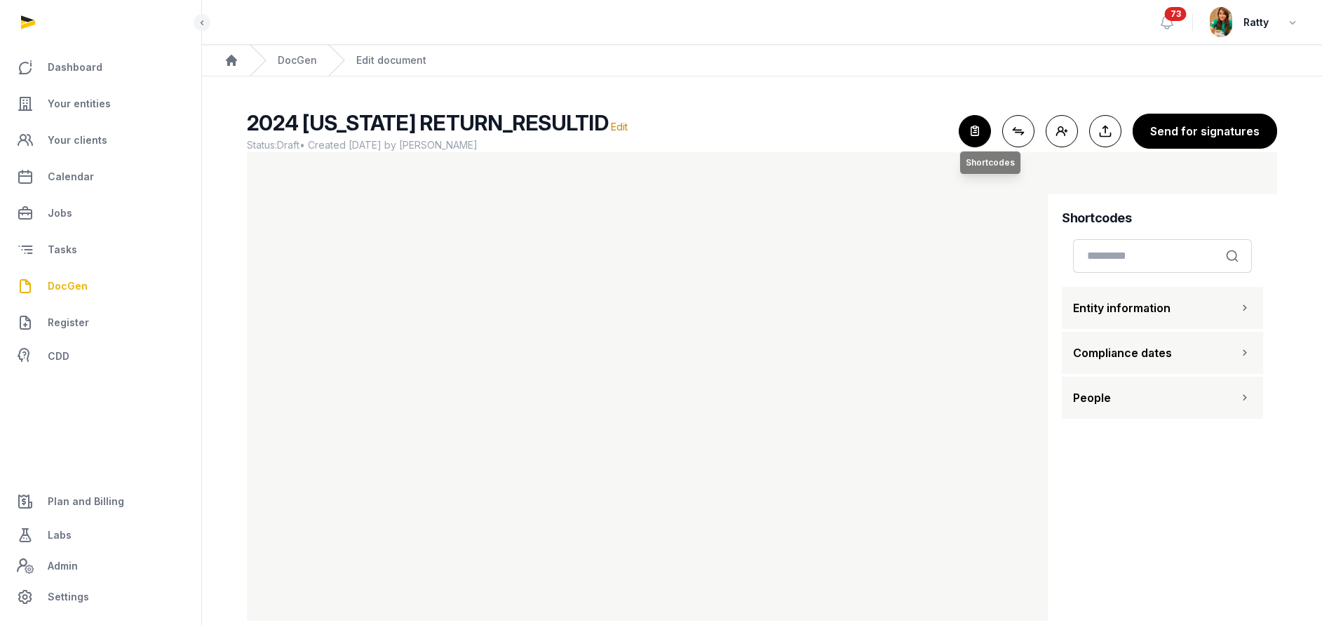
click at [973, 130] on icon "button" at bounding box center [974, 131] width 31 height 31
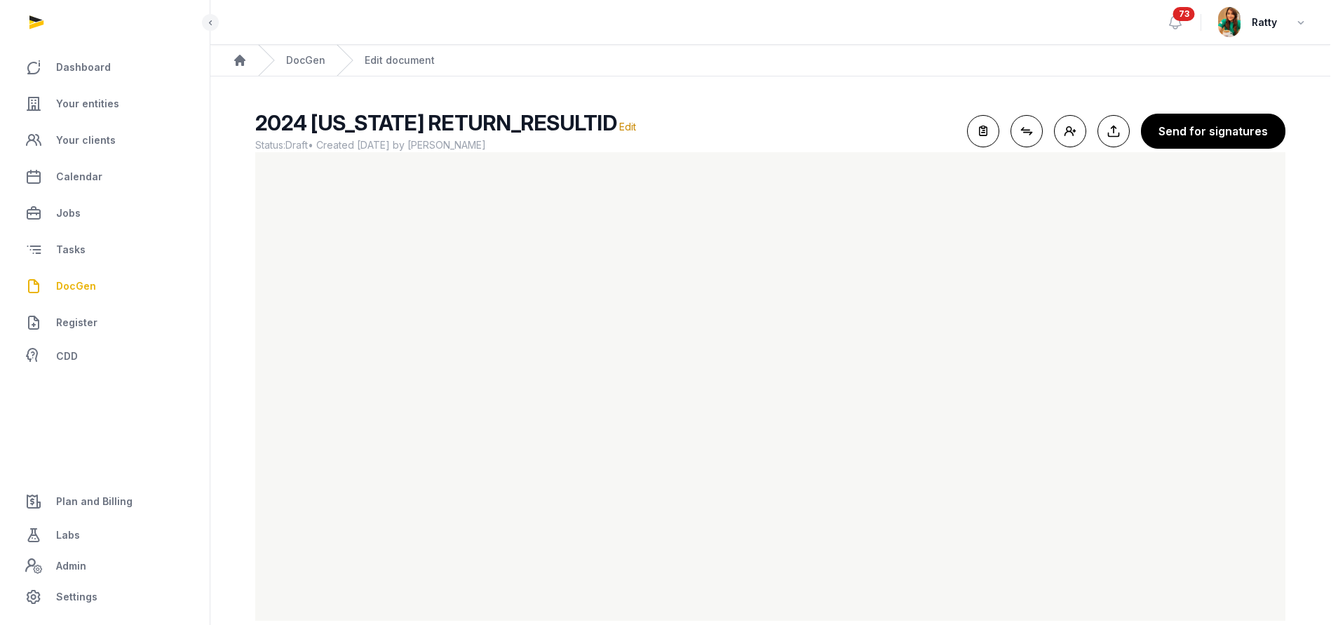
scroll to position [24, 0]
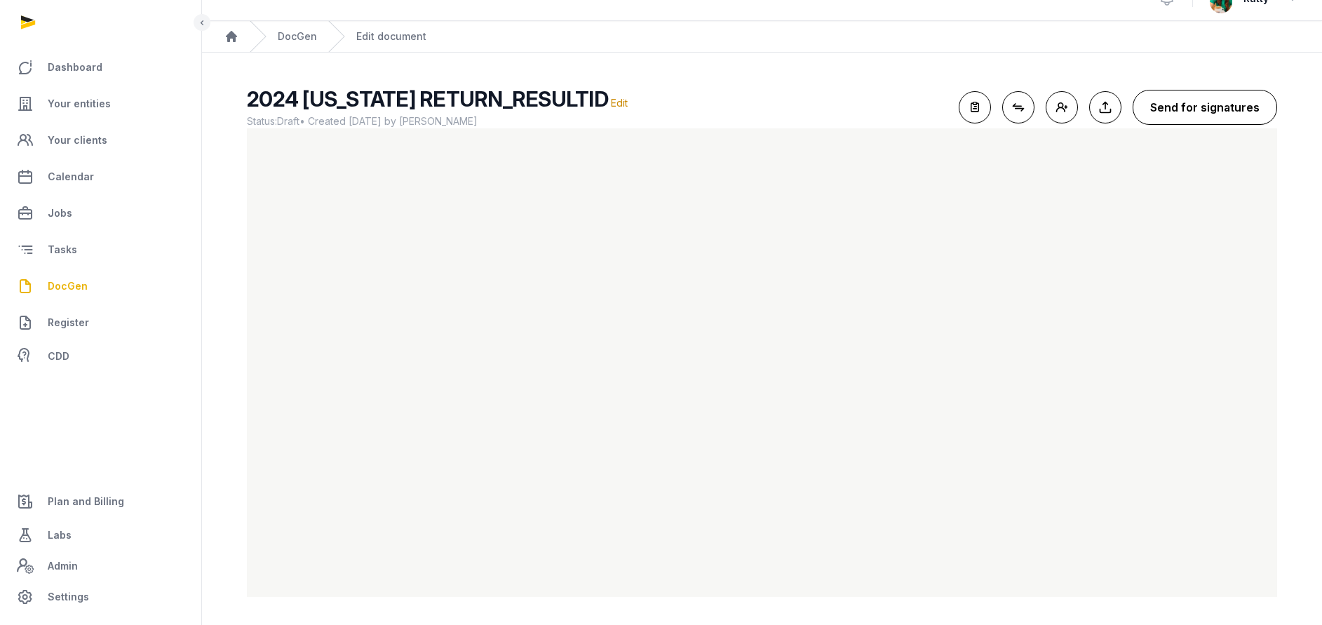
click at [1200, 104] on button "Send for signatures" at bounding box center [1204, 107] width 144 height 35
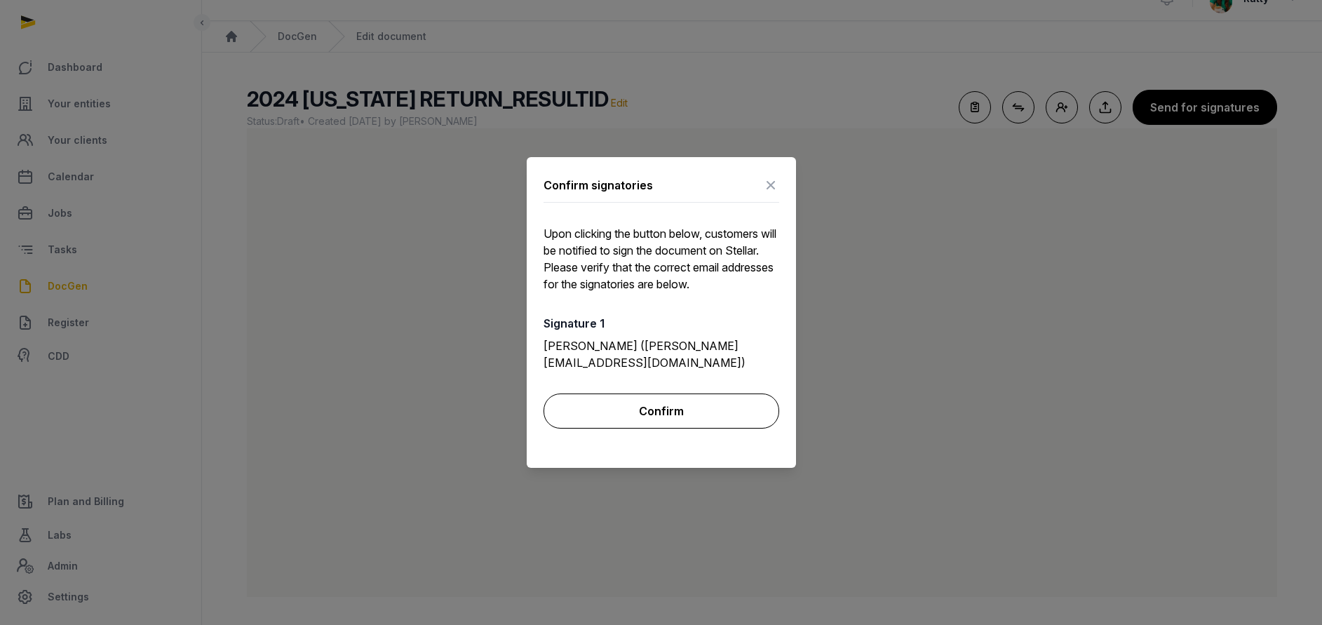
click at [672, 405] on button "Confirm" at bounding box center [661, 410] width 236 height 35
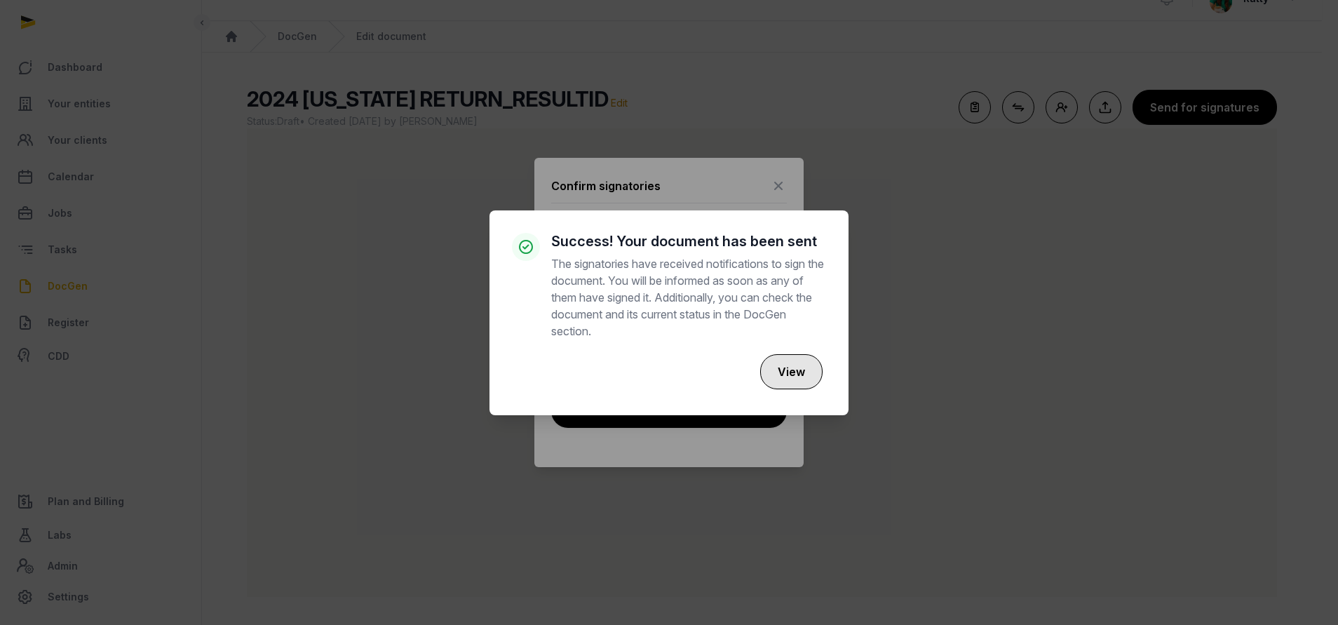
click at [785, 372] on button "View" at bounding box center [791, 371] width 62 height 35
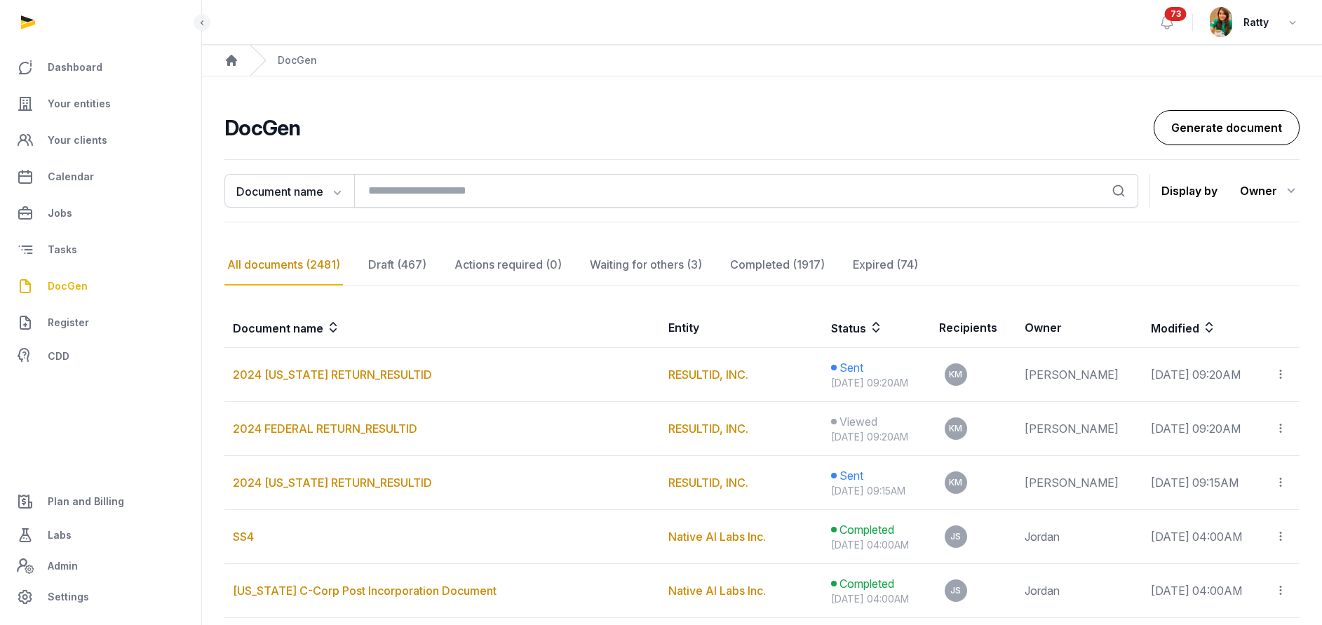
click at [1238, 133] on link "Generate document" at bounding box center [1227, 127] width 146 height 35
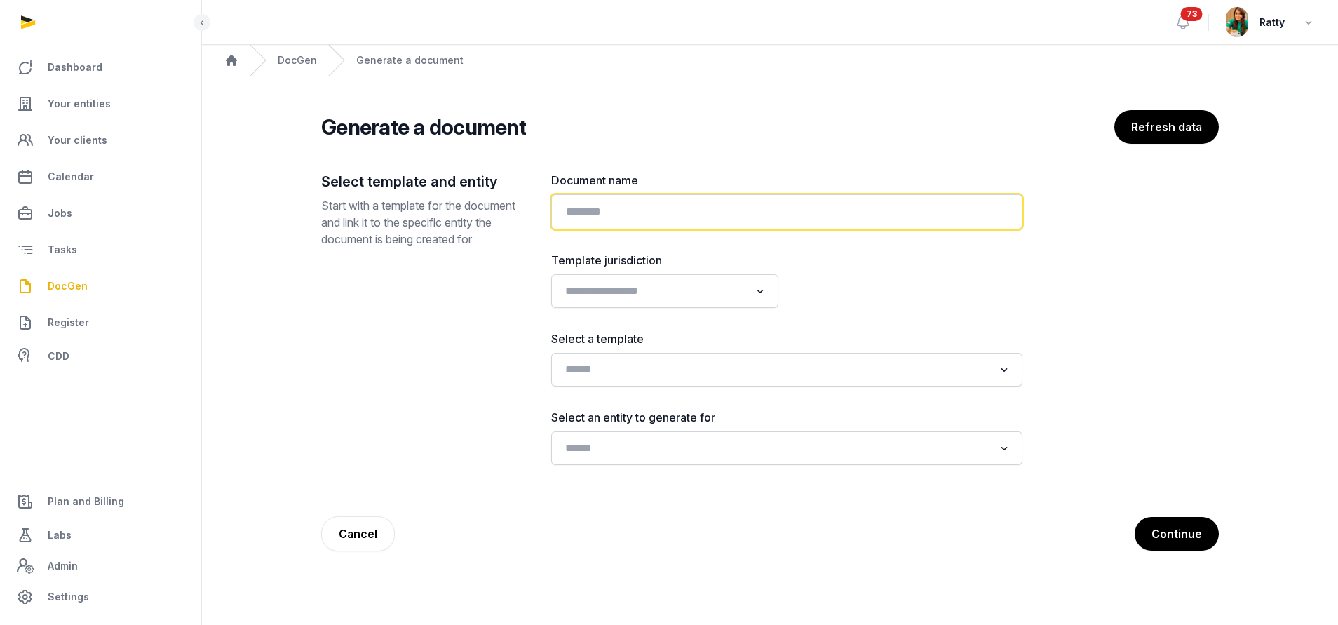
click at [665, 218] on input "text" at bounding box center [786, 211] width 471 height 35
paste input "**********"
type input "**********"
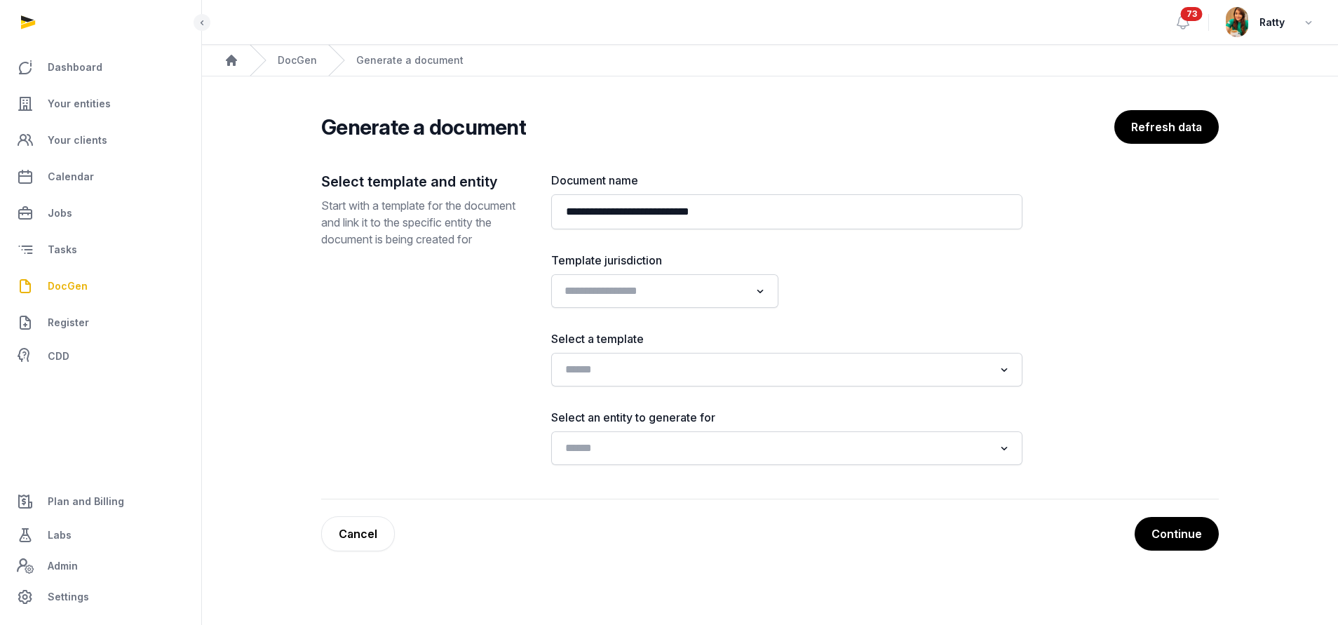
click at [582, 293] on input "Search for option" at bounding box center [655, 291] width 190 height 20
click at [595, 351] on li "Singapore" at bounding box center [665, 342] width 226 height 20
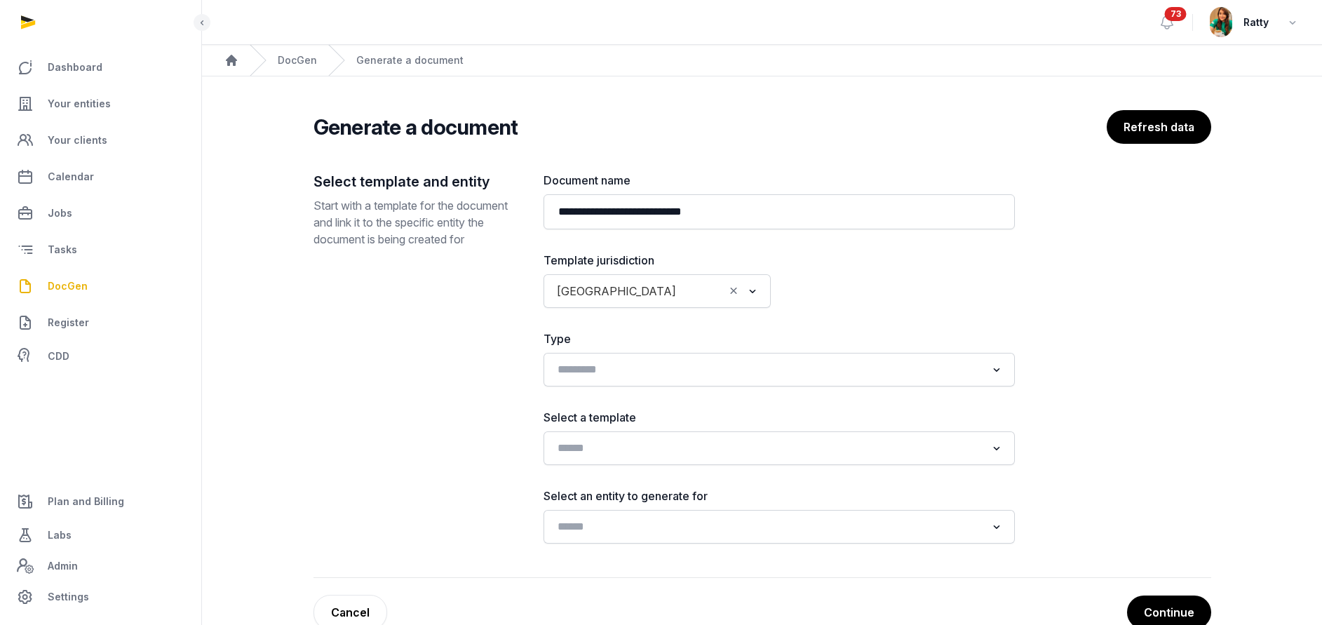
click at [607, 280] on div "Singapore" at bounding box center [637, 289] width 175 height 22
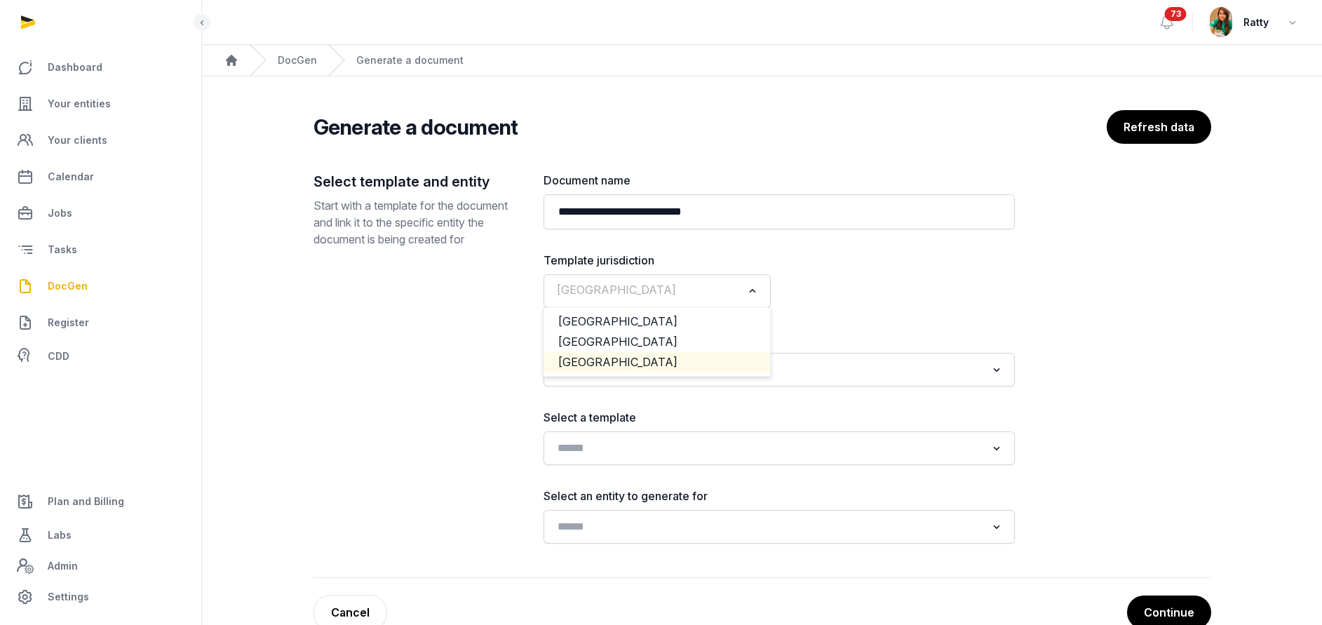
click at [592, 362] on li "USA" at bounding box center [657, 362] width 226 height 20
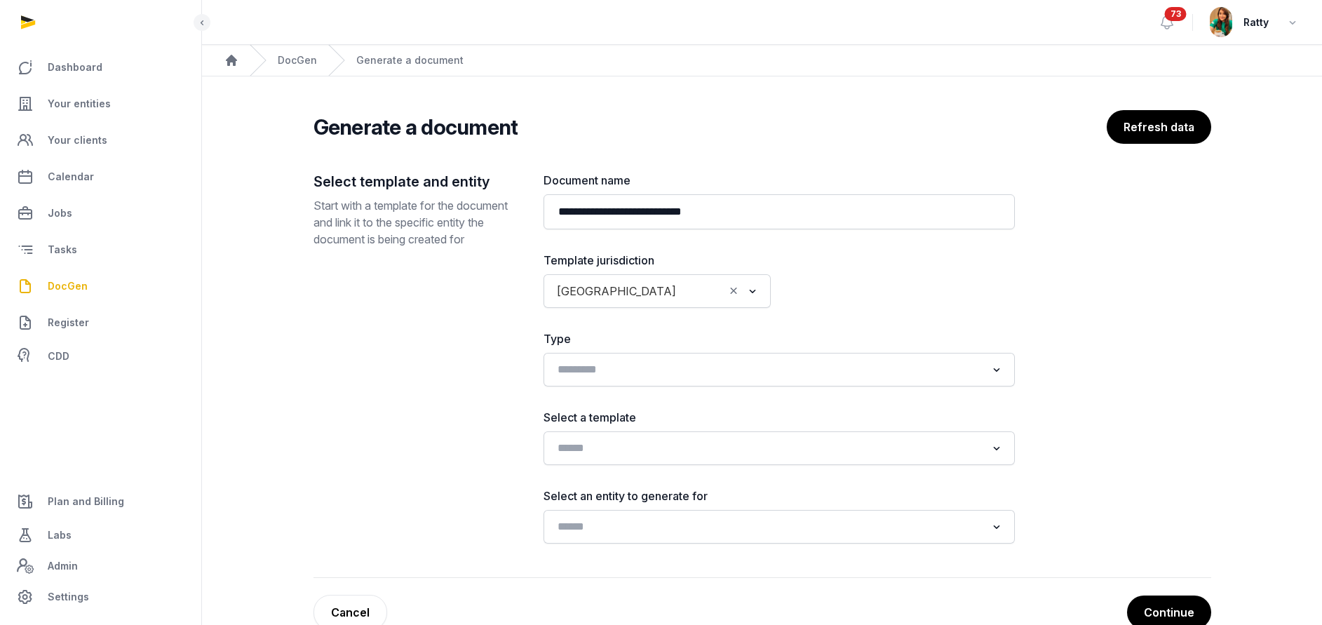
click at [593, 355] on div "Loading..." at bounding box center [778, 370] width 471 height 34
click at [580, 444] on input "Search for option" at bounding box center [769, 448] width 434 height 20
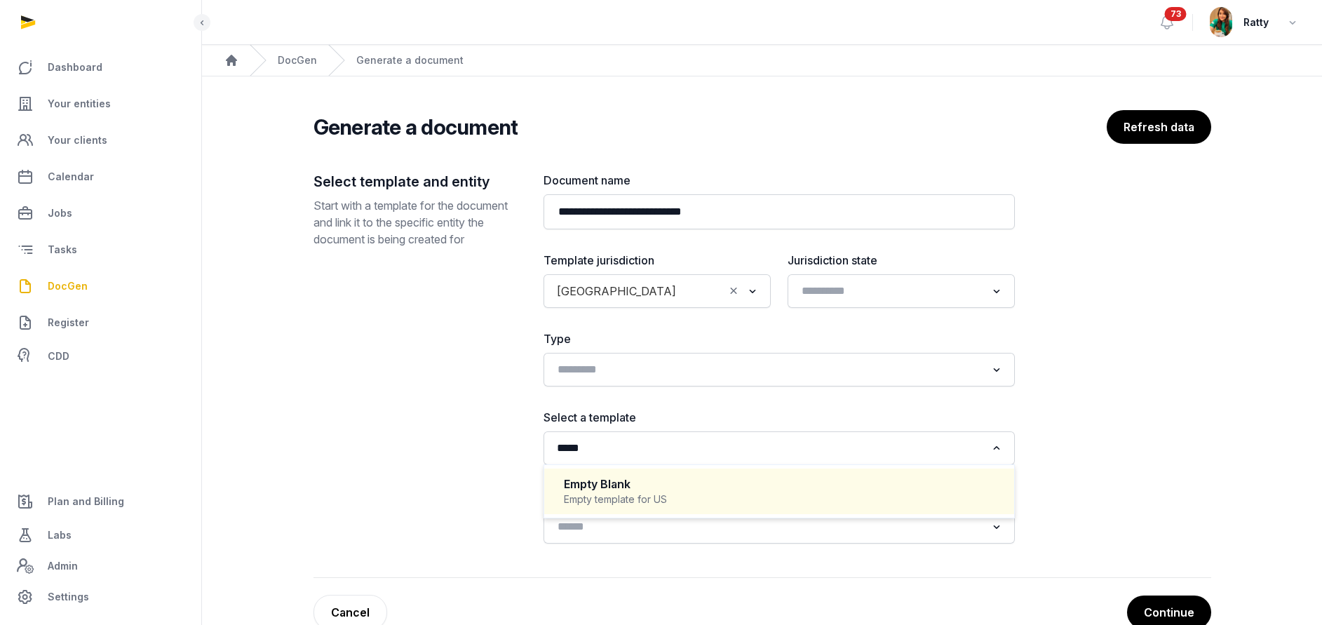
click at [595, 485] on div "Empty Blank" at bounding box center [779, 484] width 431 height 16
type input "*****"
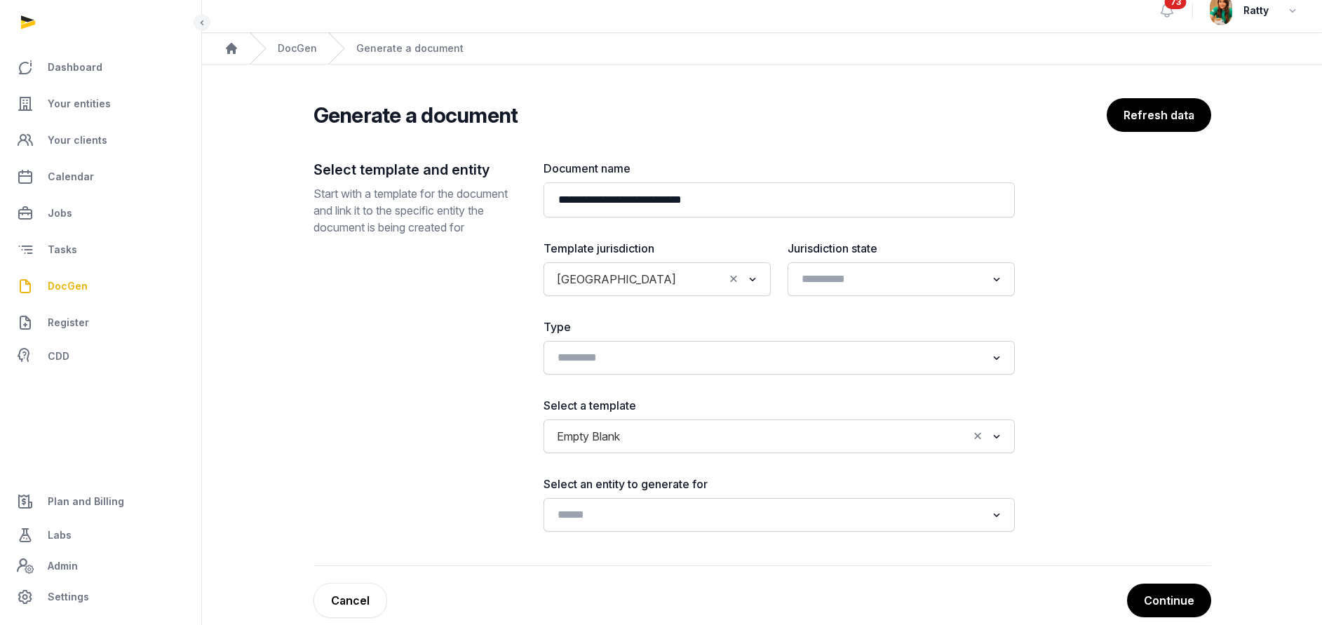
scroll to position [33, 0]
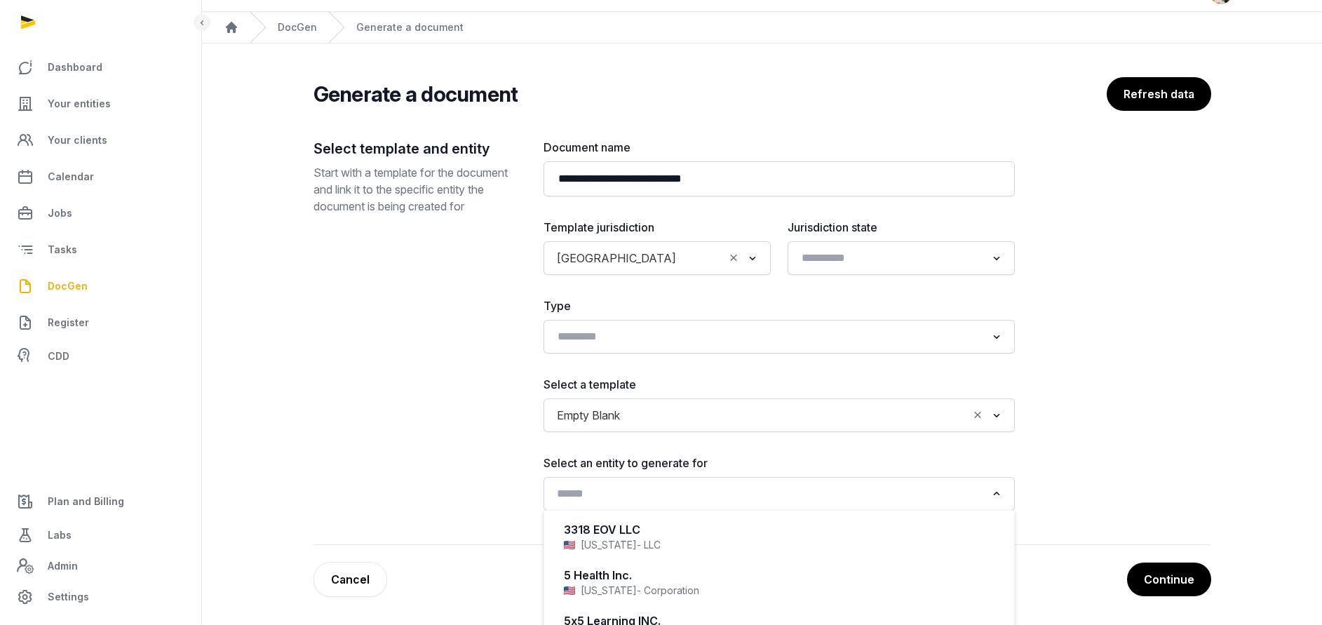
click at [595, 487] on input "Search for option" at bounding box center [769, 494] width 434 height 20
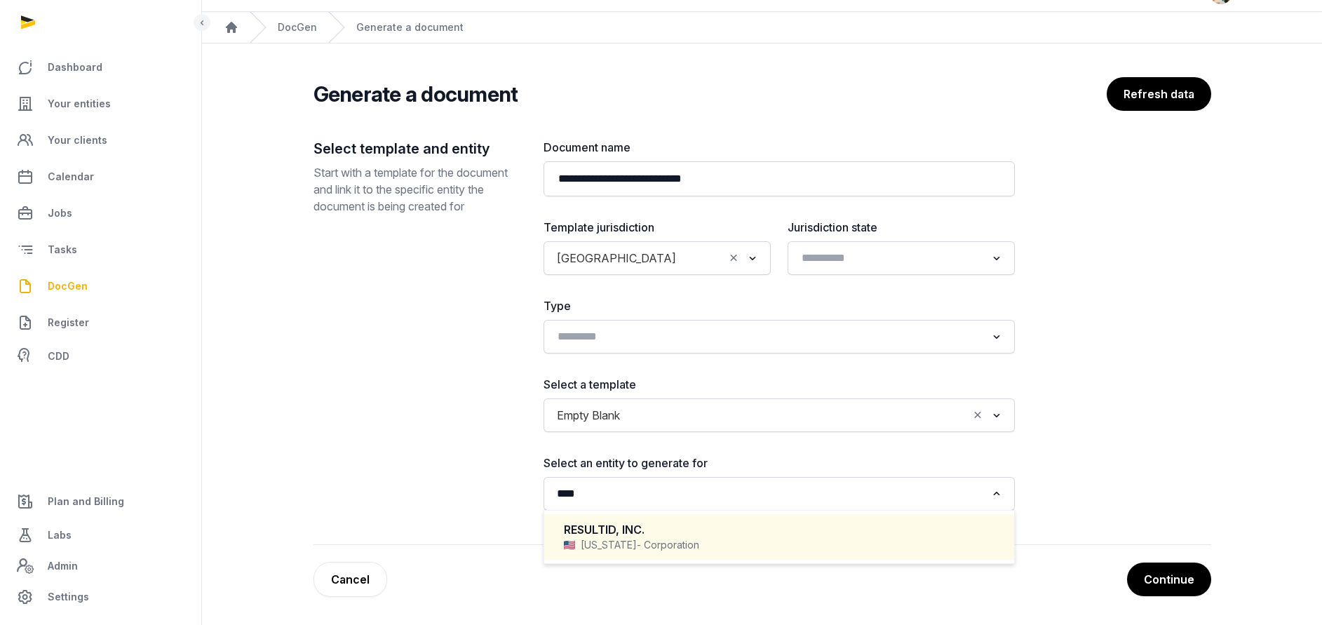
click at [593, 549] on div "Delaware - Corporation" at bounding box center [779, 545] width 431 height 14
type input "****"
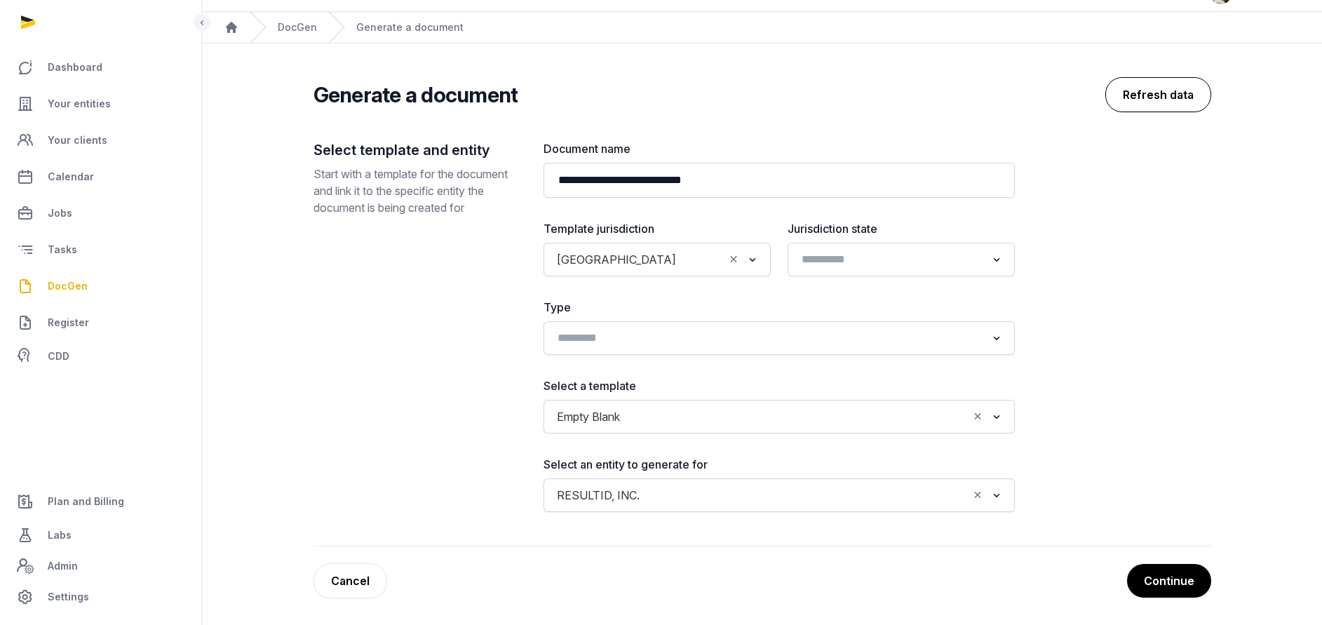
click at [1171, 95] on button "Refresh data" at bounding box center [1158, 94] width 106 height 35
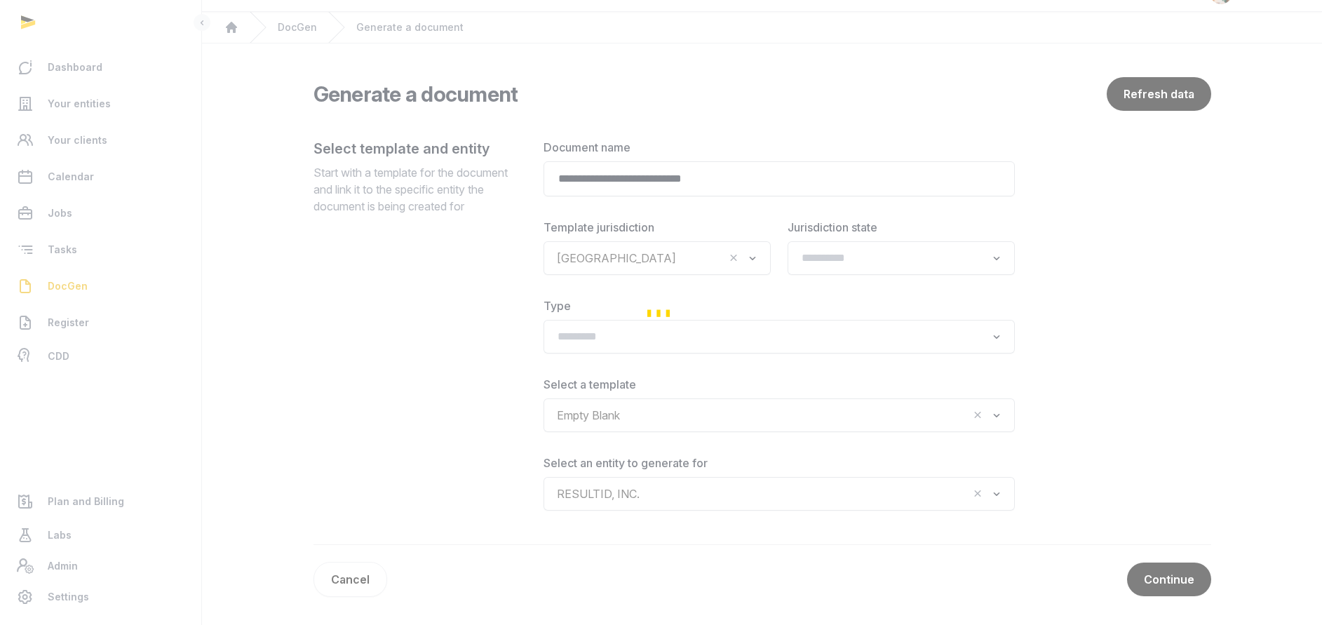
scroll to position [0, 0]
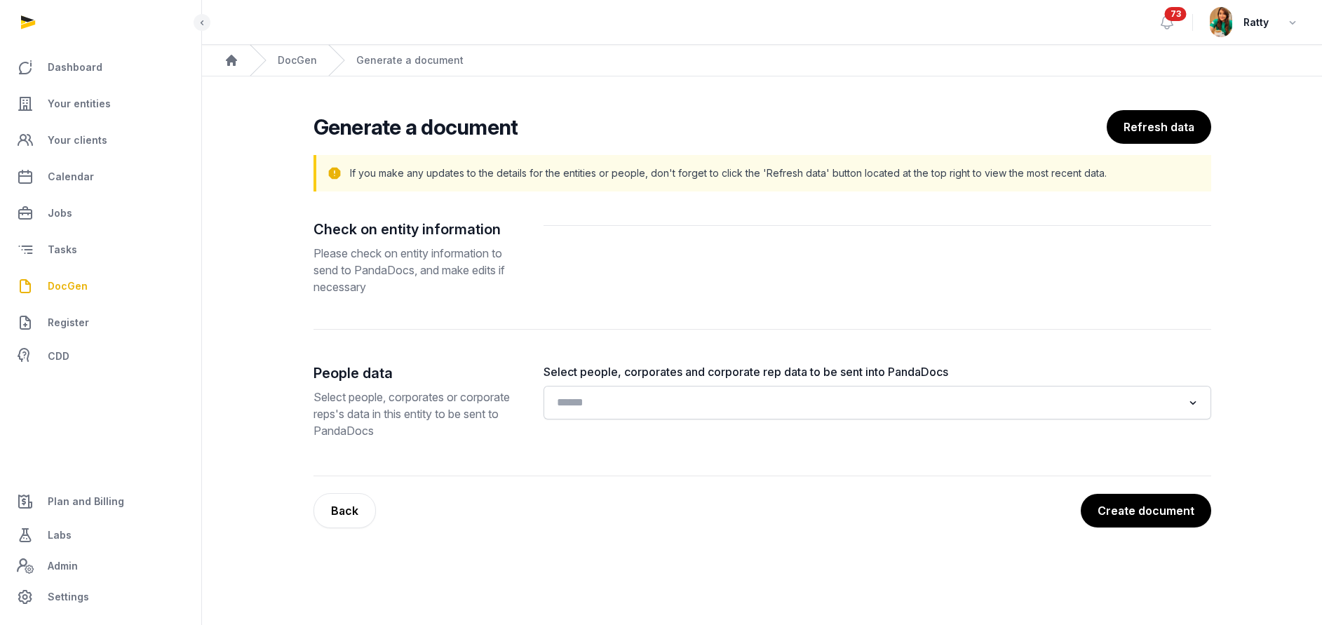
click at [715, 409] on input "Search for option" at bounding box center [867, 403] width 630 height 20
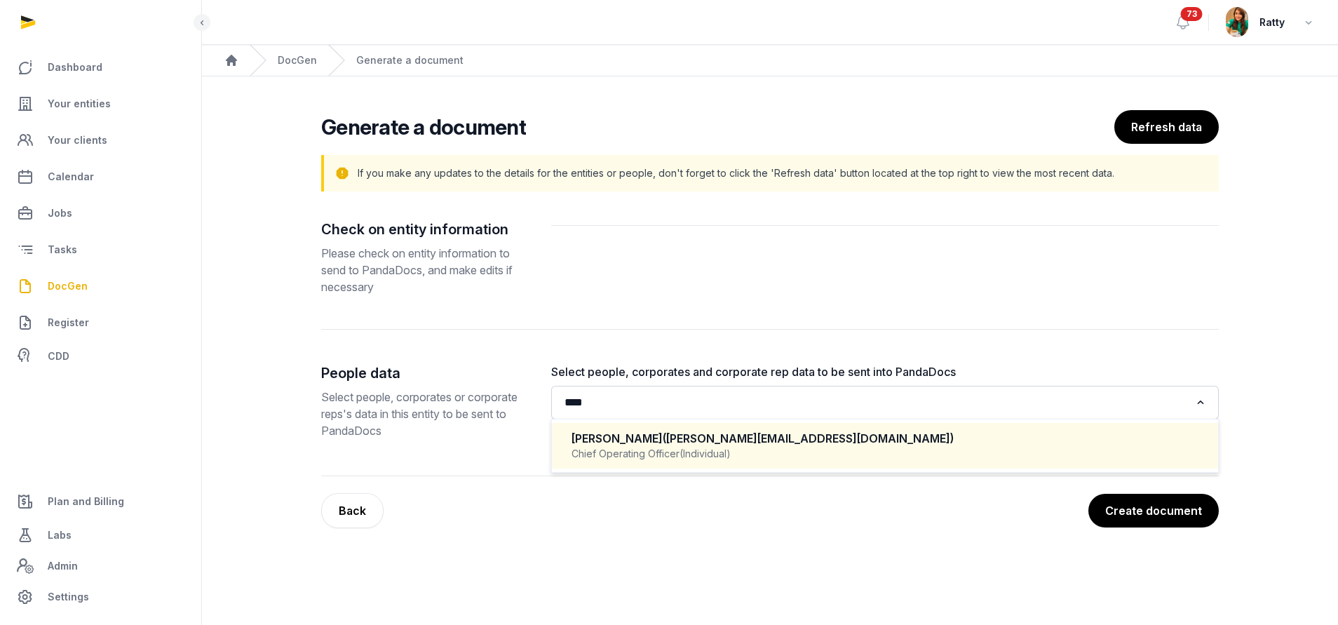
click at [747, 457] on div "Chief Operating Officer (Individual)" at bounding box center [884, 454] width 627 height 14
type input "****"
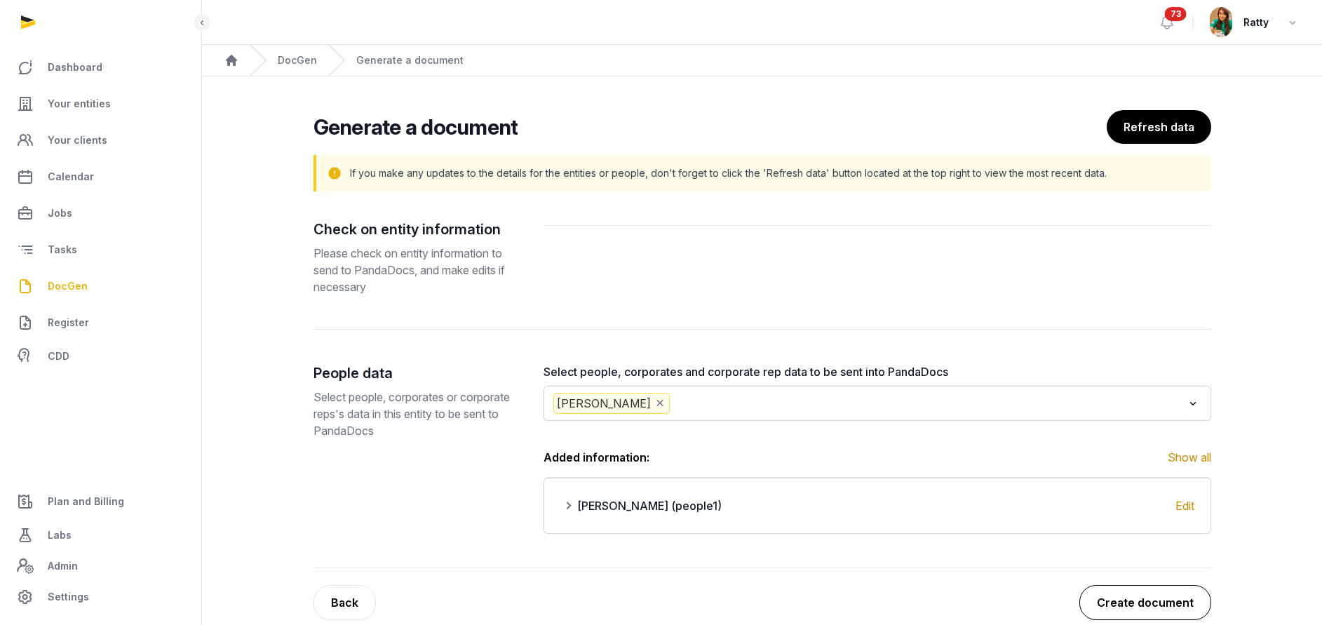
click at [1163, 603] on button "Create document" at bounding box center [1145, 602] width 132 height 35
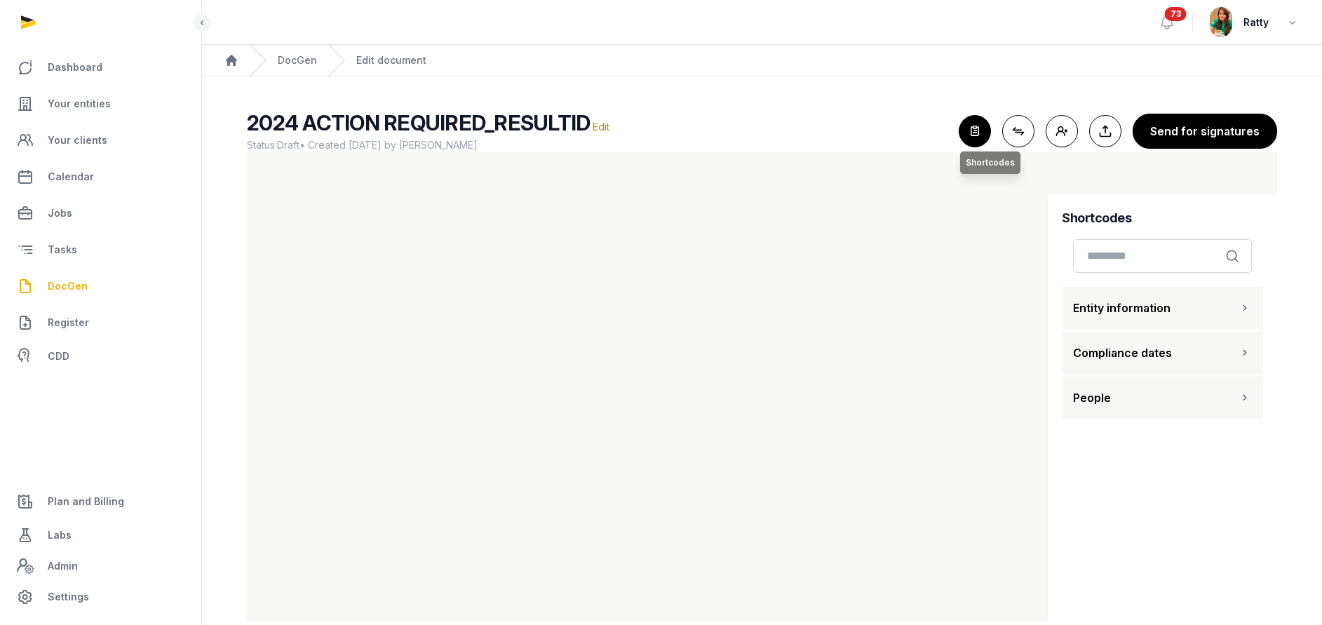
click at [964, 121] on icon "button" at bounding box center [974, 131] width 31 height 31
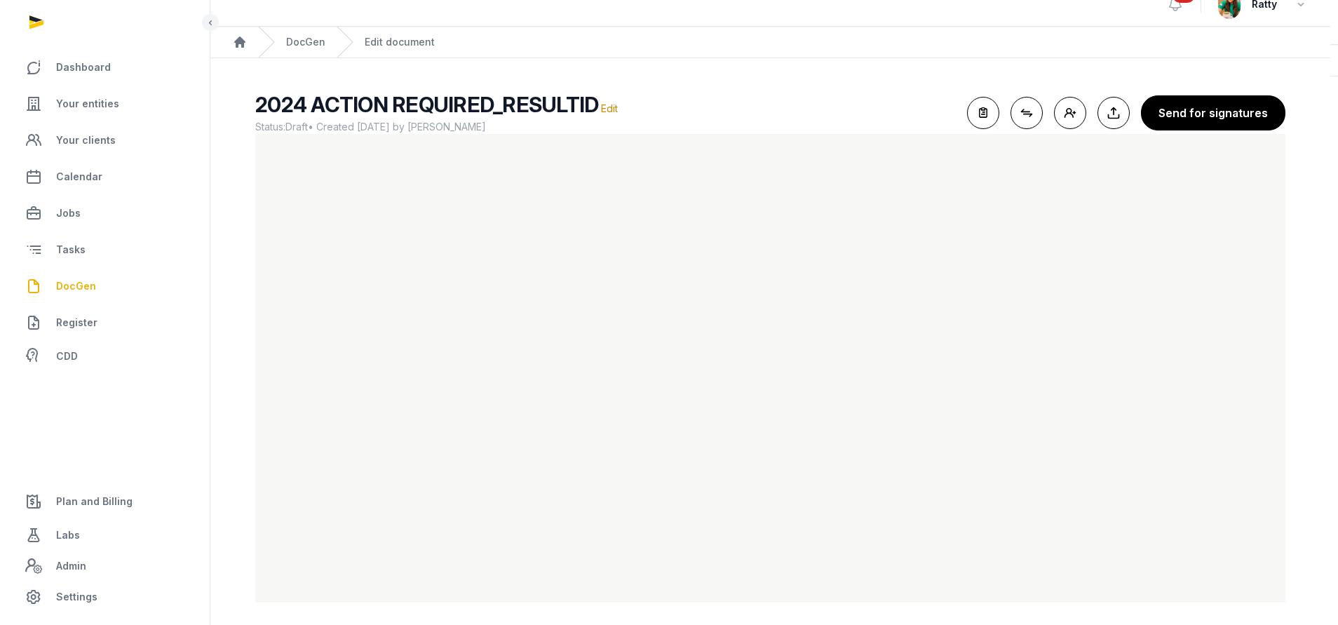
scroll to position [24, 0]
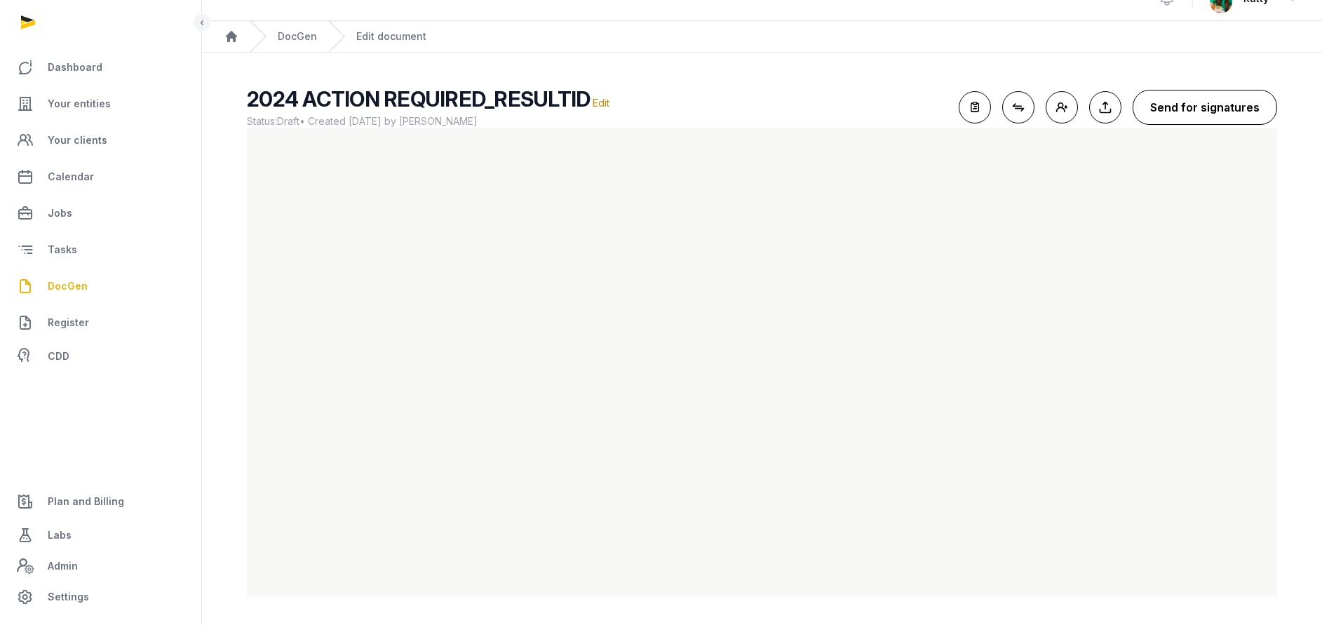
click at [1197, 97] on button "Send for signatures" at bounding box center [1204, 107] width 144 height 35
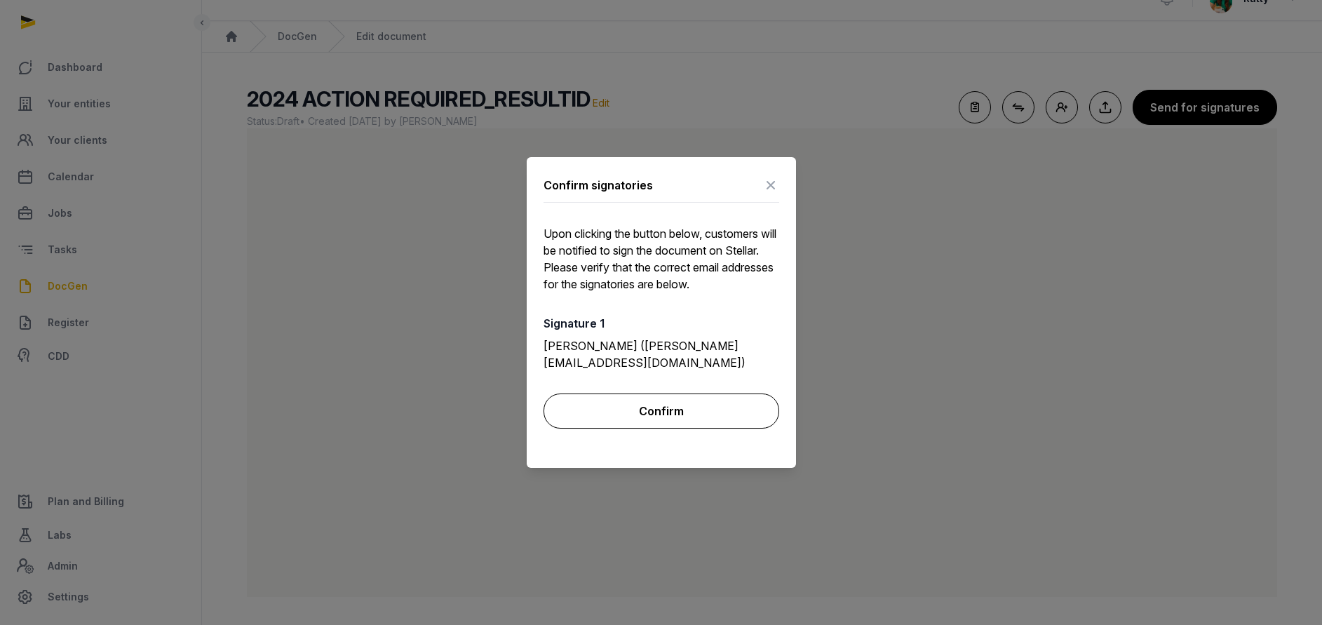
click at [658, 395] on button "Confirm" at bounding box center [661, 410] width 236 height 35
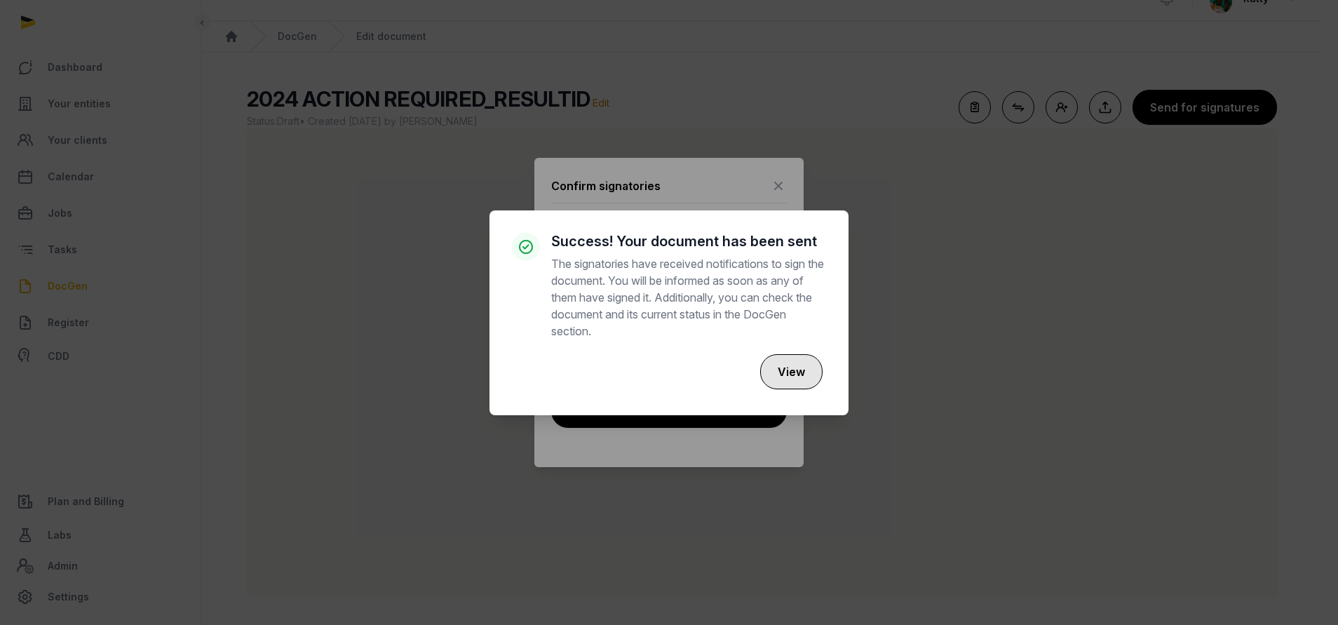
click at [799, 374] on button "View" at bounding box center [791, 371] width 62 height 35
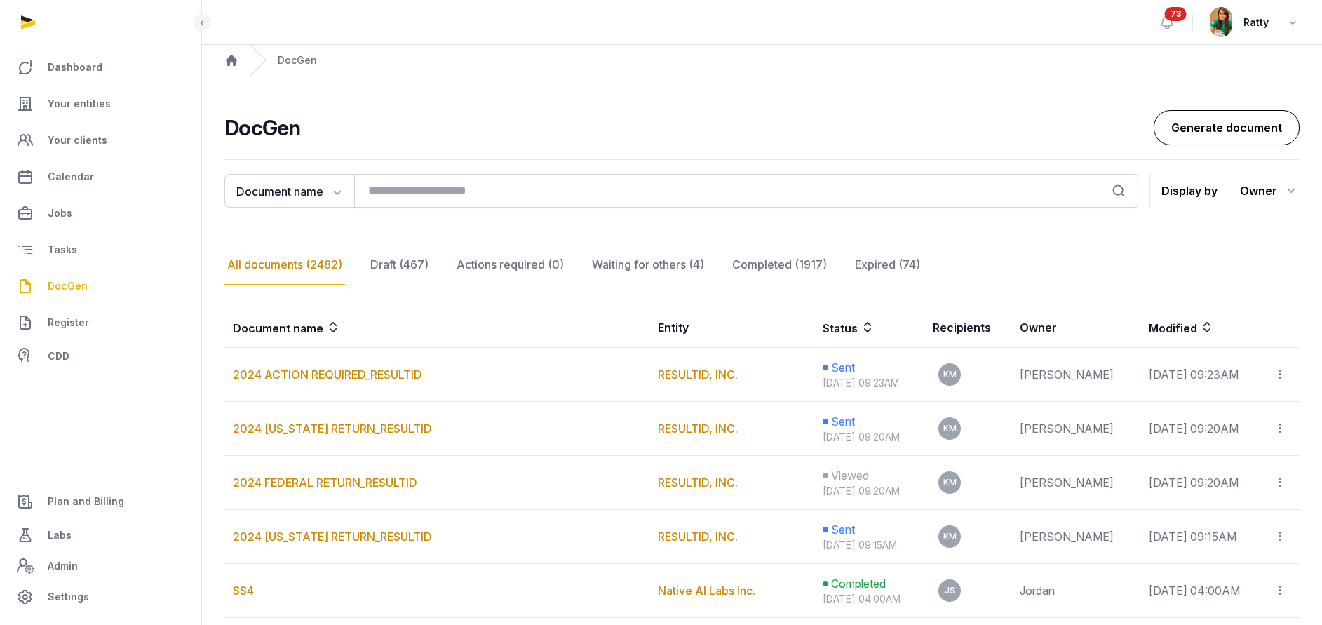
click at [1276, 130] on link "Generate document" at bounding box center [1227, 127] width 146 height 35
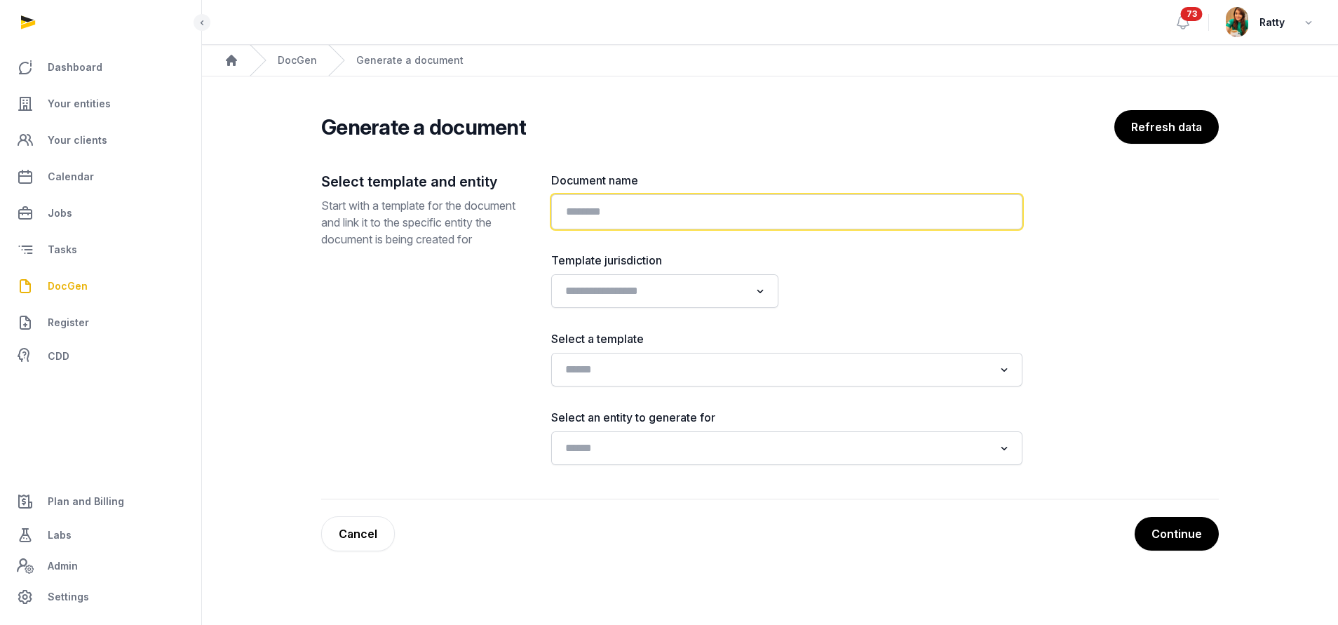
click at [768, 217] on input "text" at bounding box center [786, 211] width 471 height 35
paste input "**********"
type input "**********"
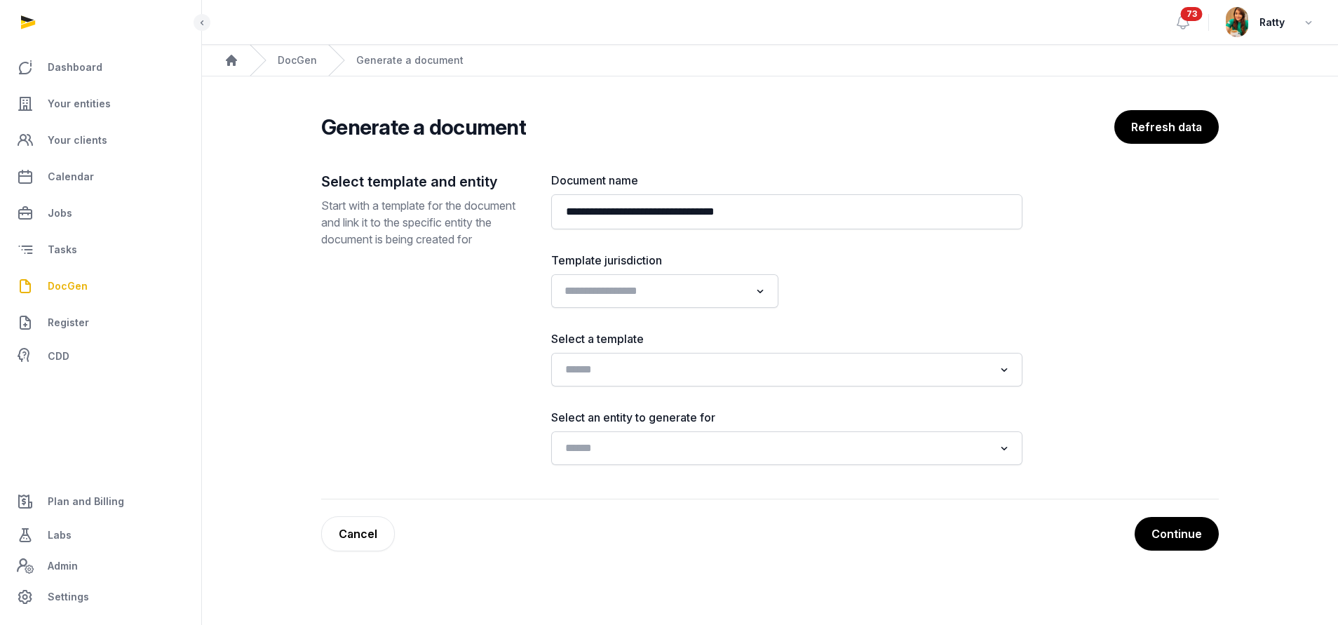
click at [573, 287] on input "Search for option" at bounding box center [655, 291] width 190 height 20
click at [586, 360] on li "USA" at bounding box center [665, 362] width 226 height 20
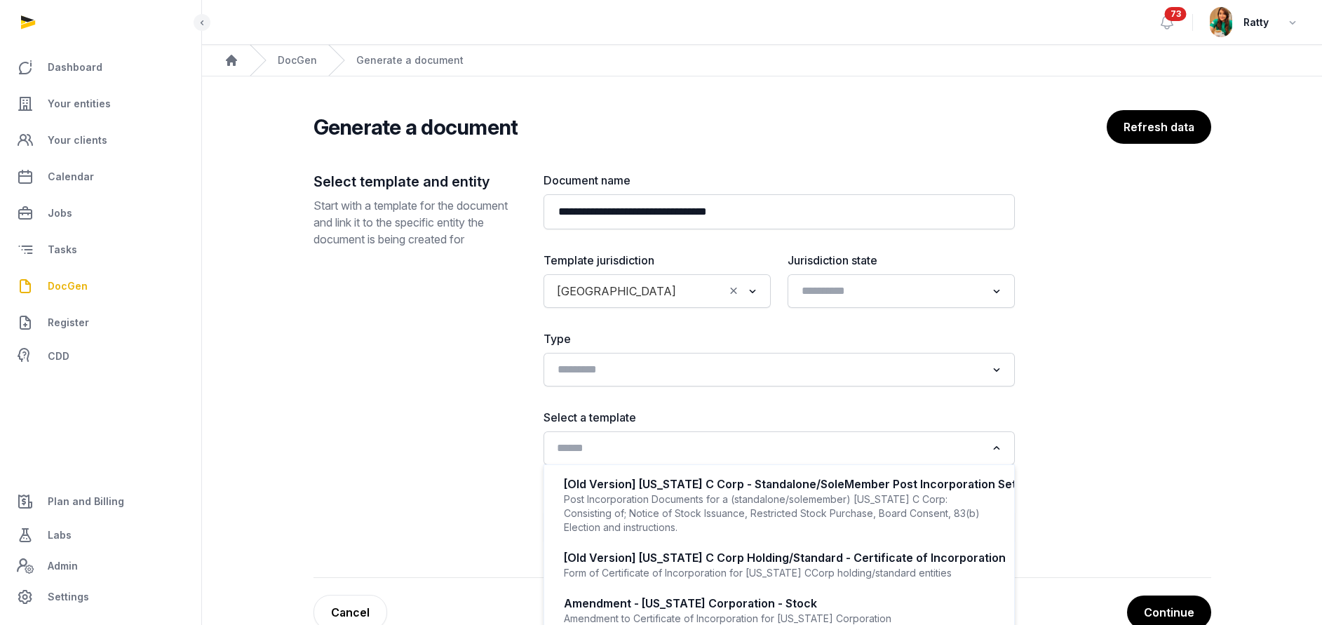
click at [575, 438] on div "Search for option" at bounding box center [768, 446] width 437 height 22
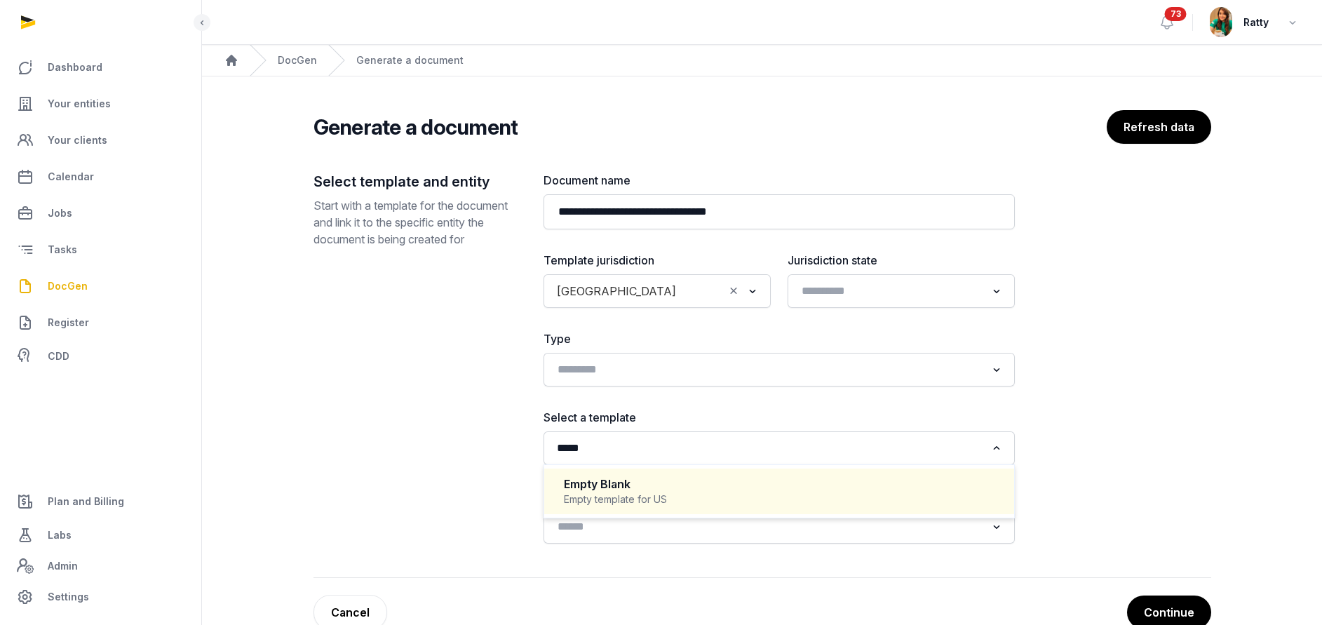
click at [639, 489] on div "Empty Blank" at bounding box center [779, 484] width 431 height 16
type input "*****"
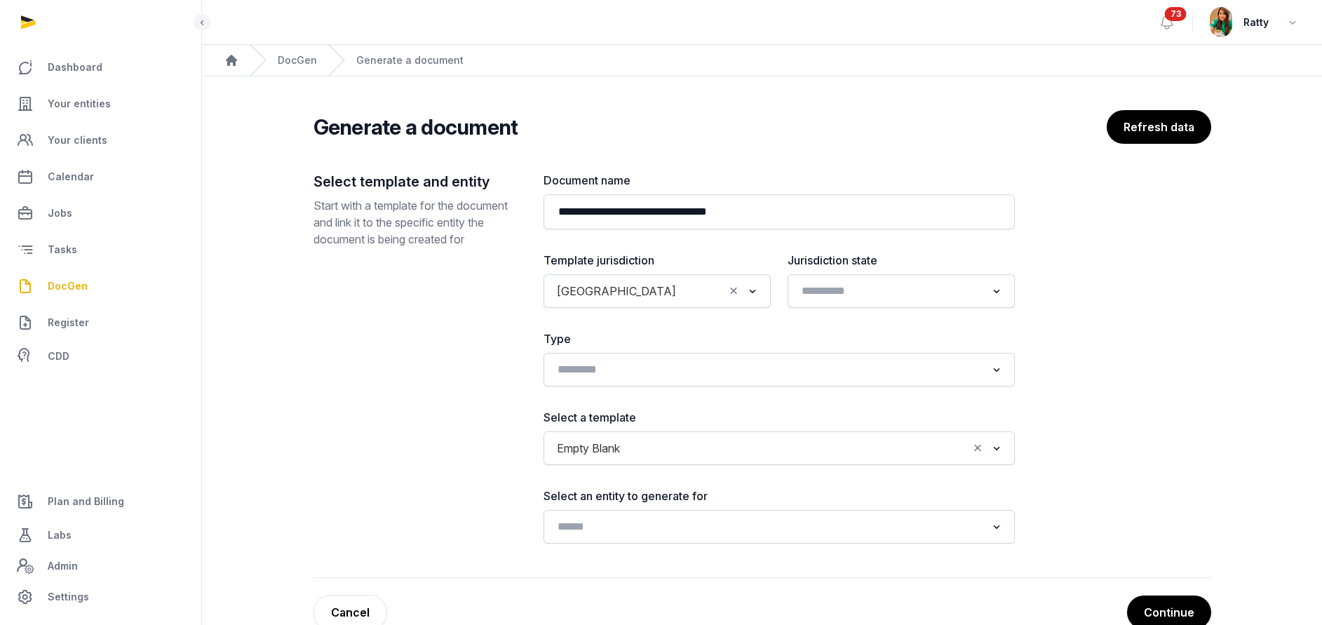
click at [593, 542] on div "Loading..." at bounding box center [778, 527] width 471 height 34
click at [594, 532] on input "Search for option" at bounding box center [769, 527] width 434 height 20
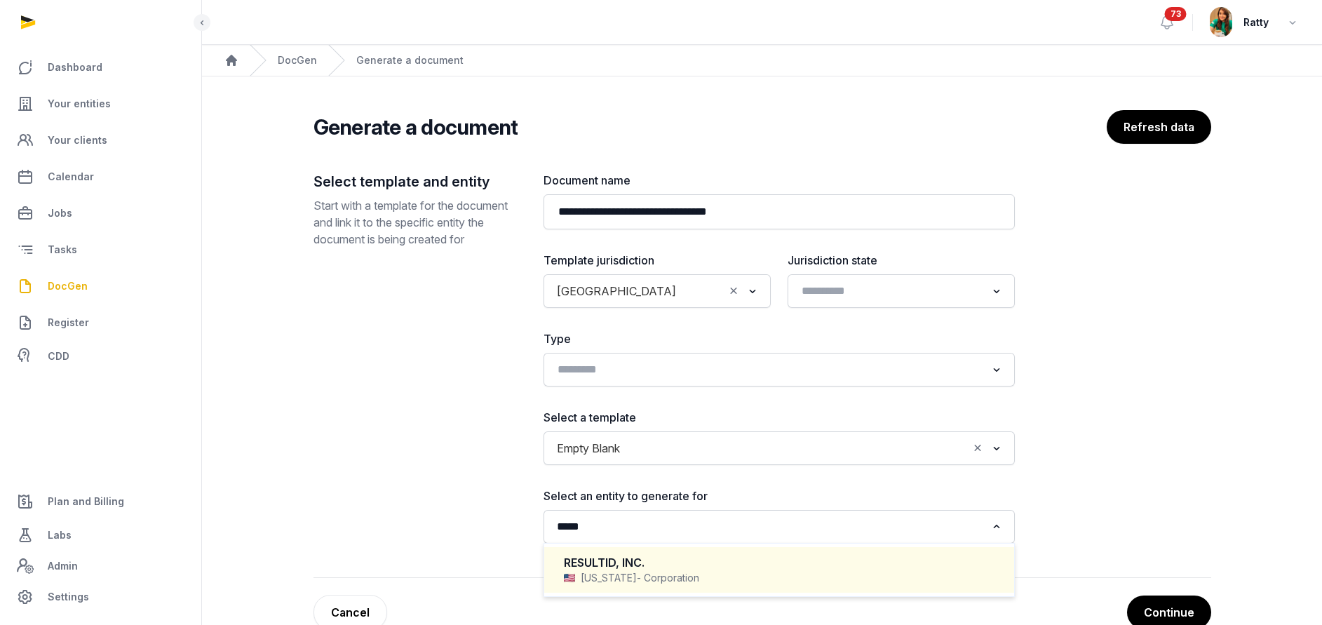
click at [615, 567] on div "RESULTID, INC." at bounding box center [779, 563] width 431 height 16
type input "*****"
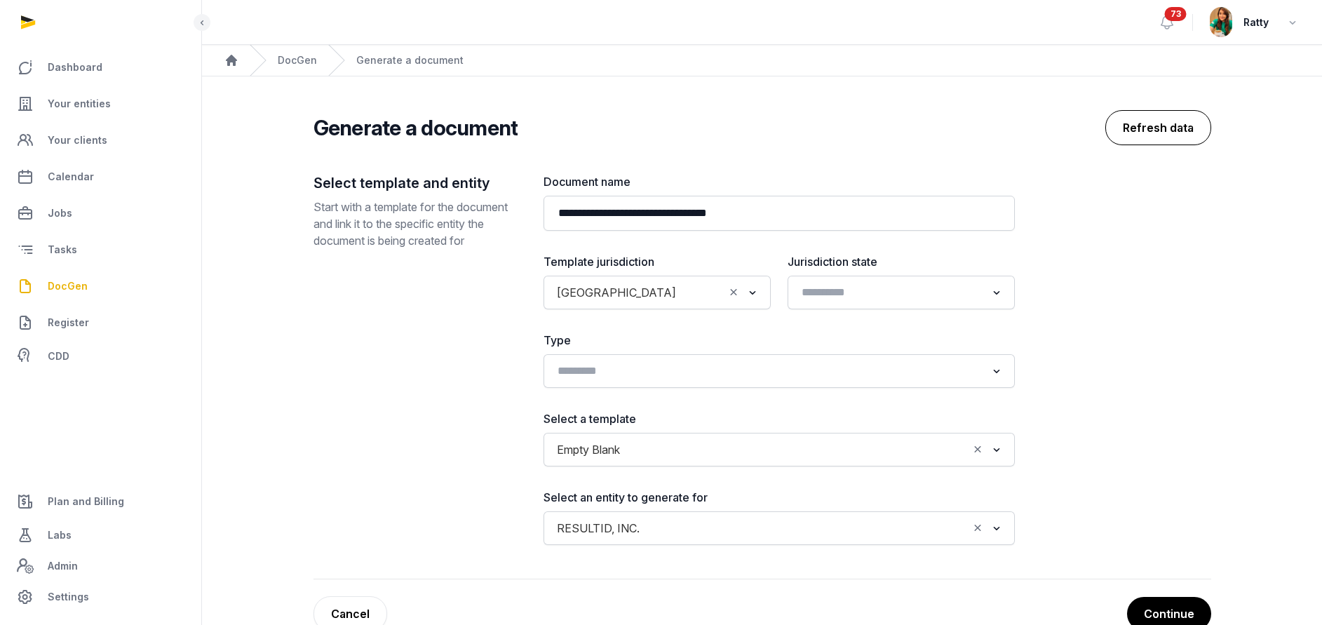
click at [1132, 138] on button "Refresh data" at bounding box center [1158, 127] width 106 height 35
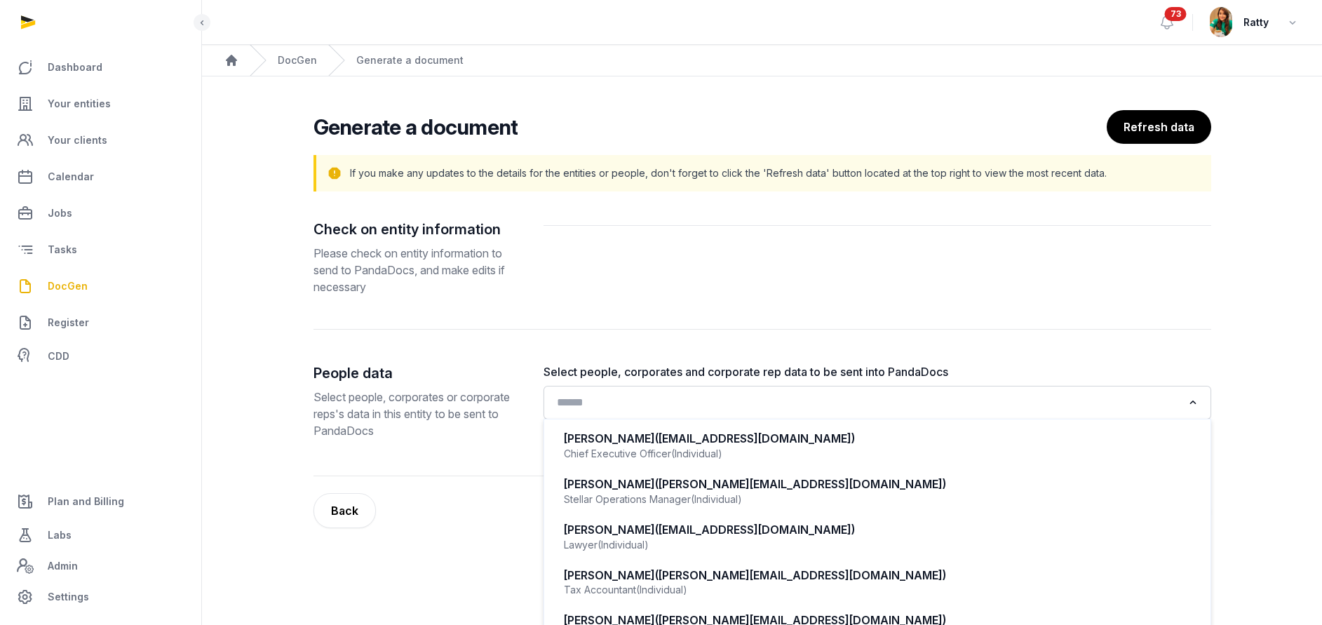
click at [579, 405] on input "Search for option" at bounding box center [867, 403] width 630 height 20
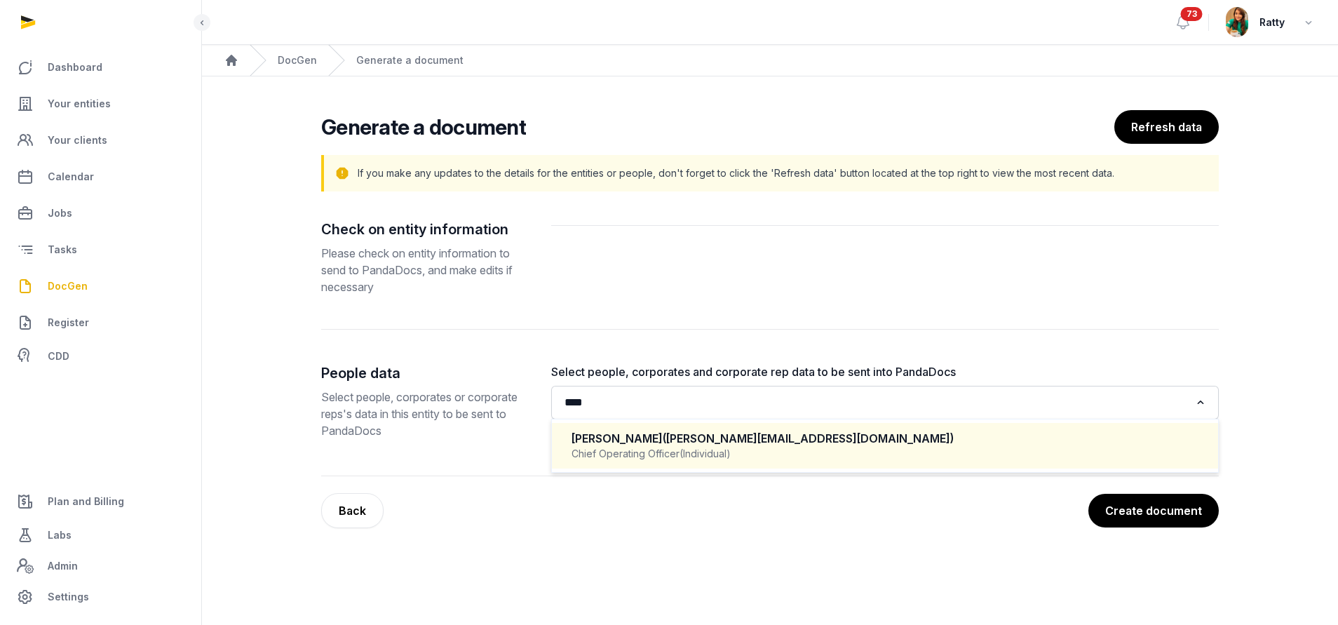
click at [637, 444] on div "Kevin Magee (kevin@resultid.com)" at bounding box center [884, 439] width 627 height 16
type input "****"
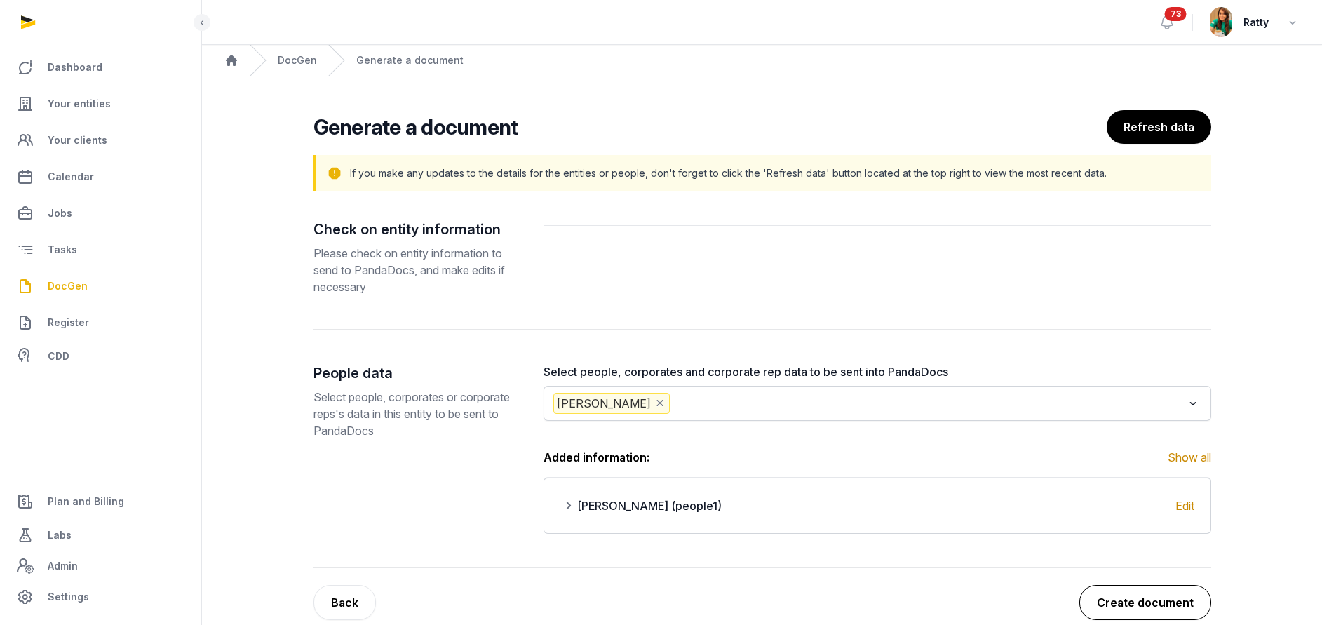
click at [1132, 598] on button "Create document" at bounding box center [1145, 602] width 132 height 35
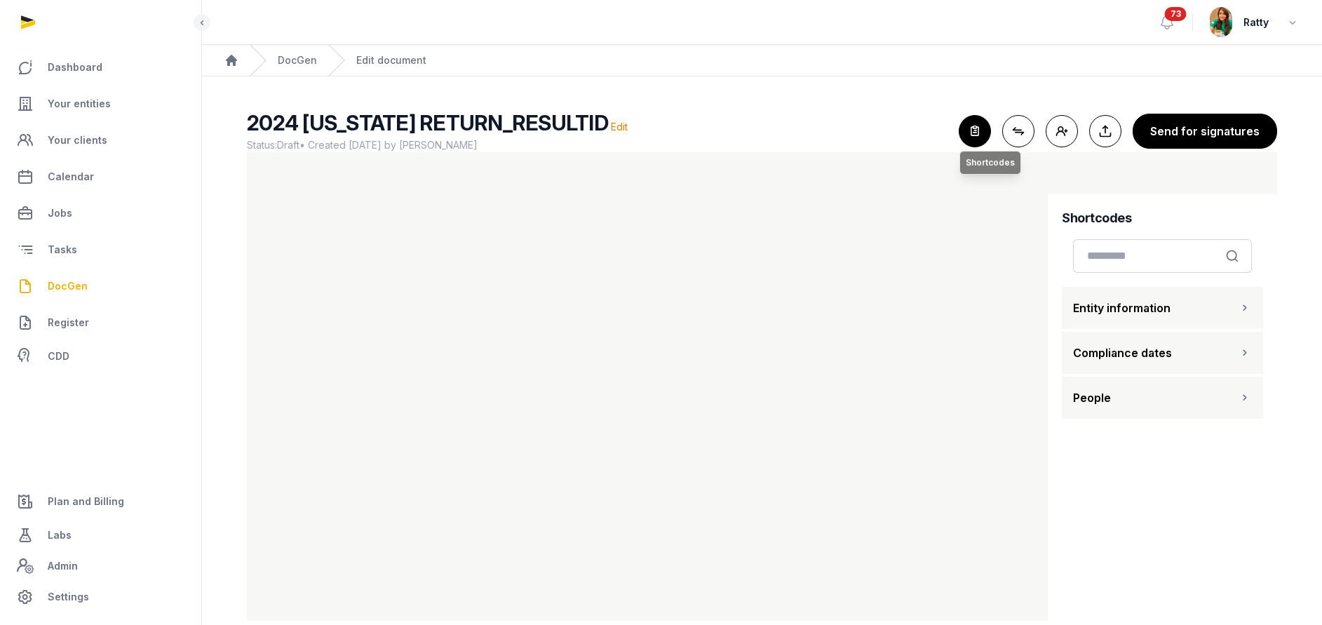
click at [974, 136] on icon "button" at bounding box center [974, 131] width 31 height 31
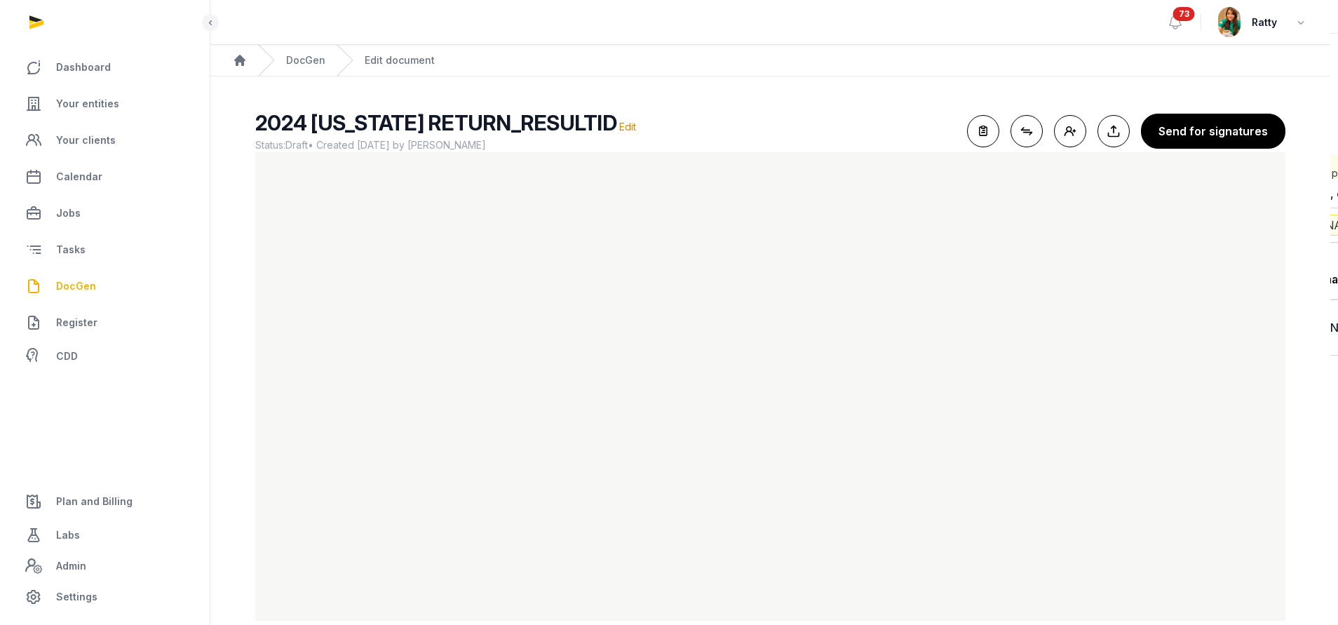
scroll to position [24, 0]
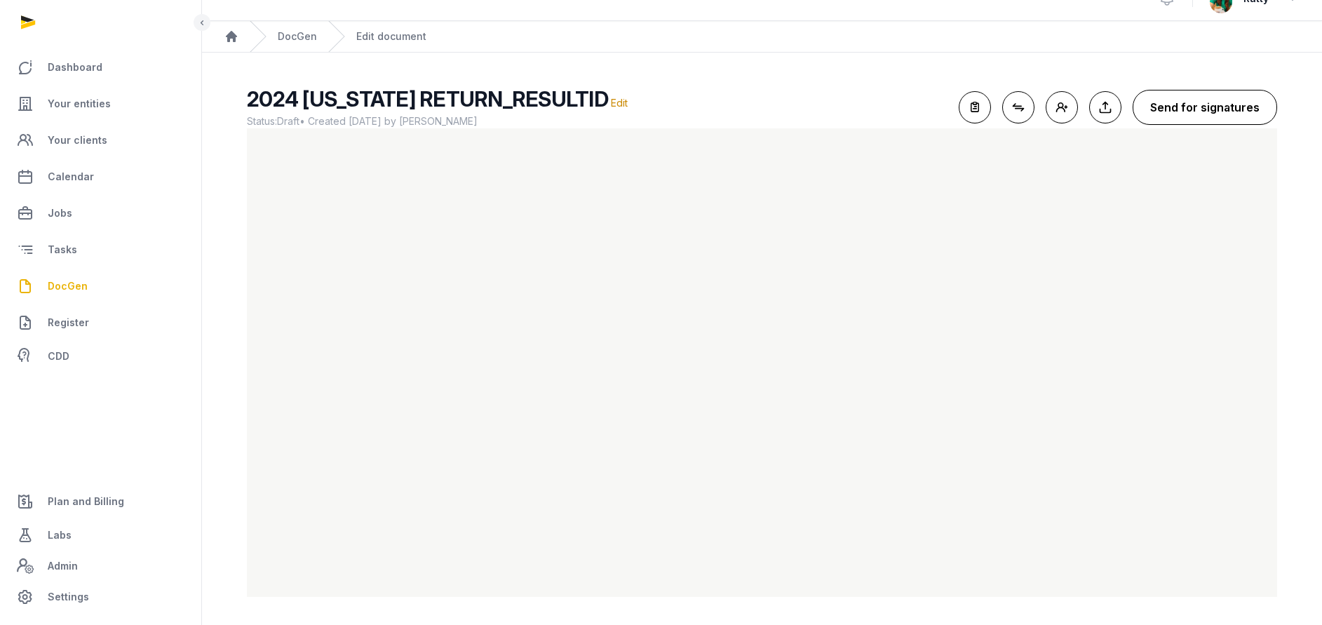
click at [1219, 105] on button "Send for signatures" at bounding box center [1204, 107] width 144 height 35
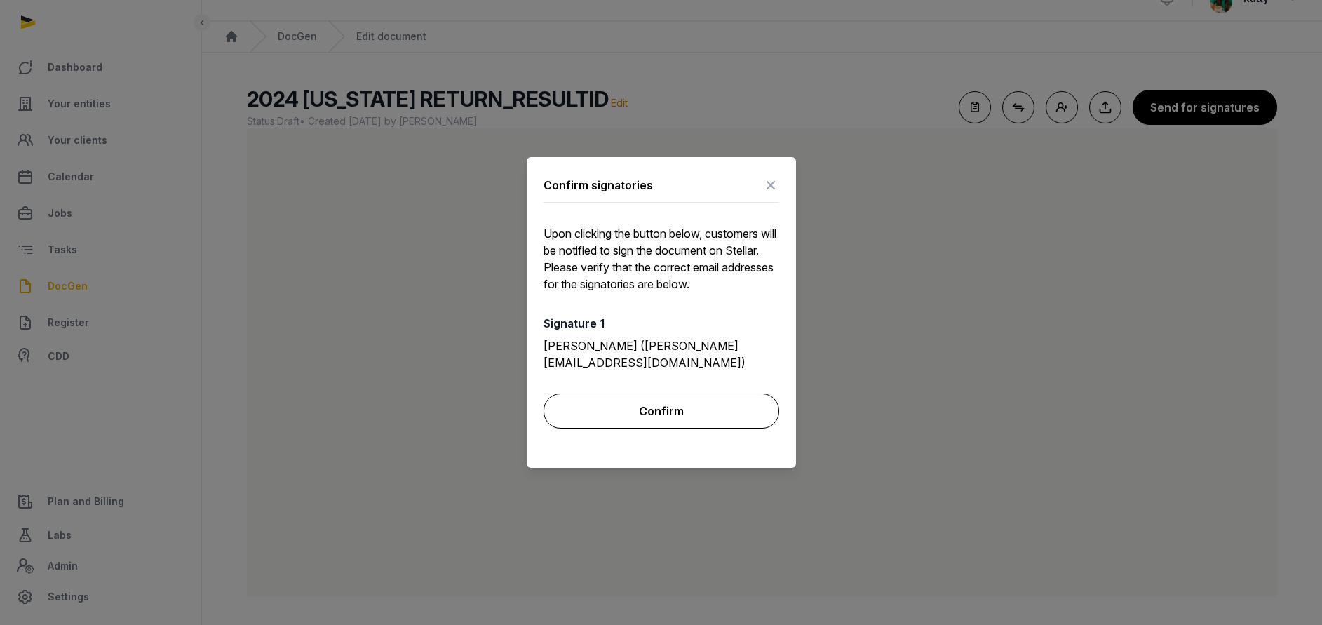
click at [629, 406] on button "Confirm" at bounding box center [661, 410] width 236 height 35
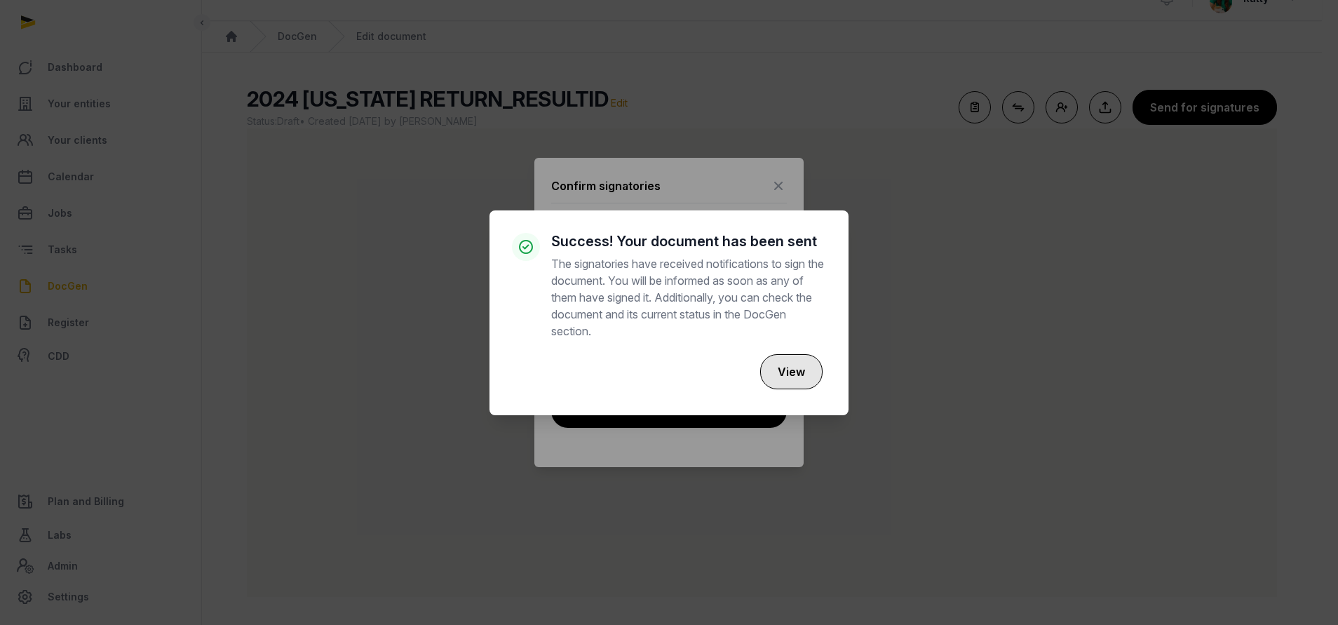
click at [791, 371] on button "View" at bounding box center [791, 371] width 62 height 35
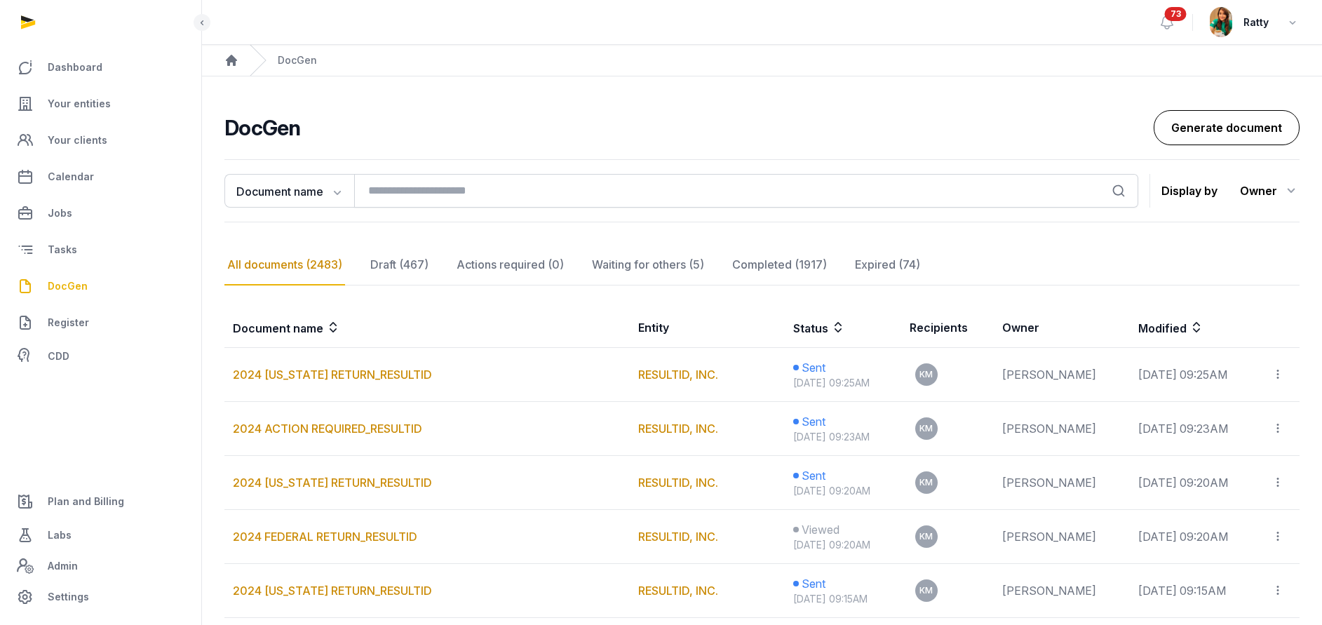
click at [1219, 130] on link "Generate document" at bounding box center [1227, 127] width 146 height 35
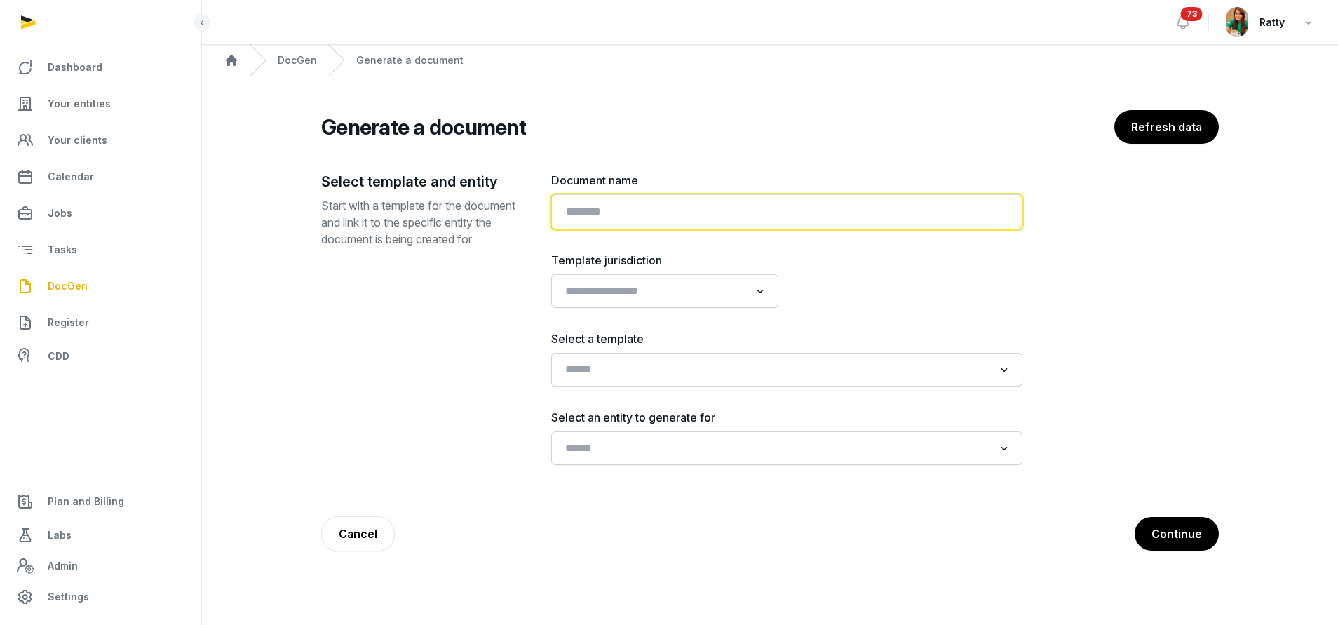
click at [588, 211] on input "text" at bounding box center [786, 211] width 471 height 35
paste input "**********"
type input "**********"
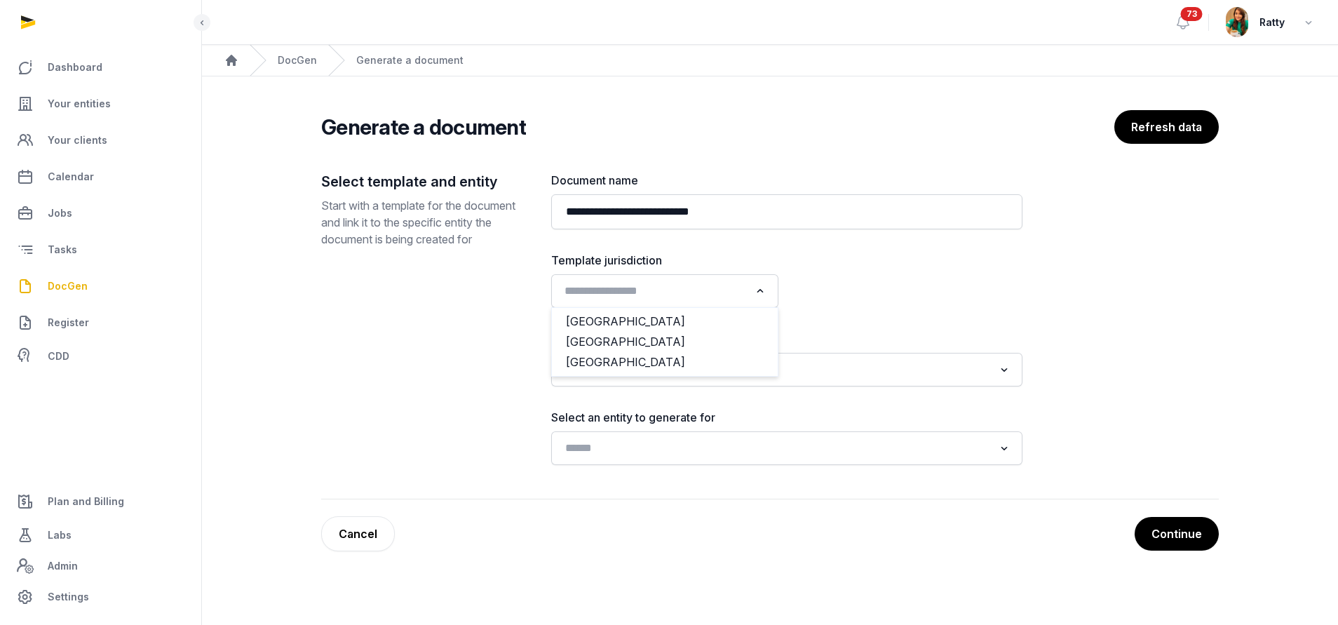
click at [591, 292] on input "Search for option" at bounding box center [655, 291] width 190 height 20
click at [616, 358] on li "USA" at bounding box center [665, 362] width 226 height 20
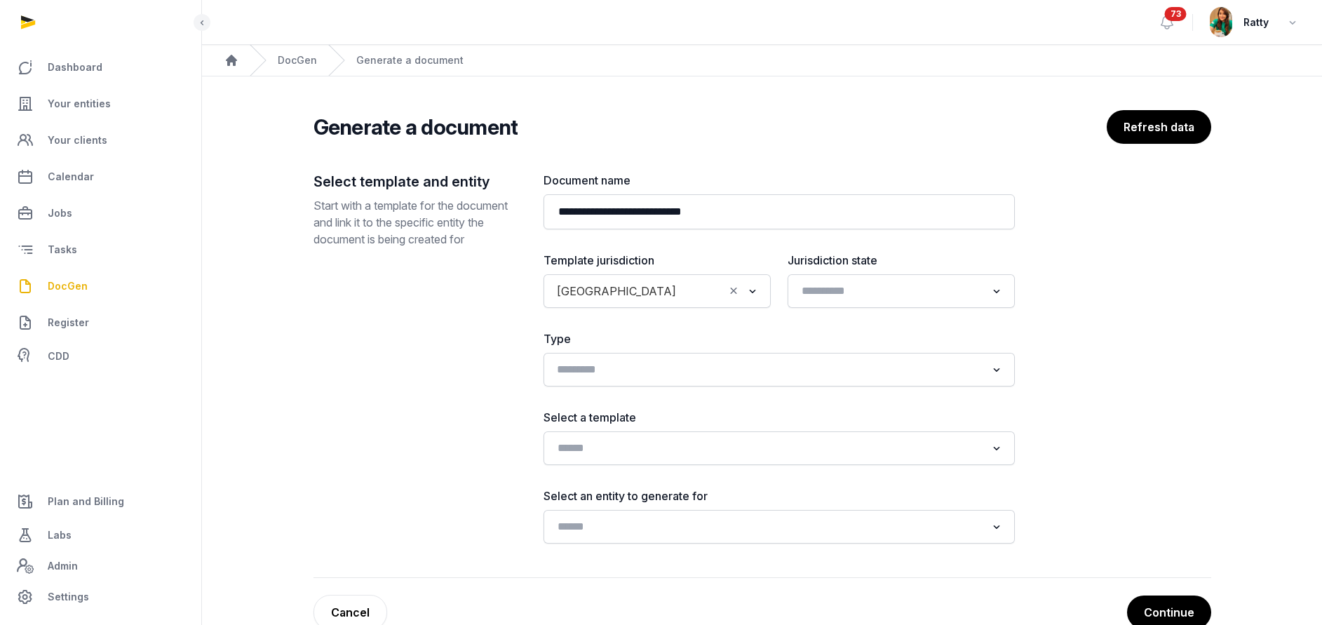
click at [604, 374] on input "Search for option" at bounding box center [769, 370] width 434 height 20
click at [529, 394] on div "**********" at bounding box center [762, 375] width 898 height 406
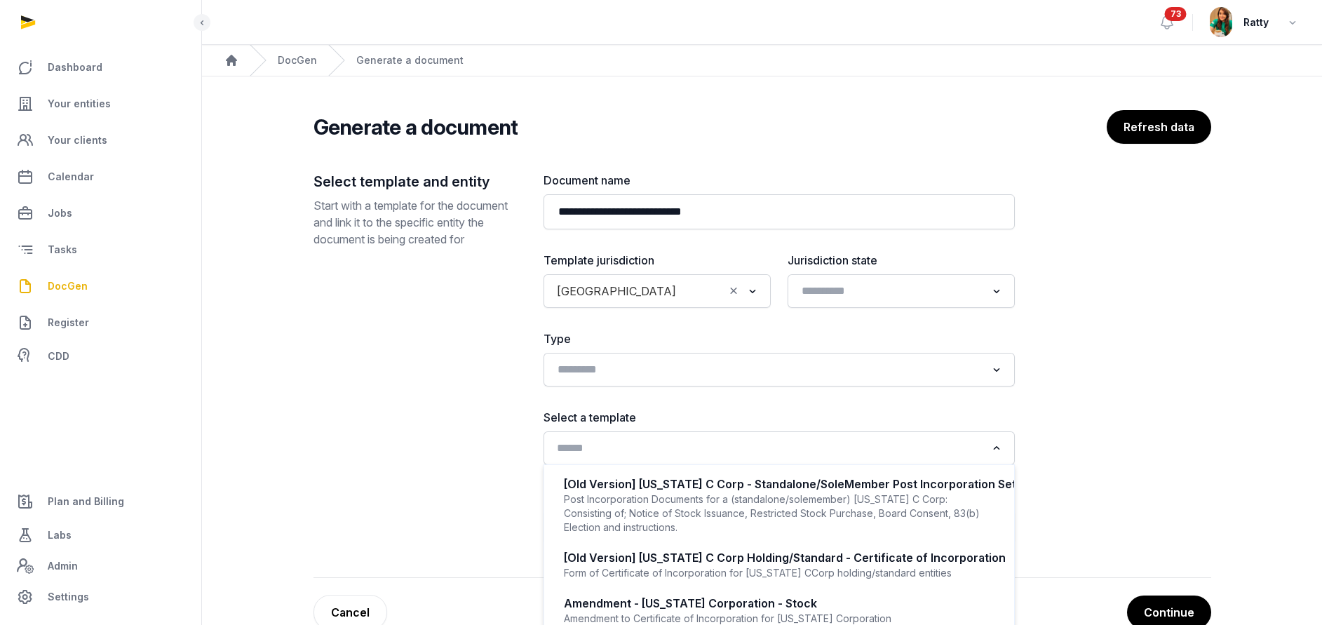
click at [620, 449] on input "Search for option" at bounding box center [769, 448] width 434 height 20
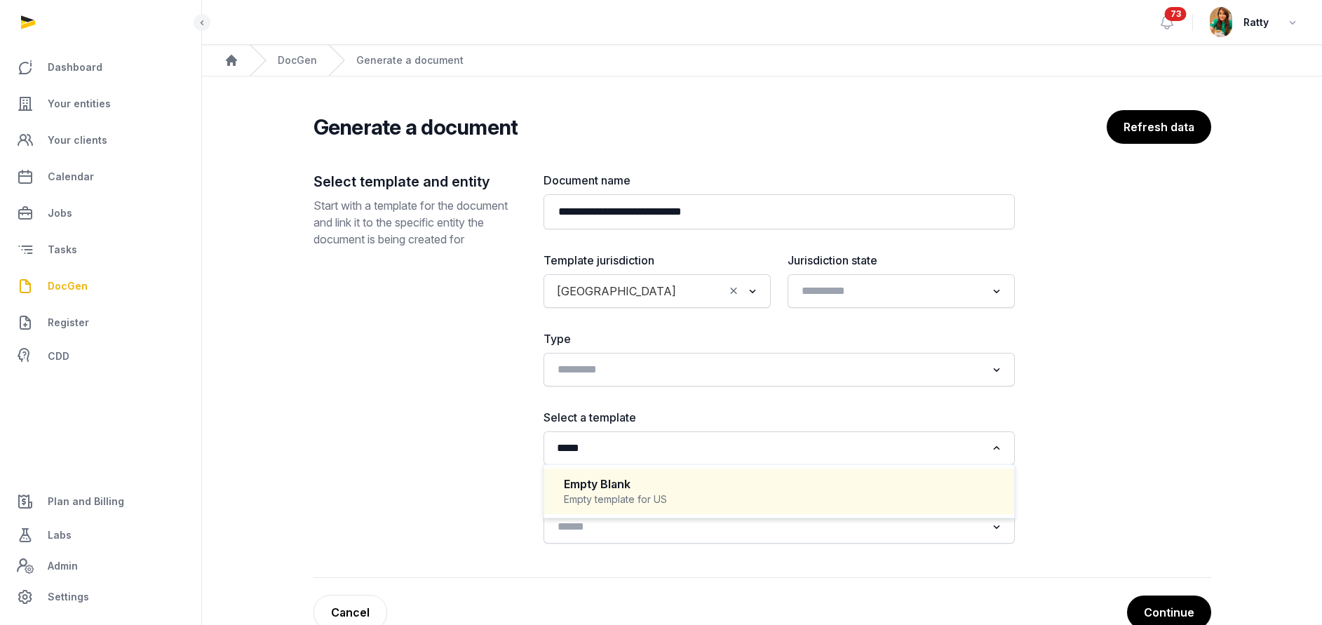
click at [611, 490] on div "Empty Blank" at bounding box center [779, 484] width 431 height 16
type input "*****"
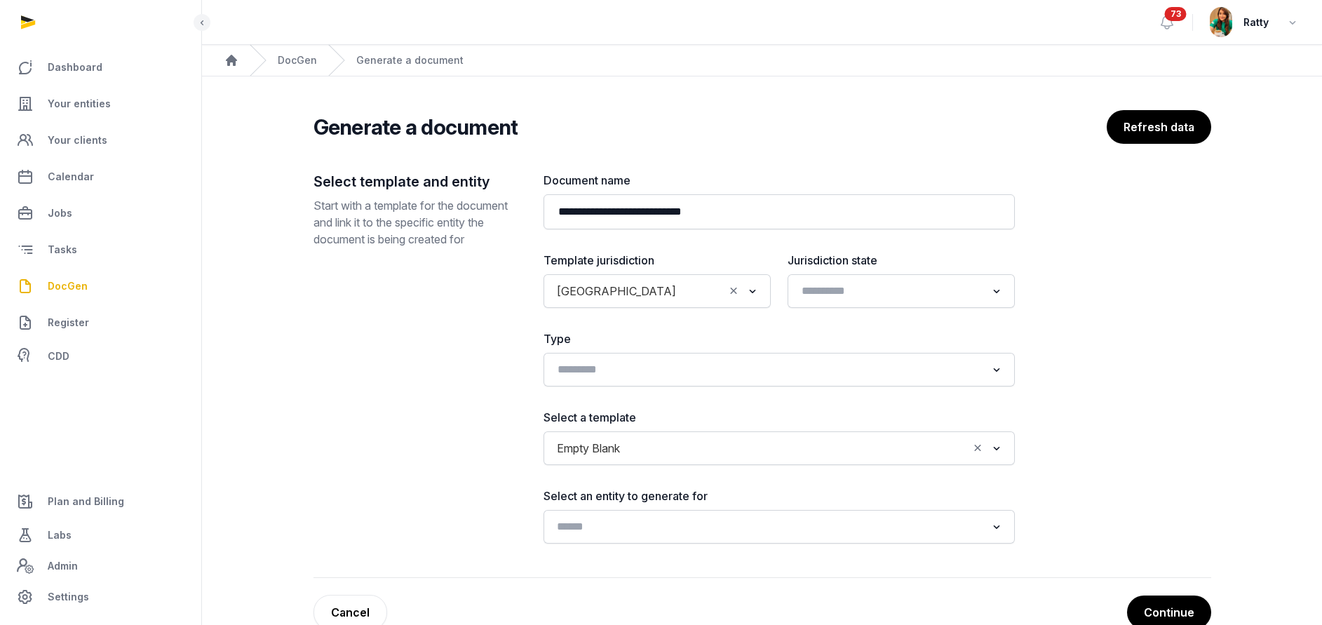
click at [581, 533] on input "Search for option" at bounding box center [769, 527] width 434 height 20
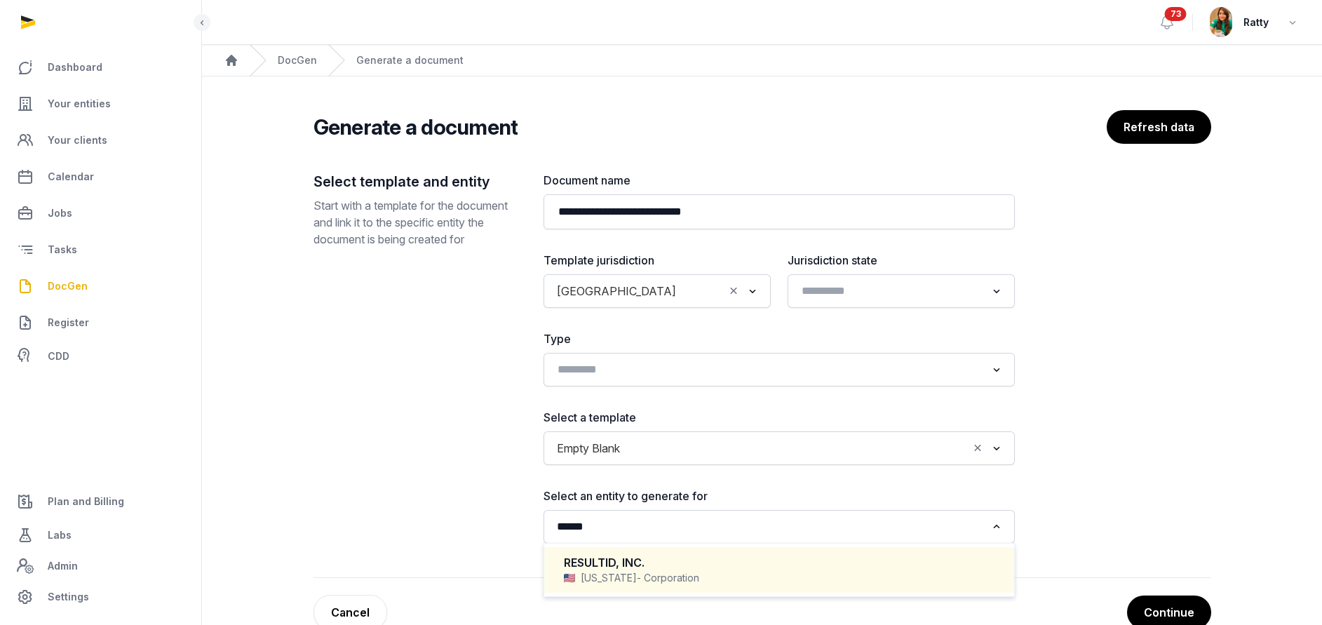
click at [603, 564] on div "RESULTID, INC." at bounding box center [779, 563] width 431 height 16
type input "******"
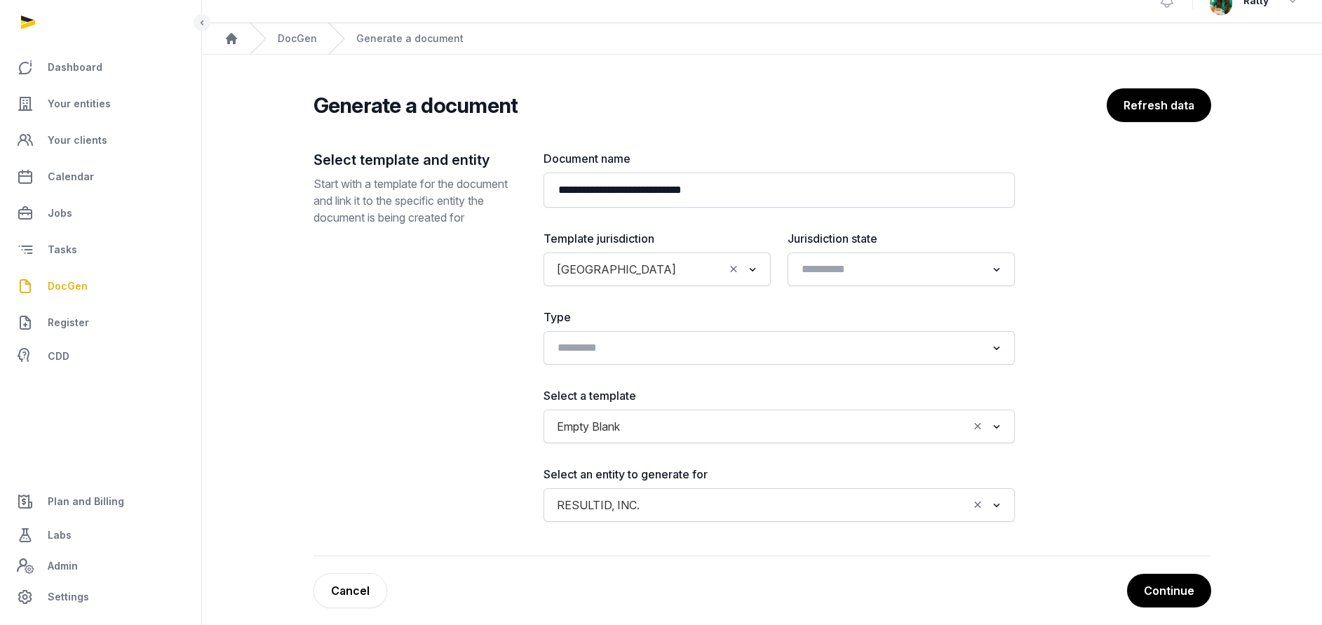
scroll to position [33, 0]
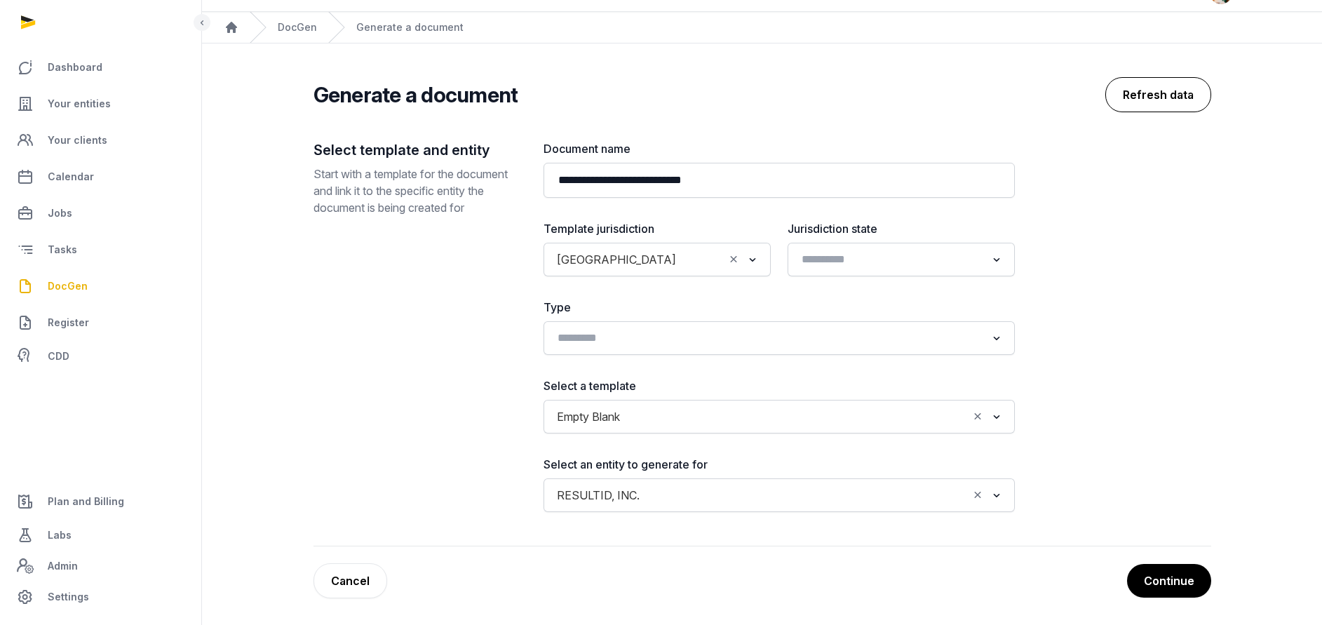
click at [1156, 109] on button "Refresh data" at bounding box center [1158, 94] width 106 height 35
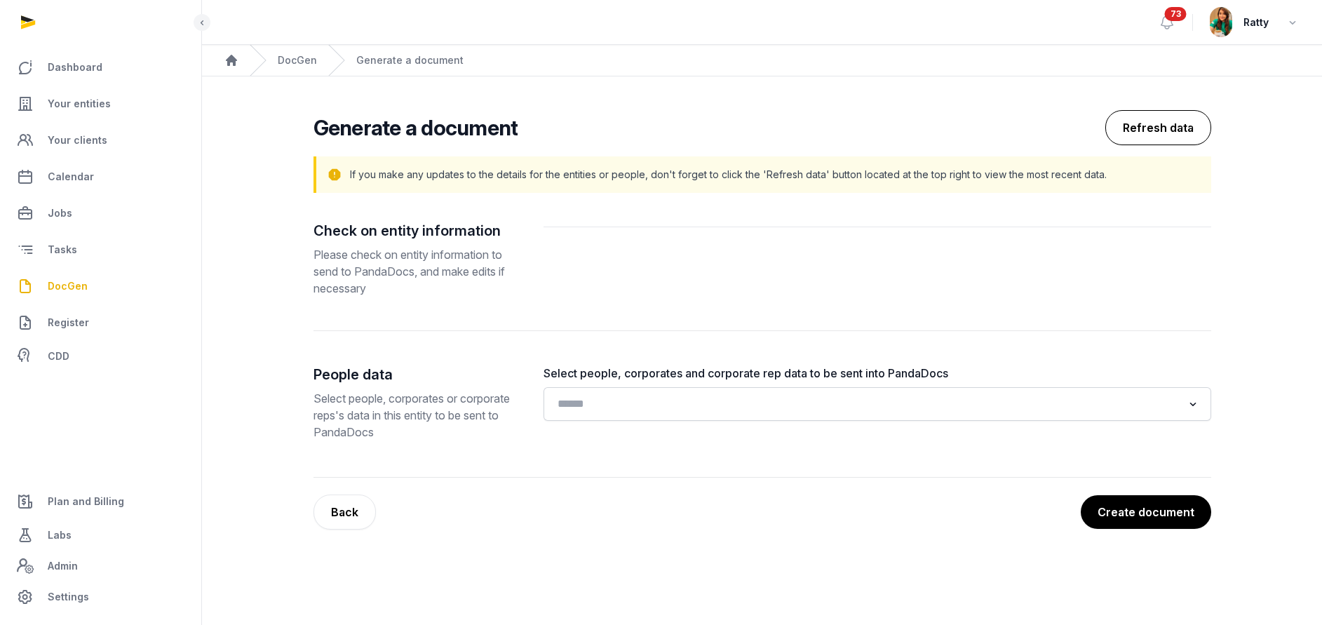
scroll to position [0, 0]
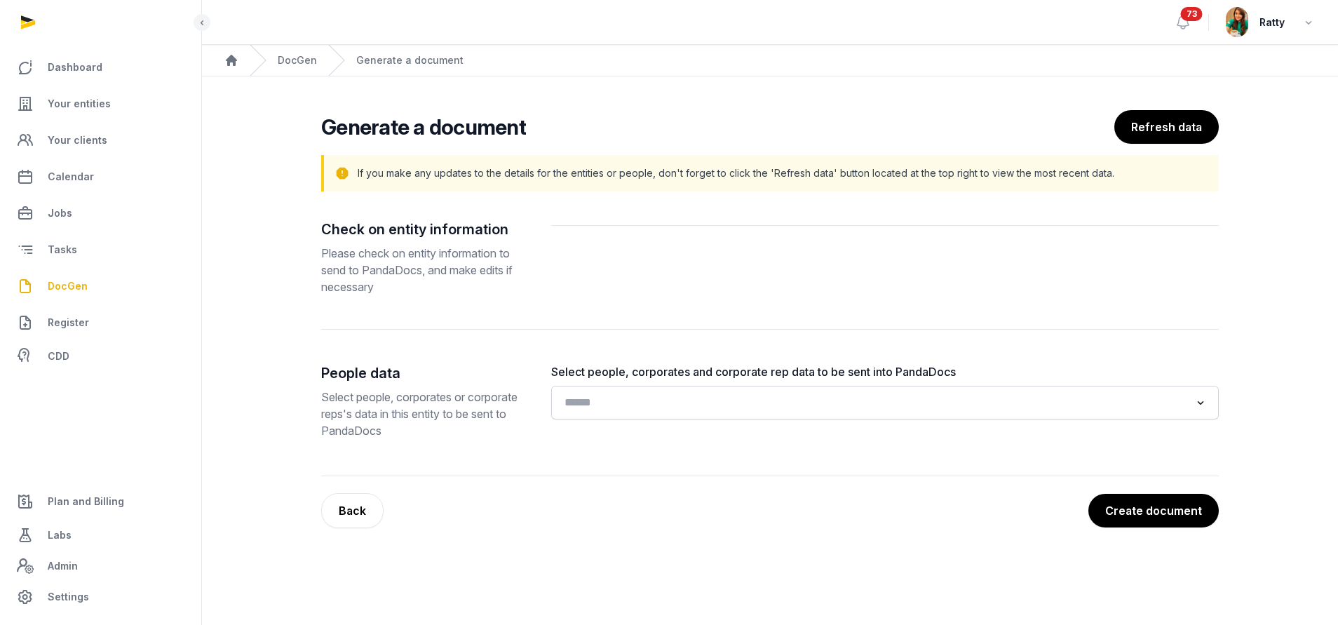
click at [666, 410] on input "Search for option" at bounding box center [875, 403] width 630 height 20
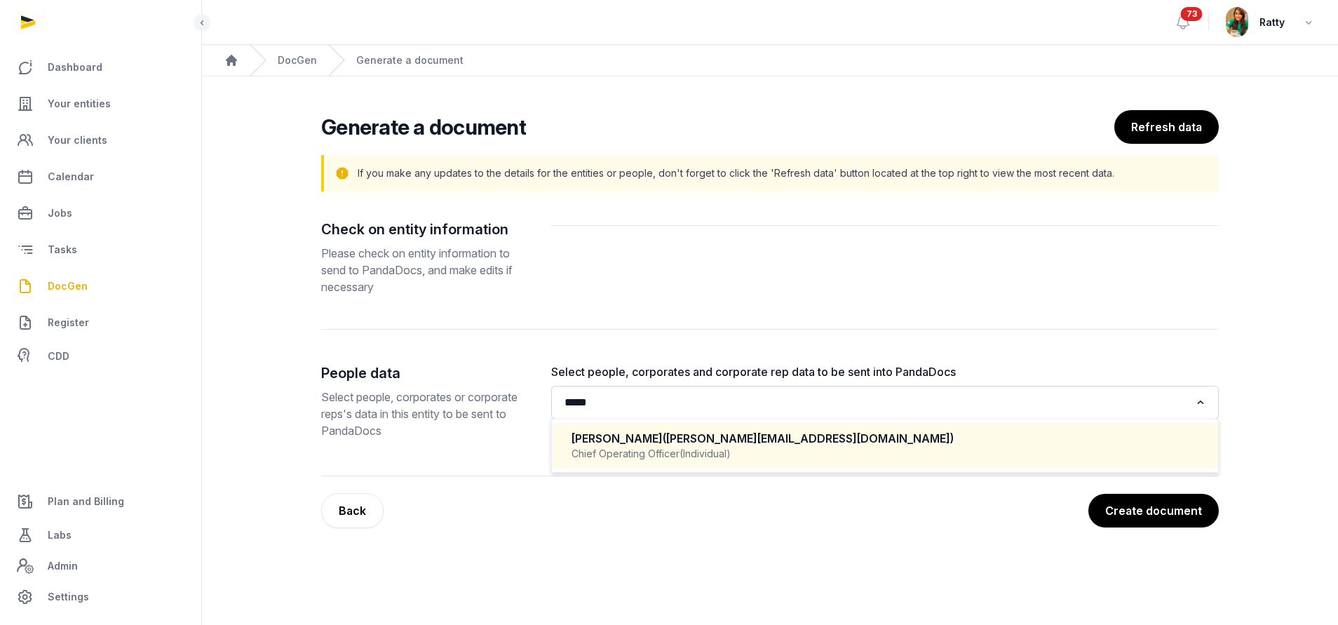
click at [669, 461] on div "Kevin Magee (kevin@resultid.com) Chief Operating Officer (Individual)" at bounding box center [885, 445] width 638 height 41
type input "*****"
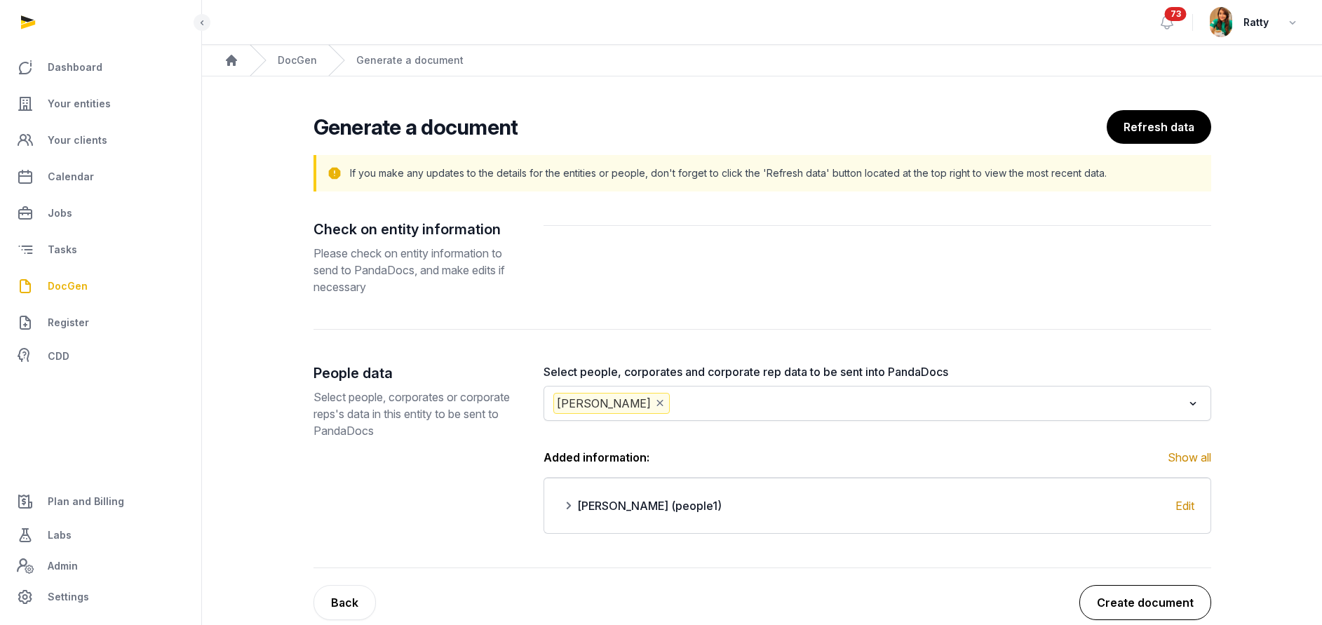
click at [1147, 604] on button "Create document" at bounding box center [1145, 602] width 132 height 35
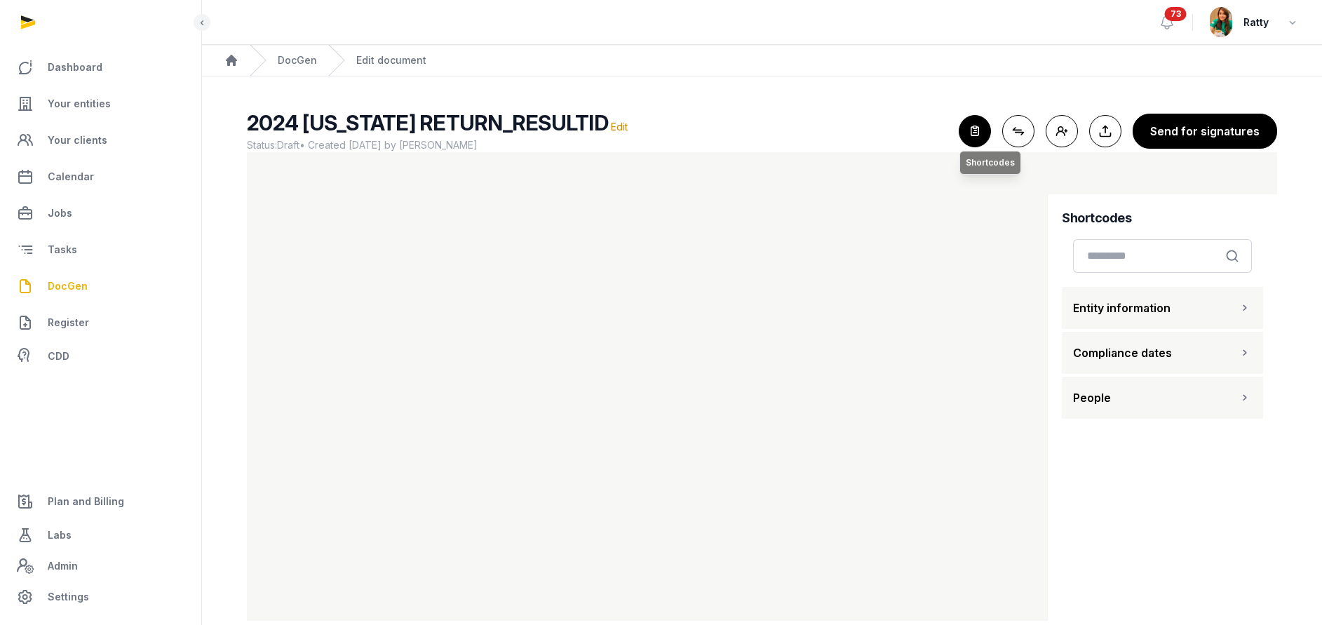
click at [978, 137] on icon "button" at bounding box center [974, 131] width 31 height 31
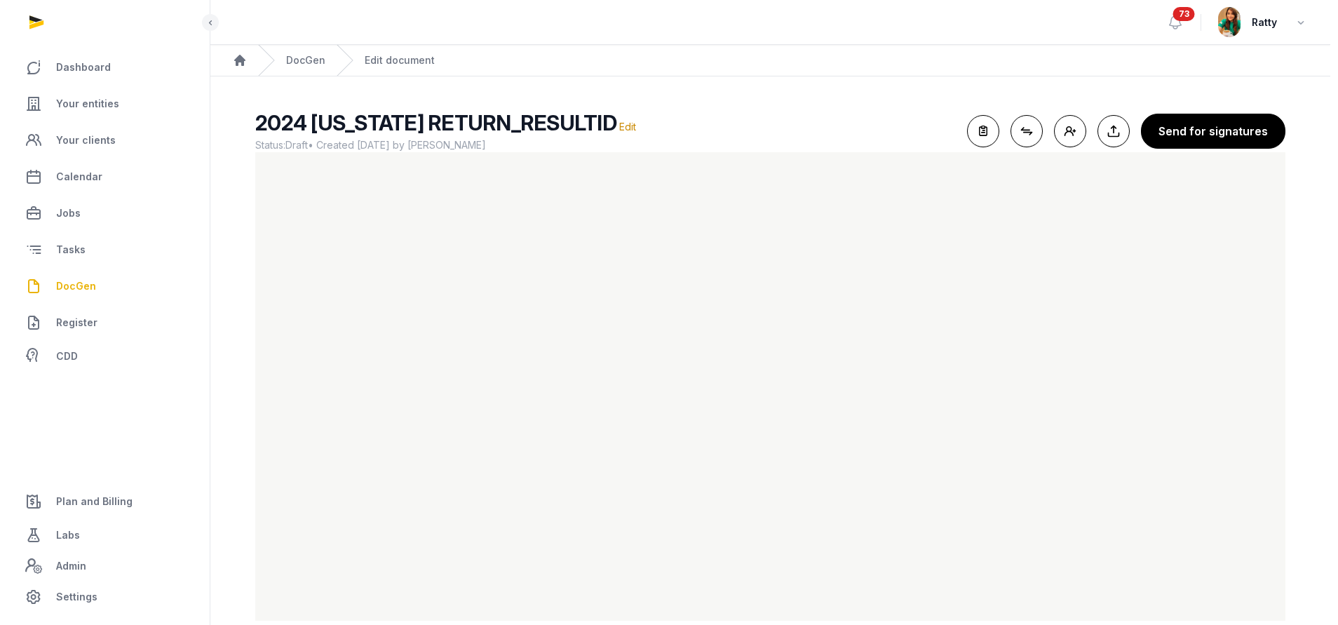
scroll to position [24, 0]
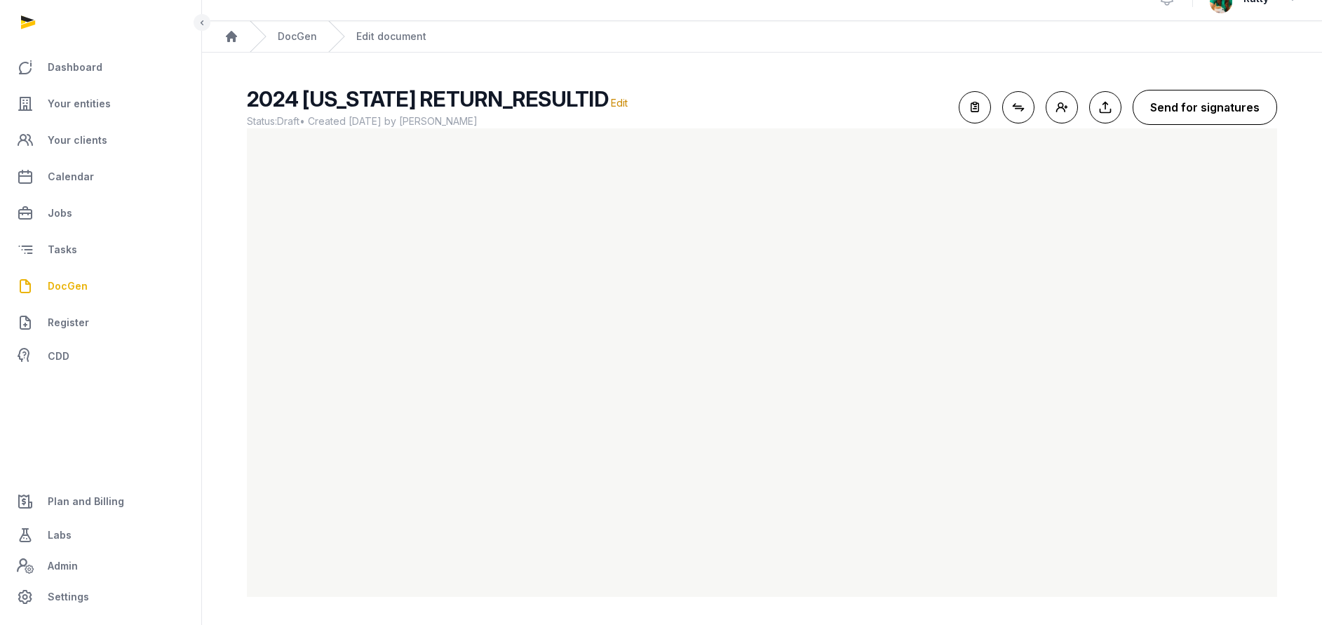
click at [1205, 105] on button "Send for signatures" at bounding box center [1204, 107] width 144 height 35
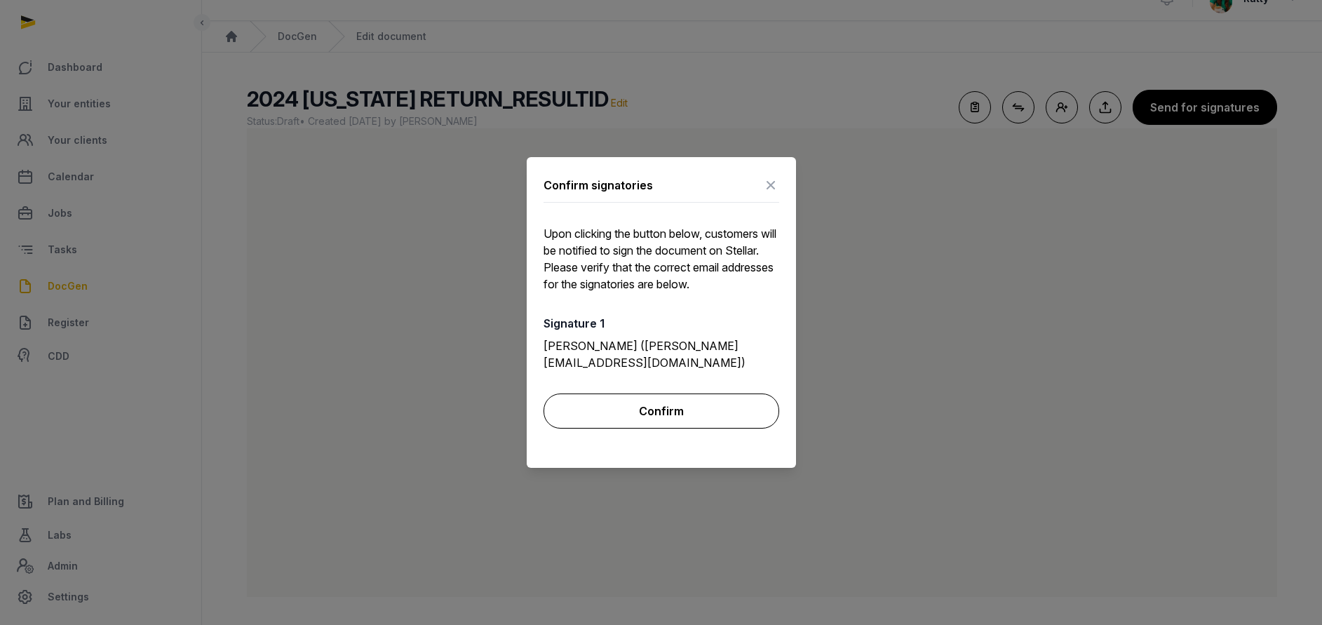
click at [651, 405] on button "Confirm" at bounding box center [661, 410] width 236 height 35
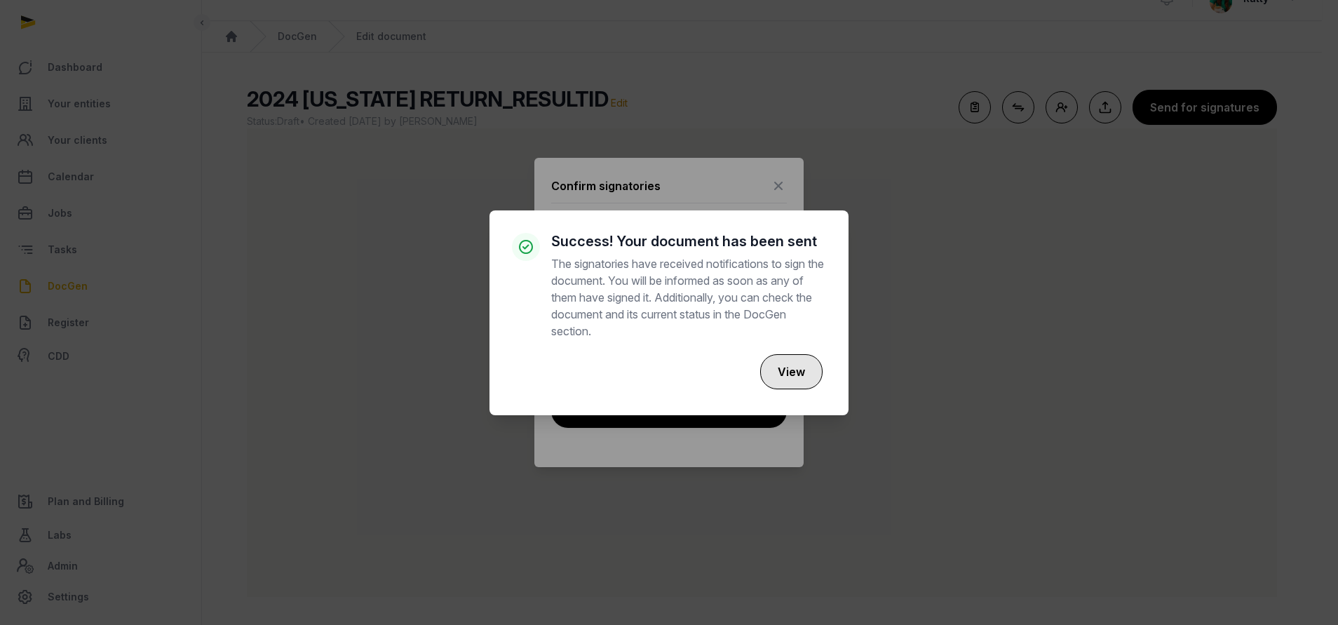
click at [799, 359] on button "View" at bounding box center [791, 371] width 62 height 35
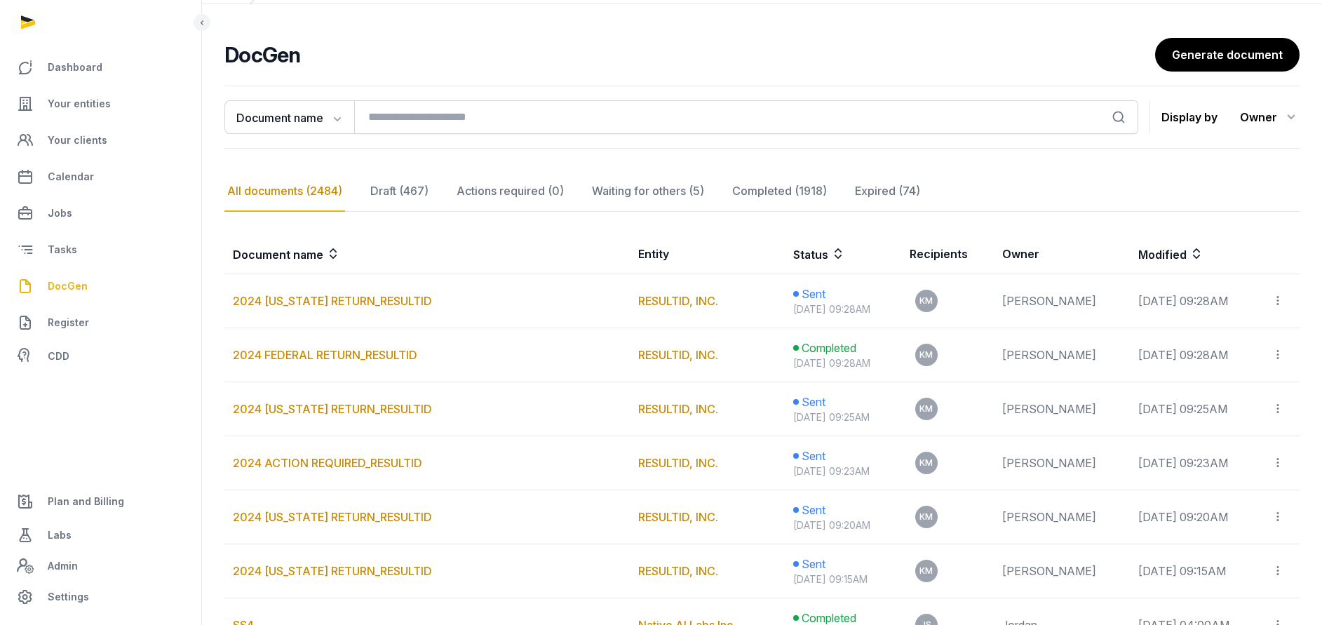
scroll to position [105, 0]
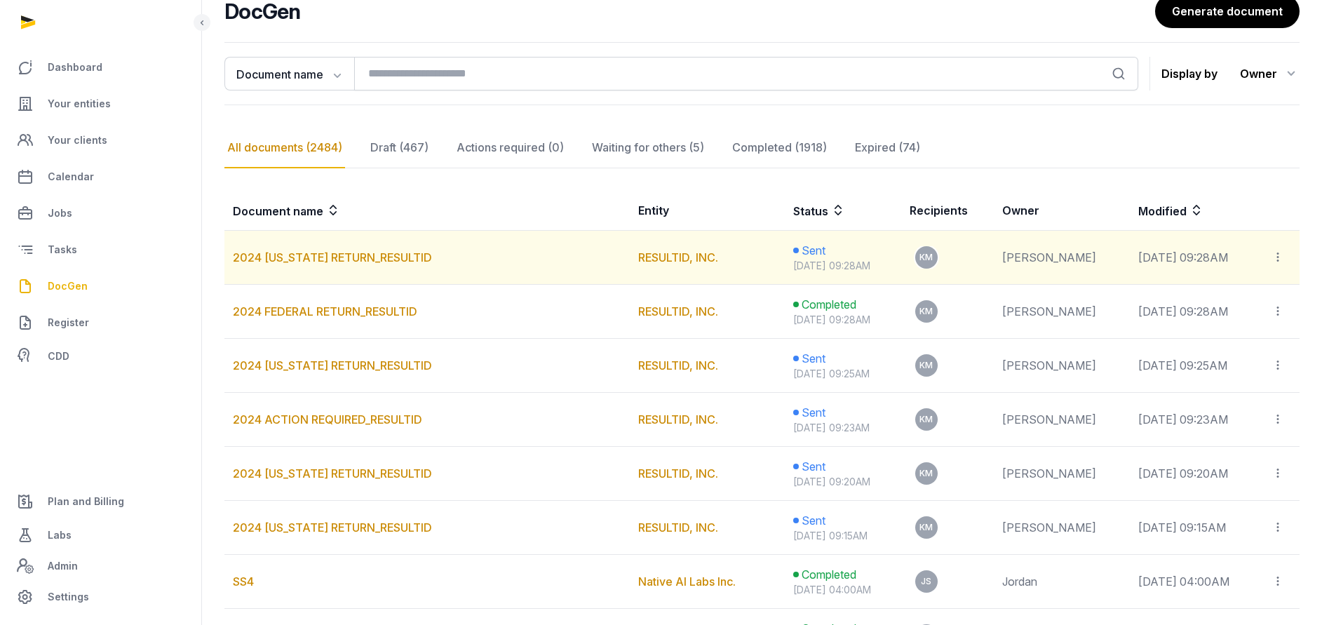
scroll to position [210, 0]
